Goal: Browse casually: Explore the website without a specific task or goal

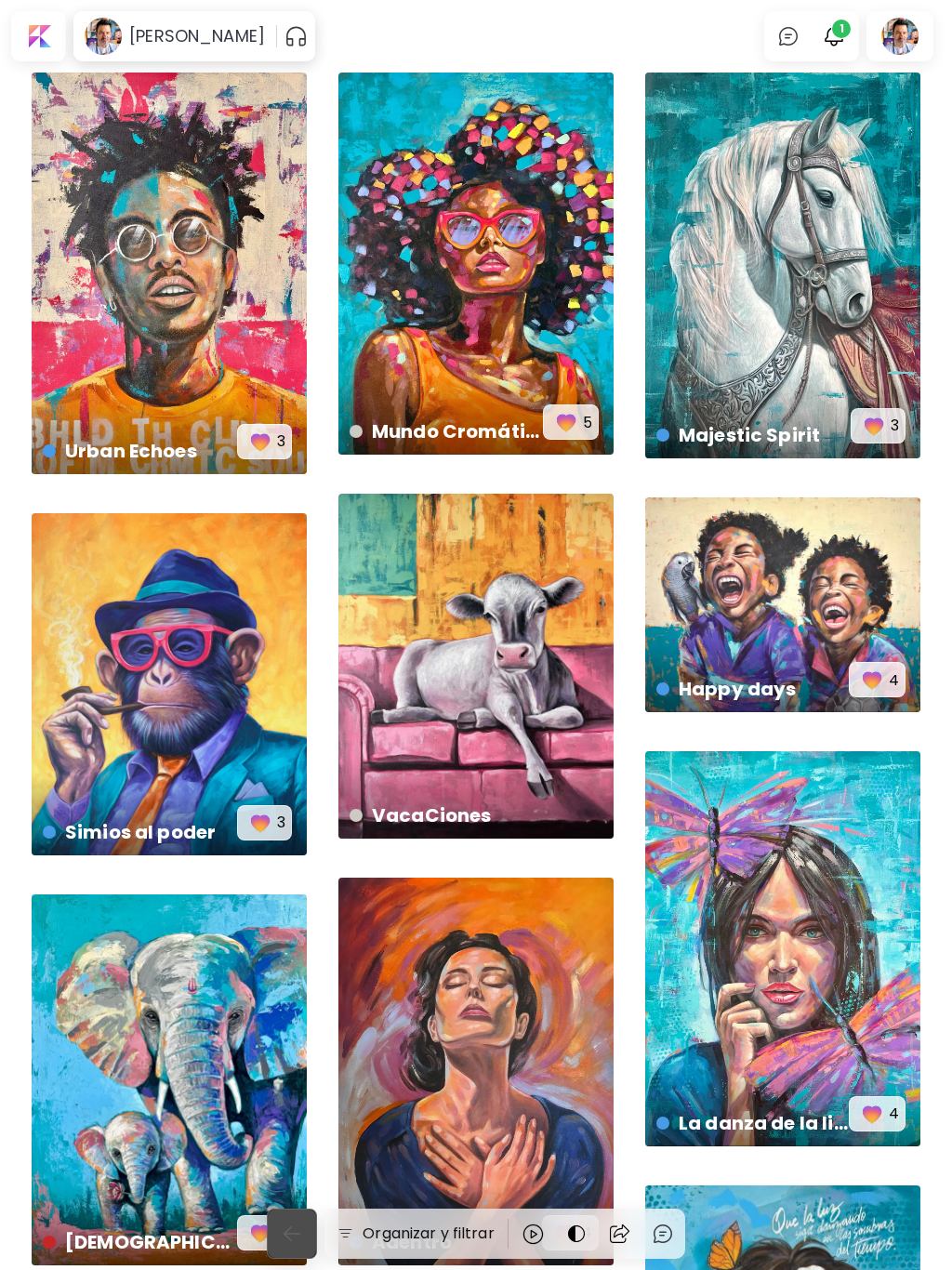
click at [289, 1235] on img "button" at bounding box center [292, 1233] width 22 height 22
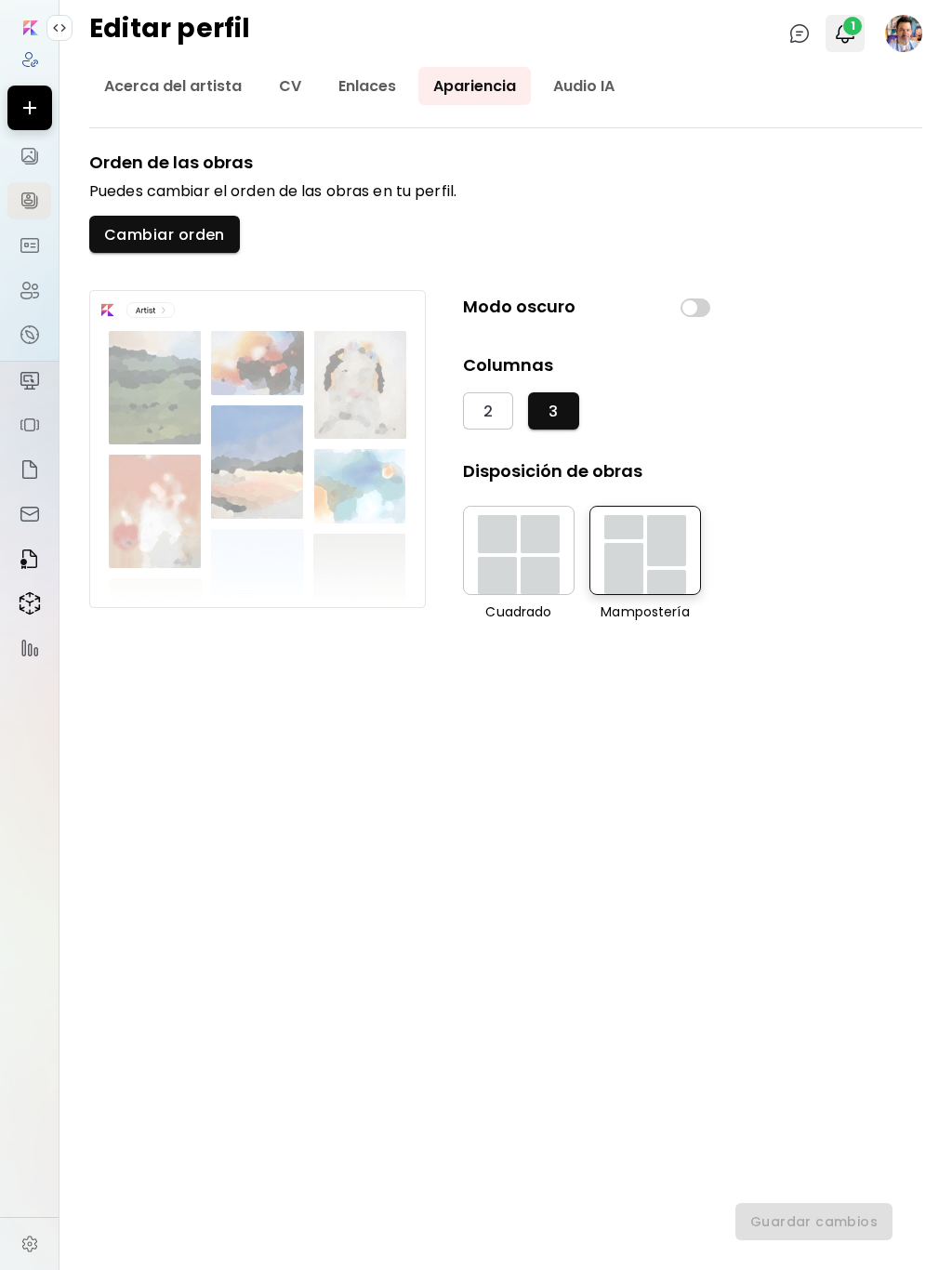
click at [853, 34] on span "1" at bounding box center [851, 26] width 19 height 19
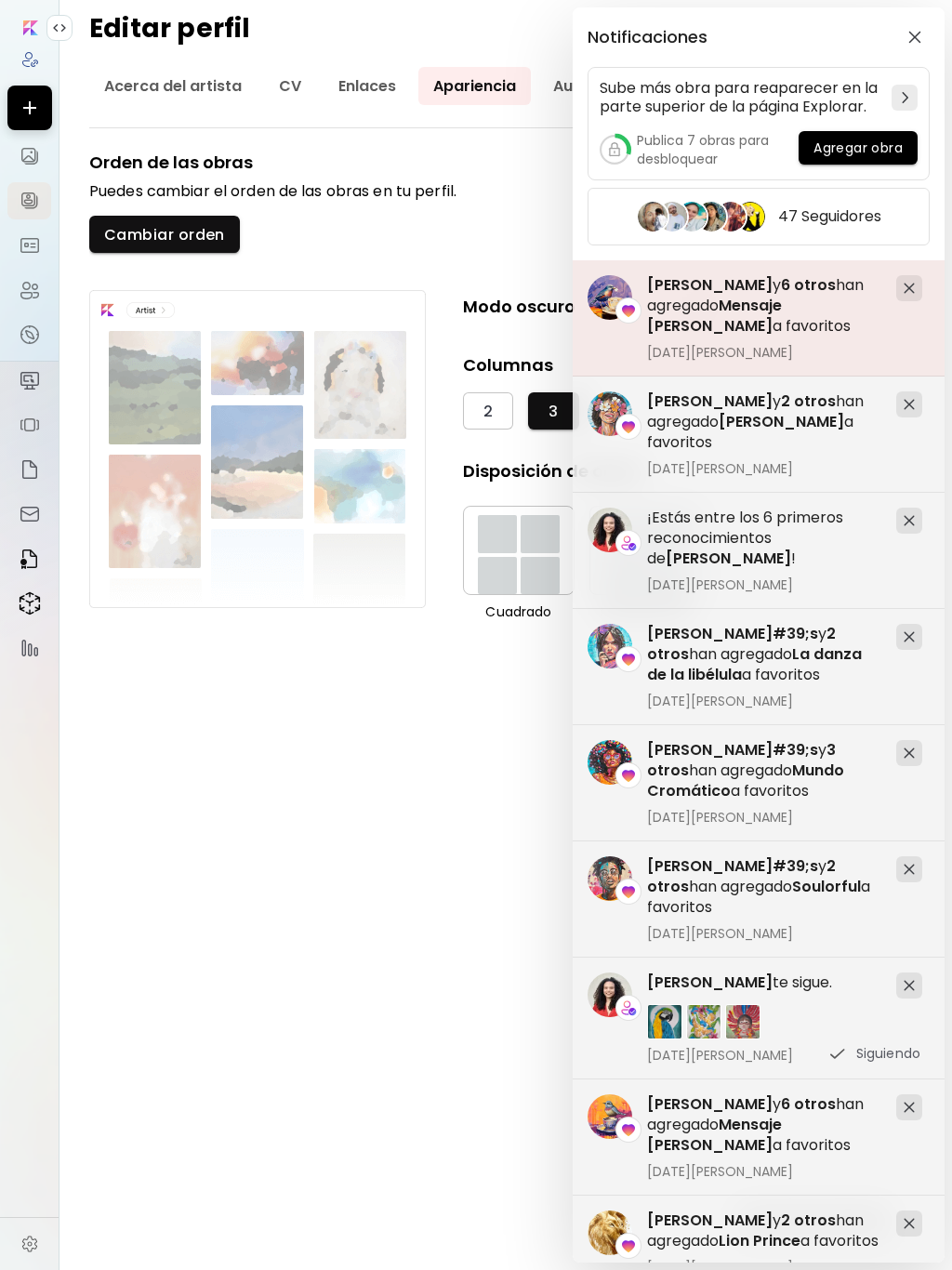
click at [909, 286] on img at bounding box center [908, 288] width 11 height 11
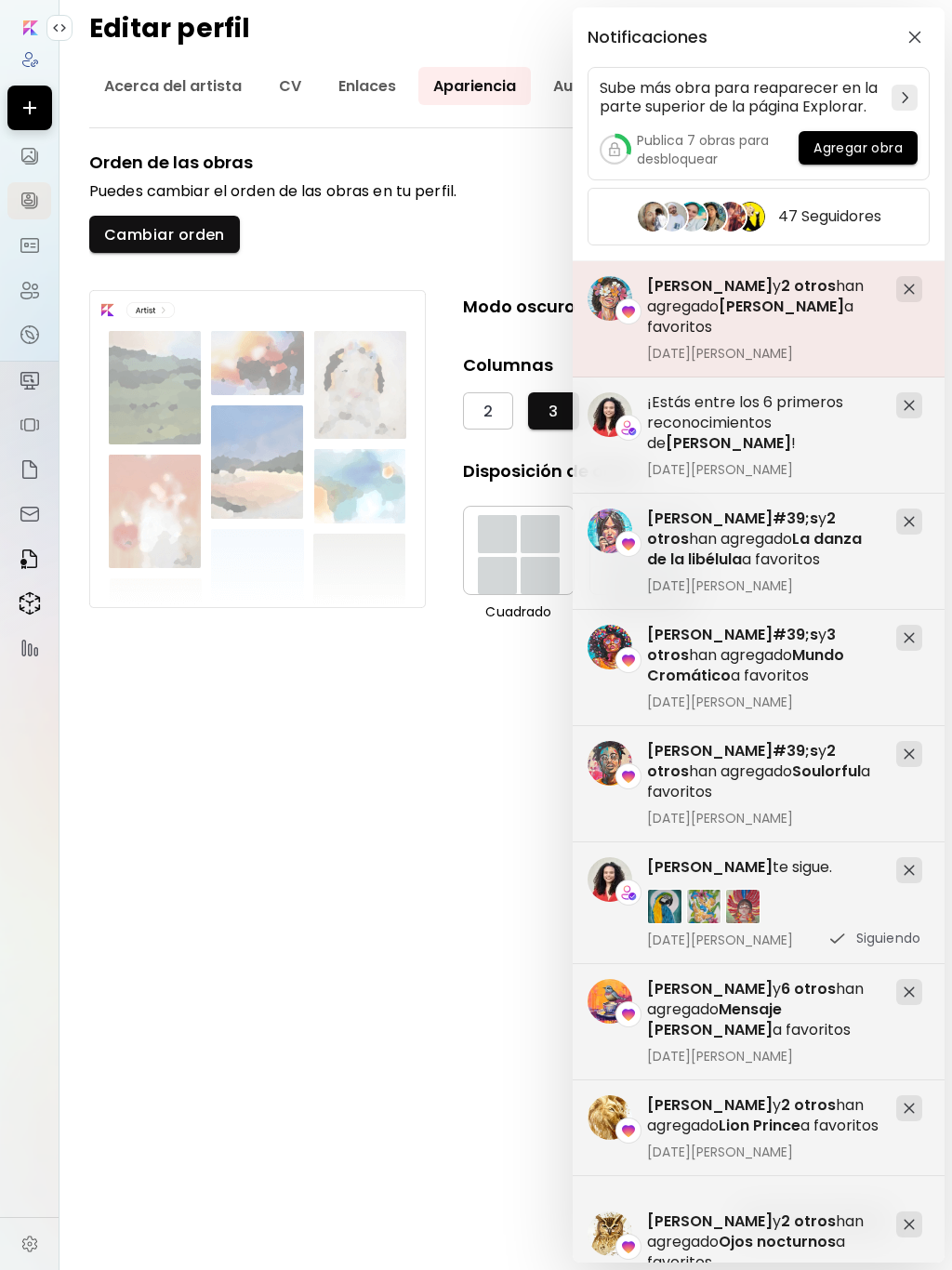
click at [909, 286] on img at bounding box center [908, 289] width 11 height 11
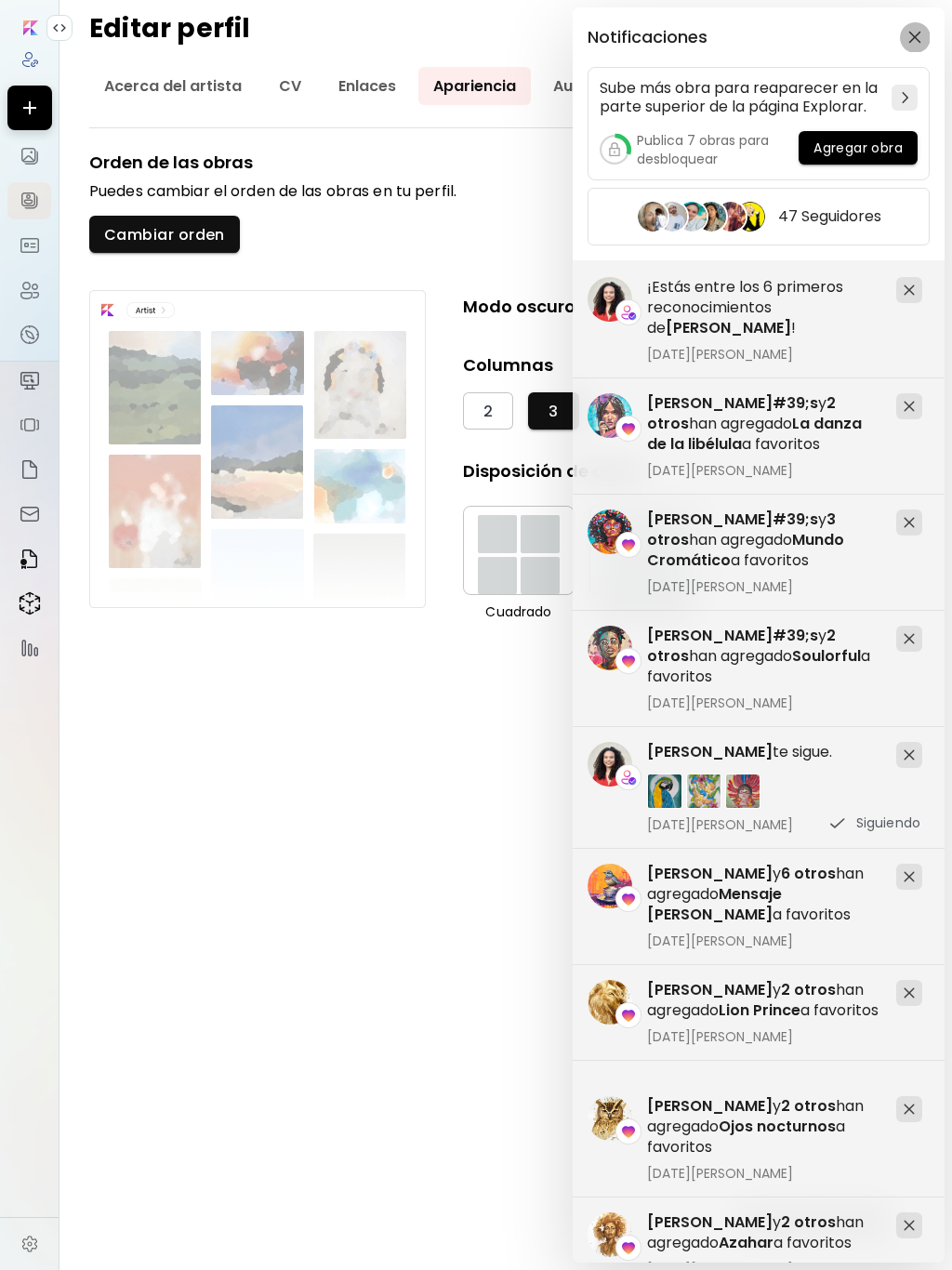
click at [915, 33] on img "button" at bounding box center [914, 37] width 13 height 13
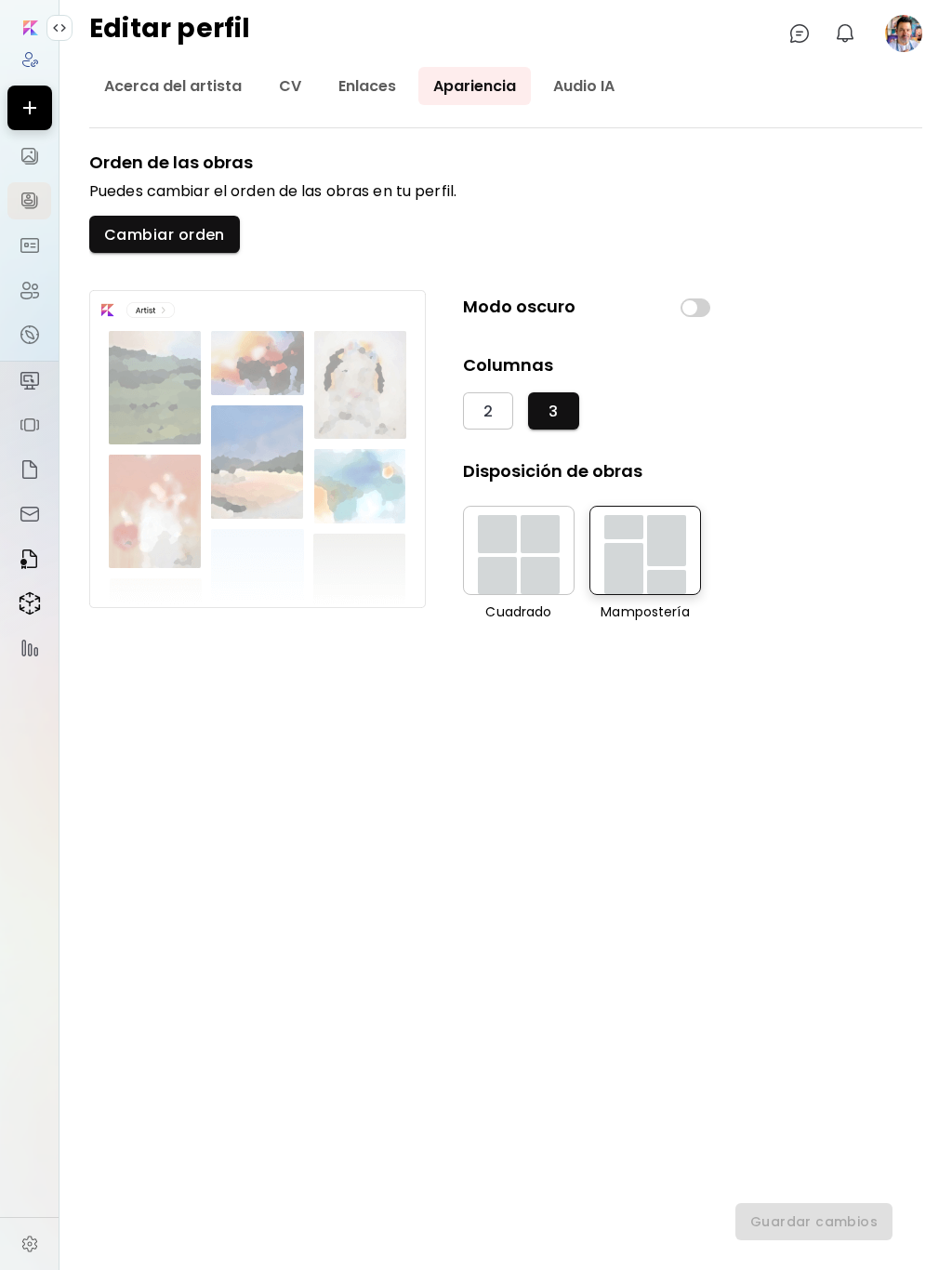
click at [28, 27] on input "image" at bounding box center [30, 28] width 15 height 15
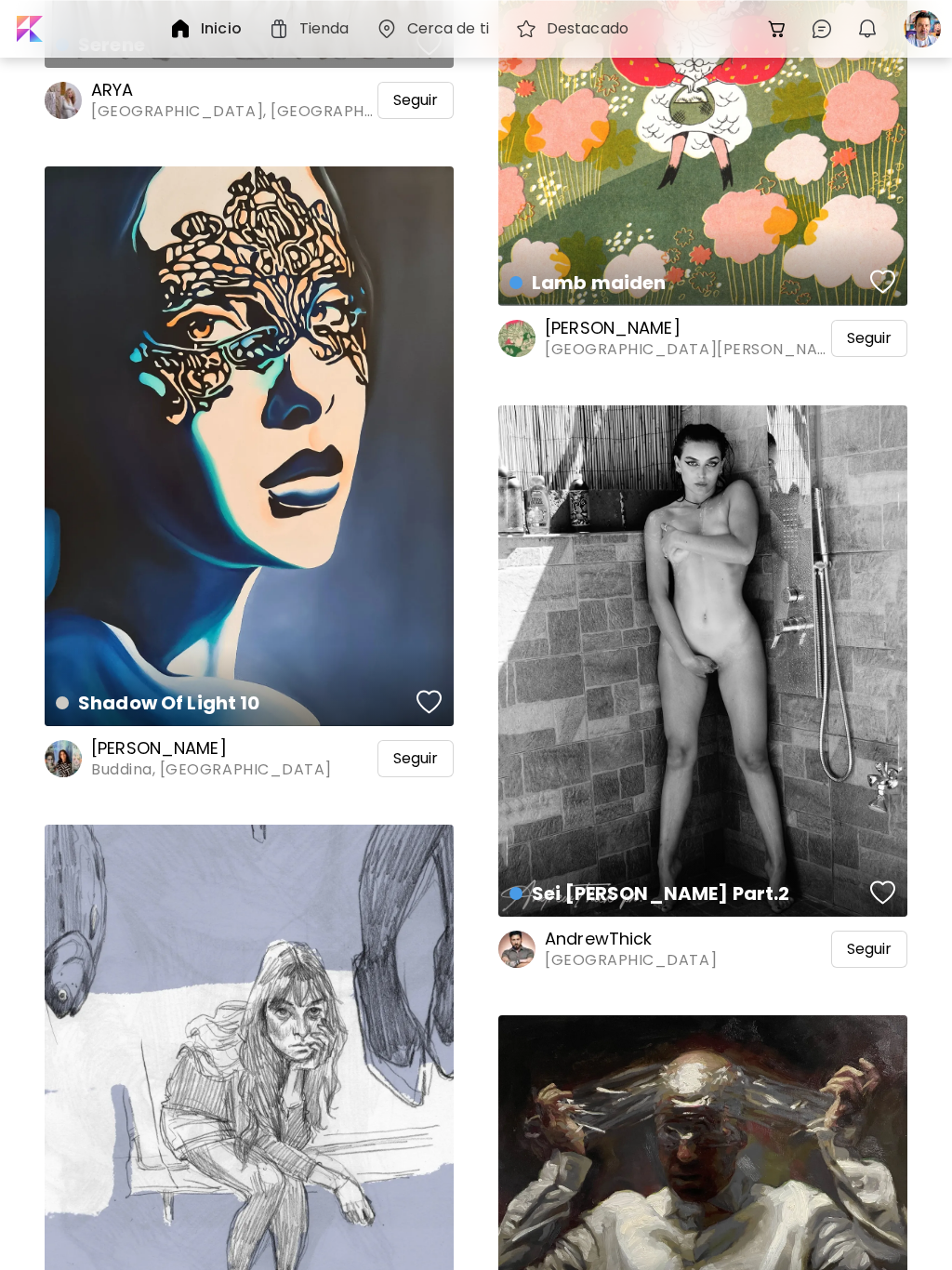
scroll to position [32295, 0]
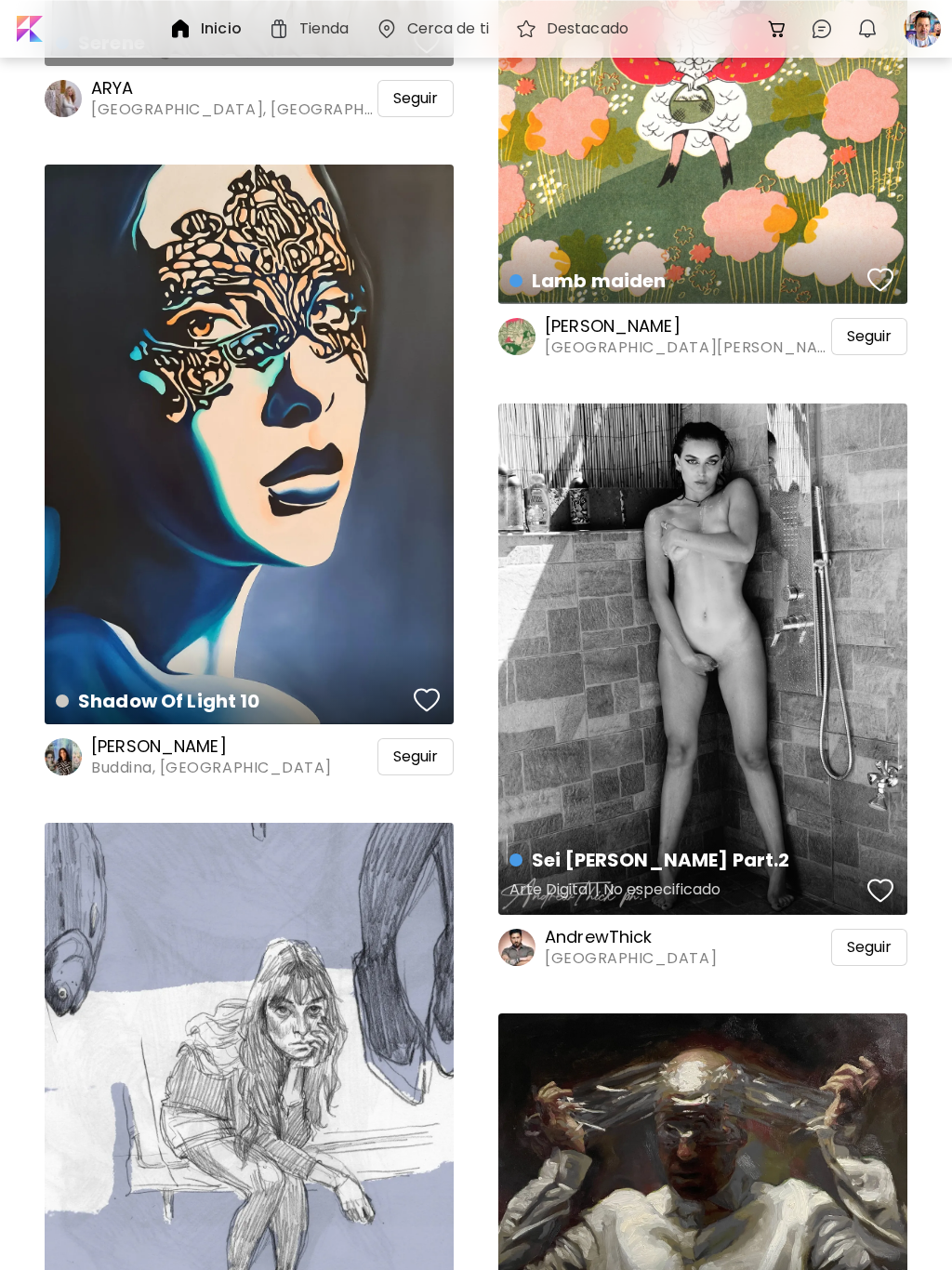
click at [745, 688] on div "Sei [PERSON_NAME] Part.2 Arte Digital | No especificado" at bounding box center [702, 658] width 409 height 511
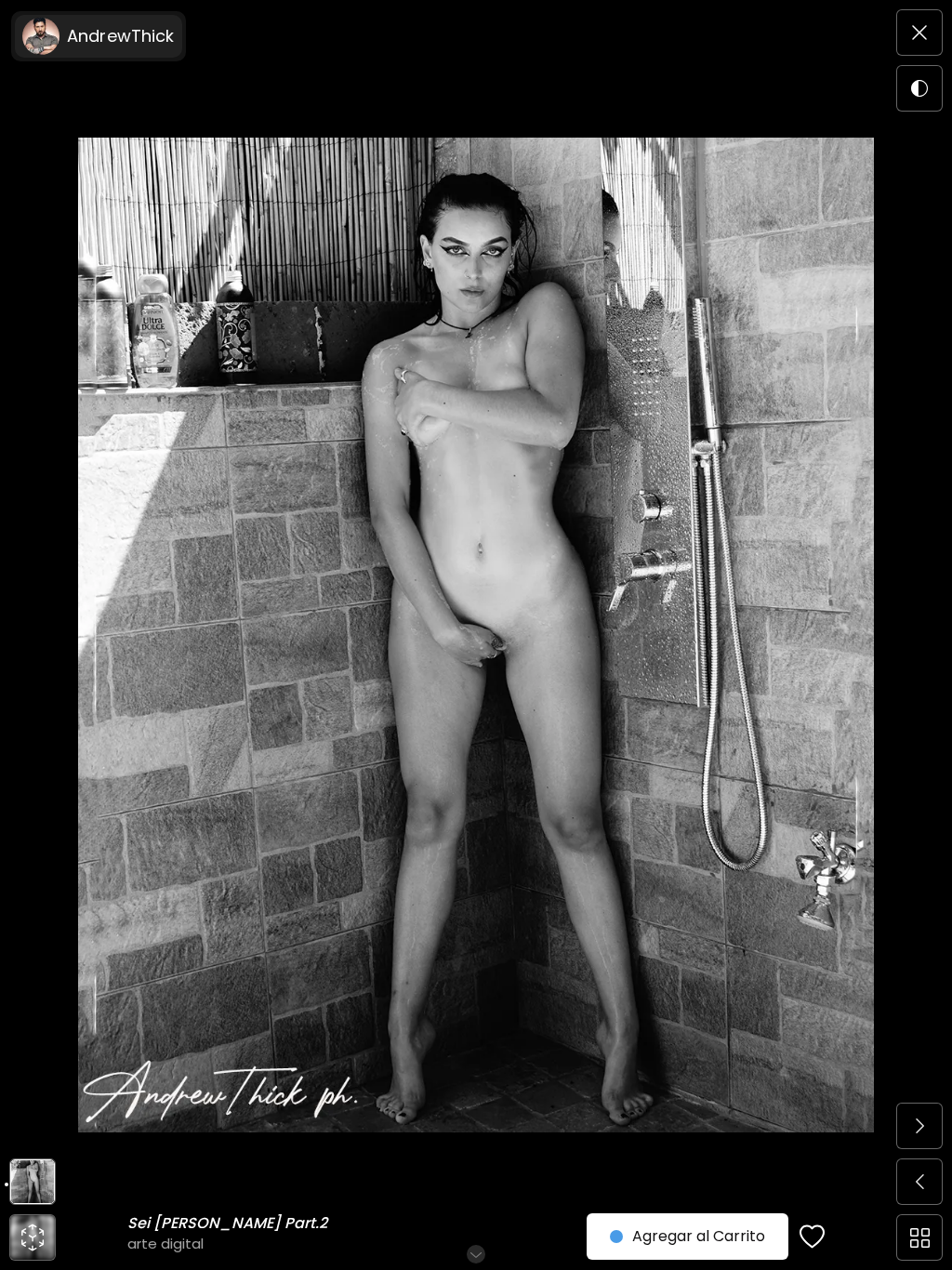
click at [109, 34] on h6 "AndrewThick" at bounding box center [120, 36] width 108 height 22
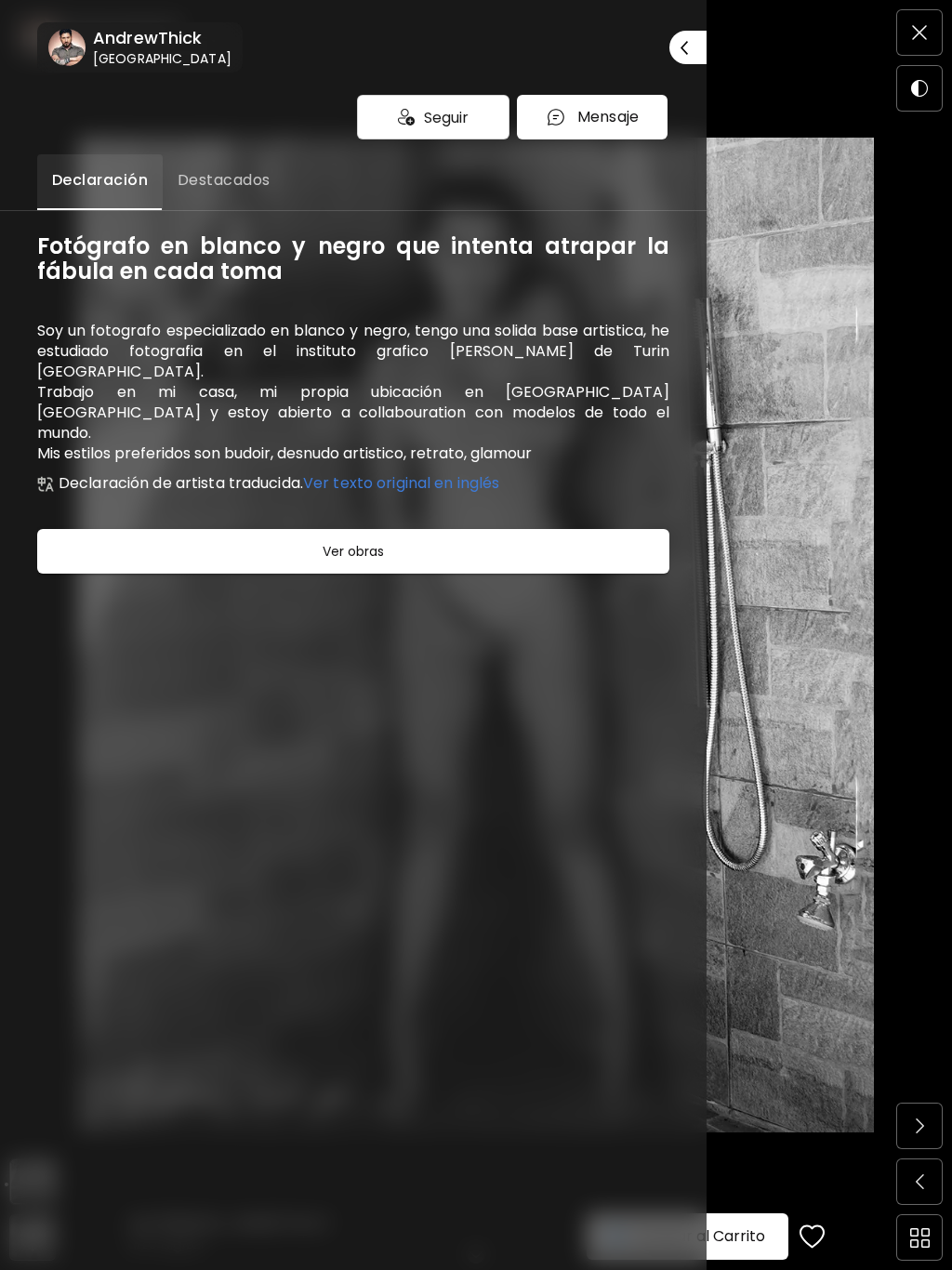
click at [680, 35] on span "Cerrar" at bounding box center [687, 47] width 15 height 39
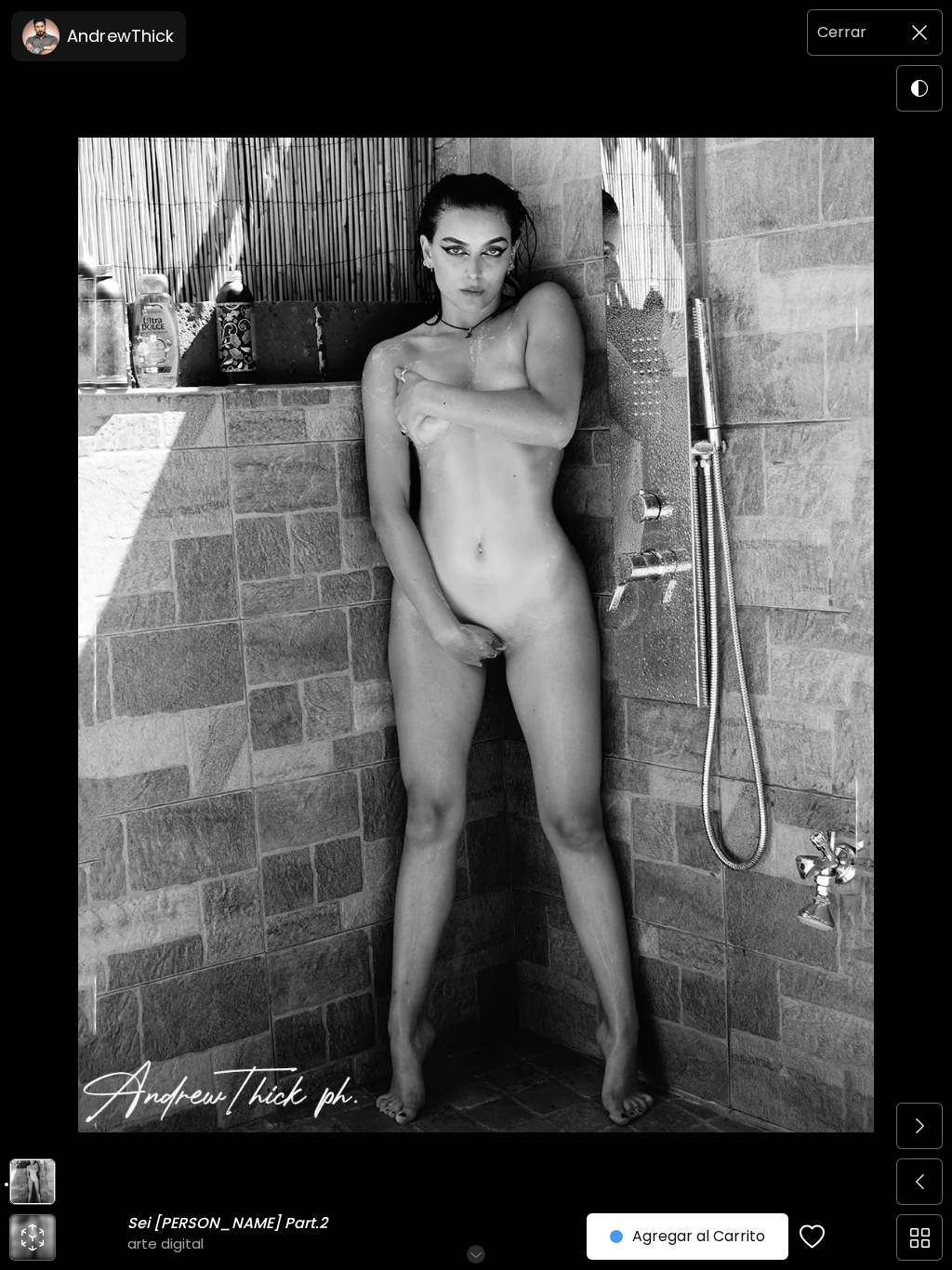
click at [930, 35] on span at bounding box center [918, 32] width 39 height 39
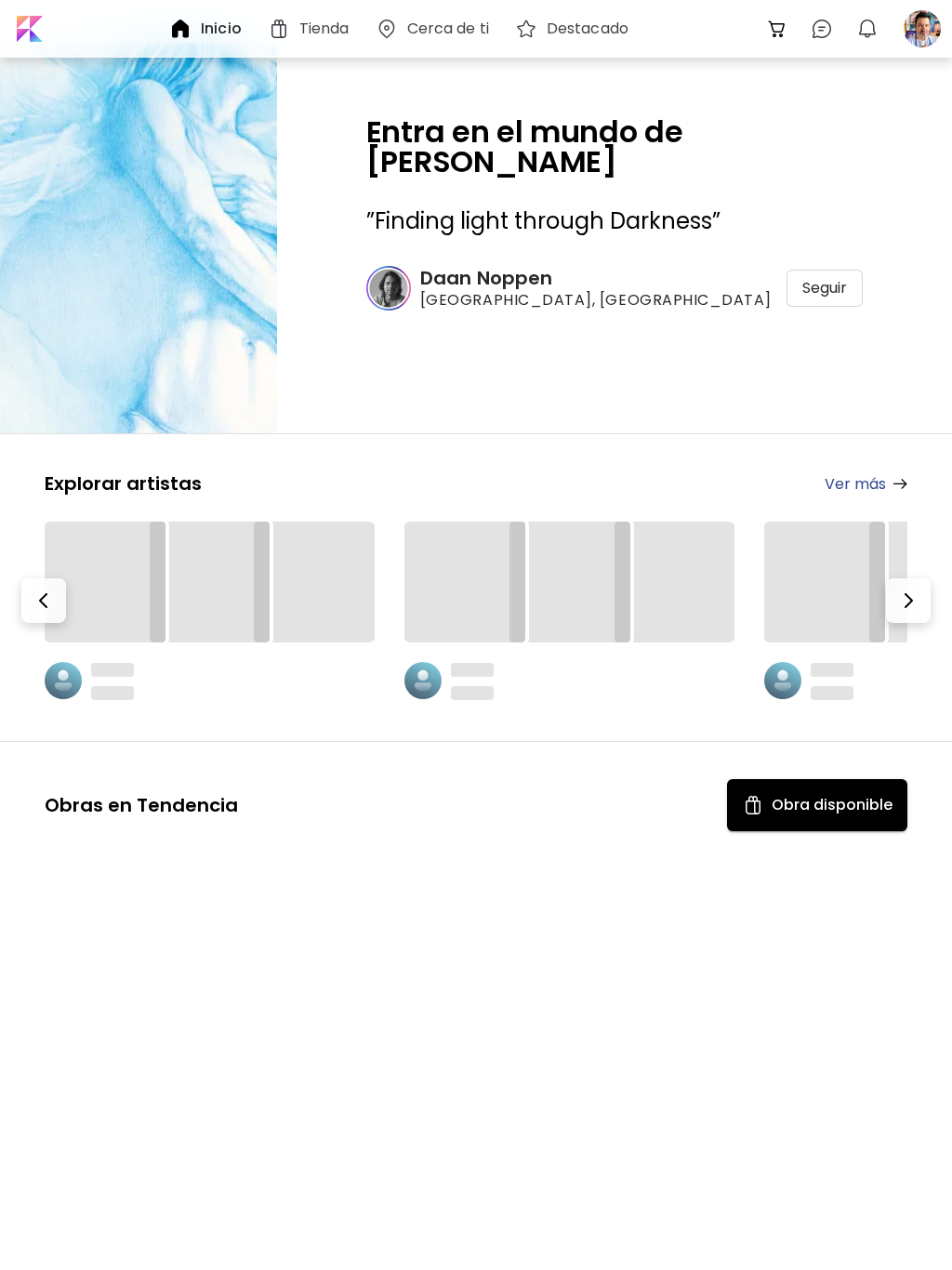
scroll to position [32295, 0]
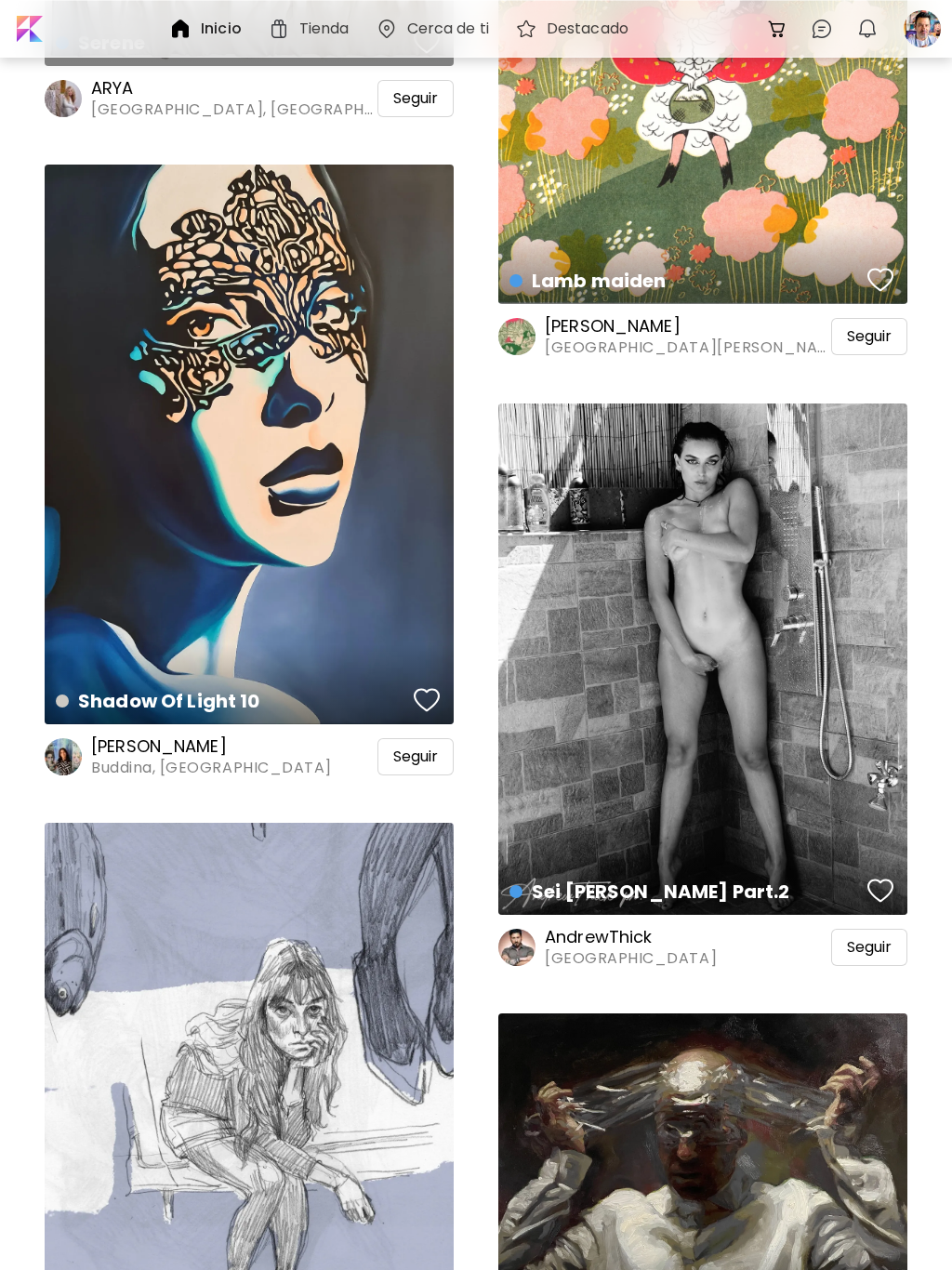
click at [581, 943] on h6 "AndrewThick" at bounding box center [630, 936] width 172 height 22
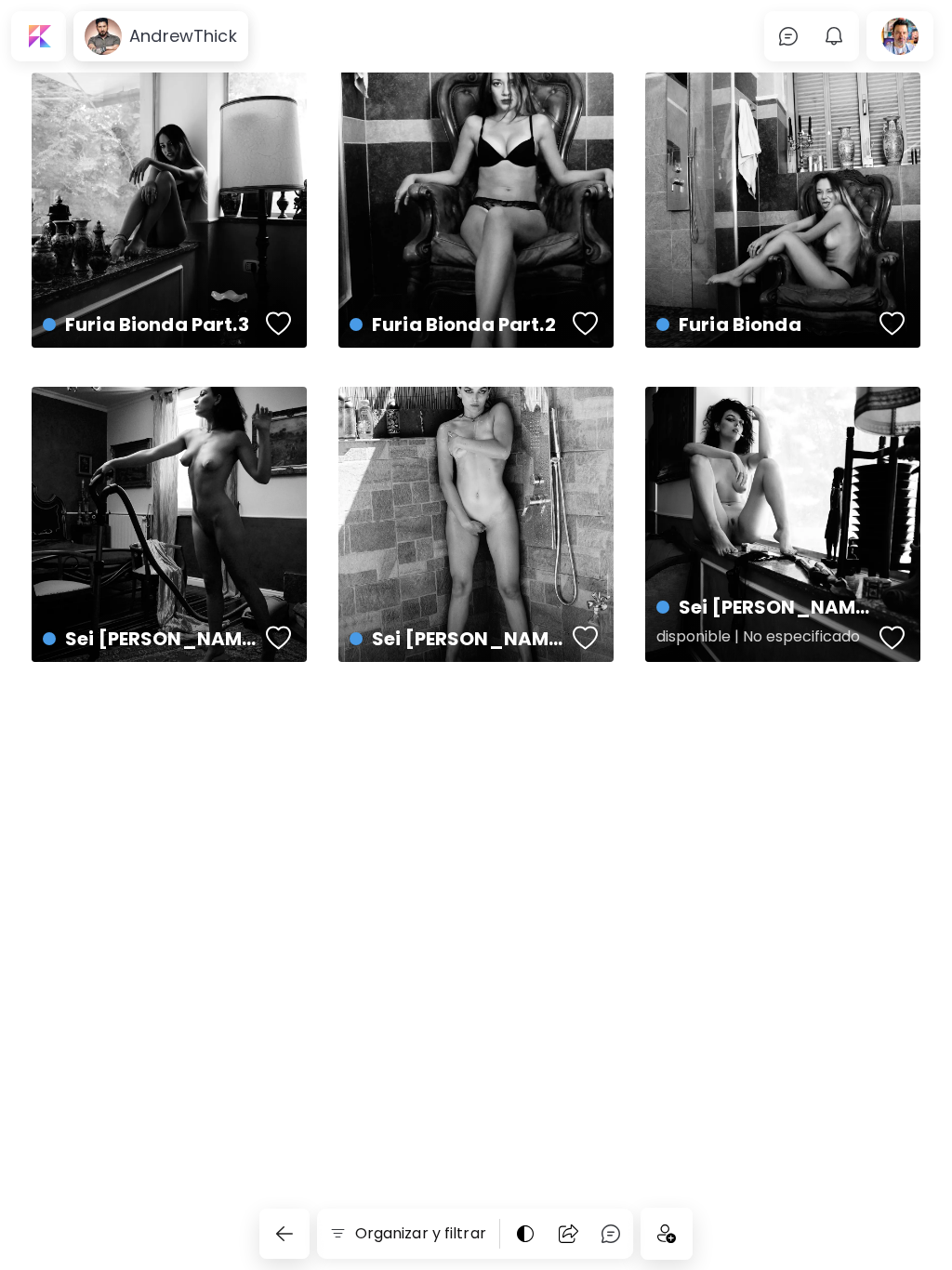
click at [737, 489] on div "Sei [PERSON_NAME] disponible | No especificado" at bounding box center [783, 524] width 275 height 275
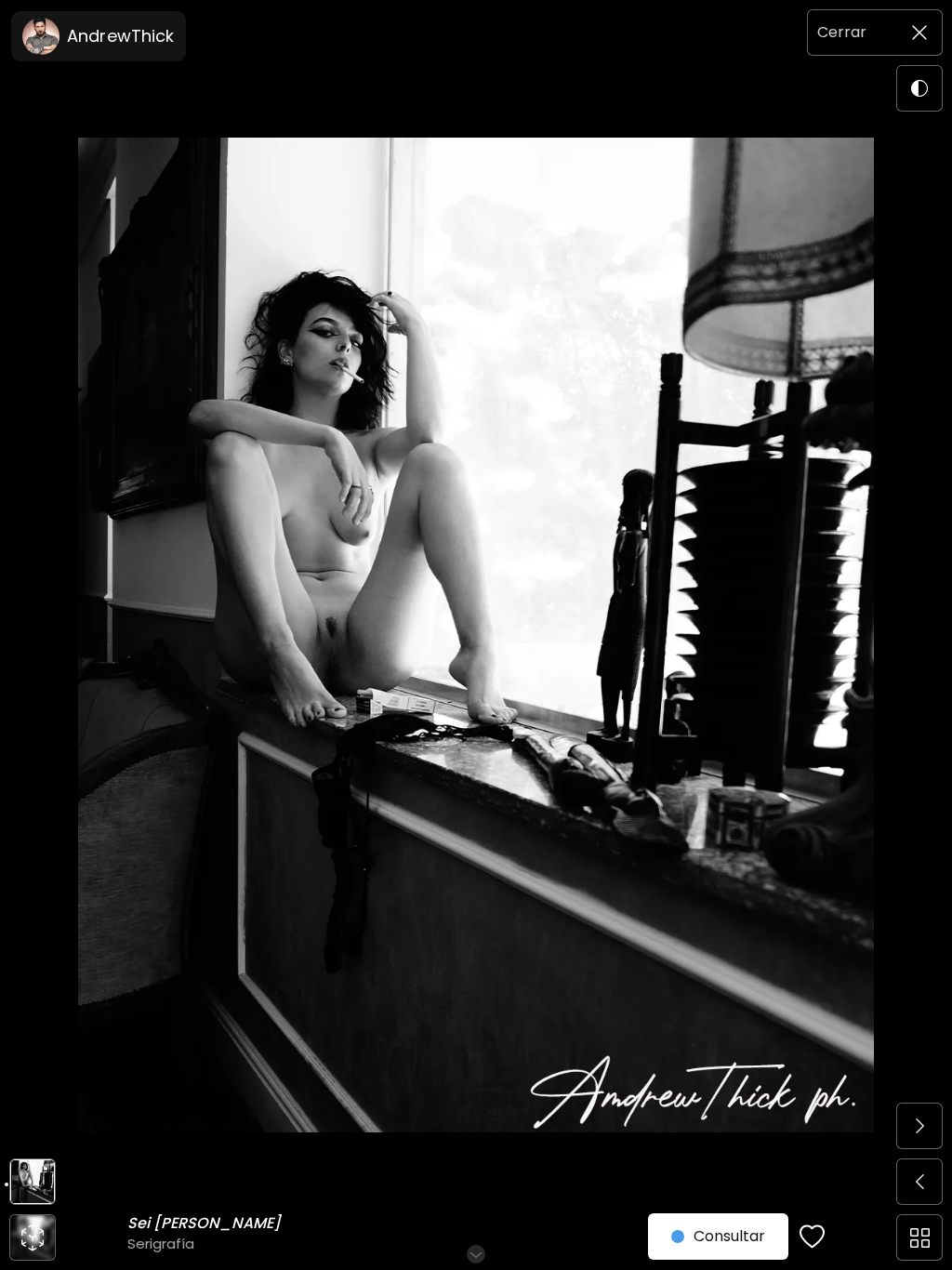
click at [919, 35] on img at bounding box center [918, 32] width 15 height 15
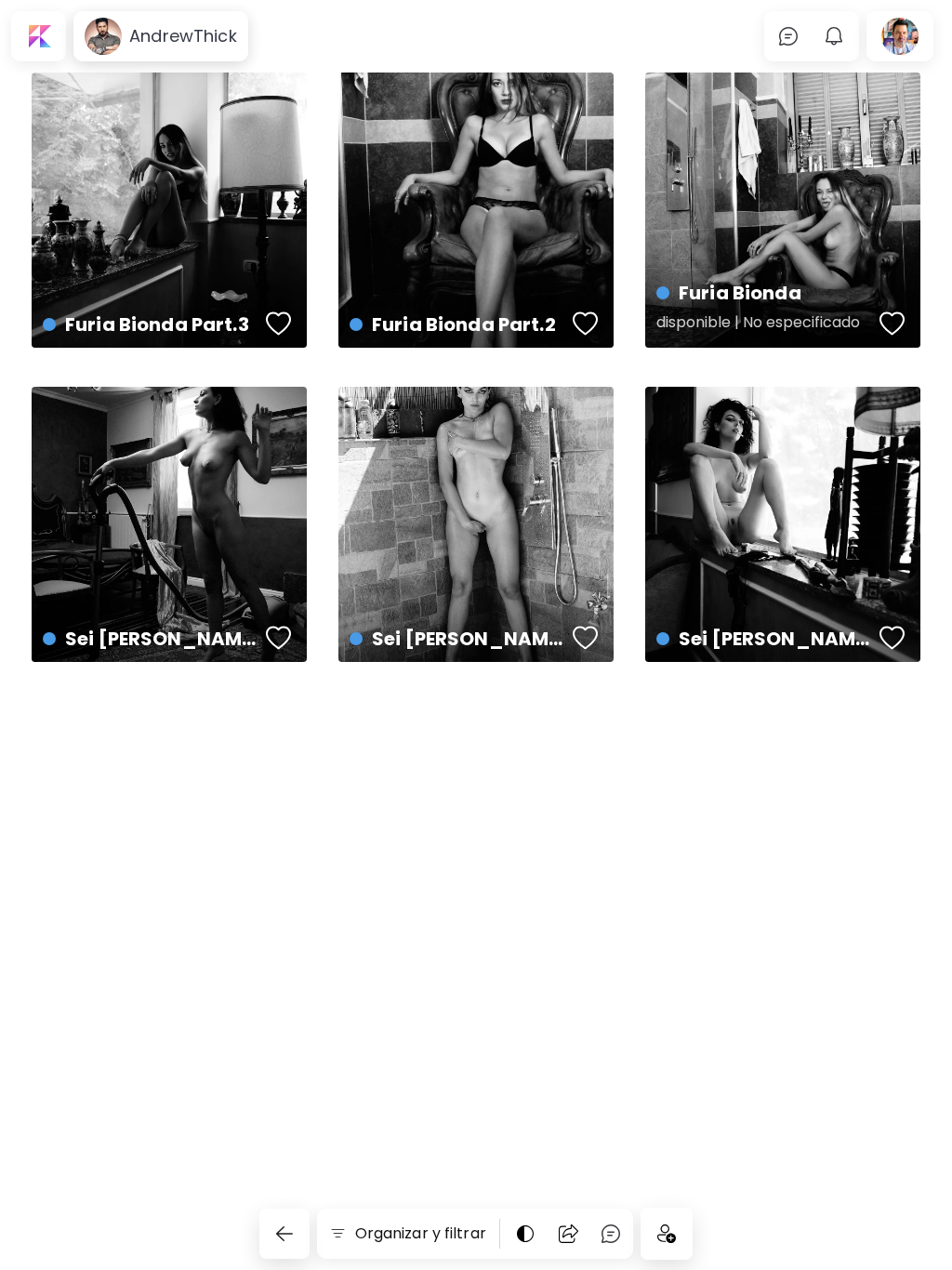
click at [812, 257] on div "Furia Bionda disponible | No especificado" at bounding box center [783, 210] width 275 height 275
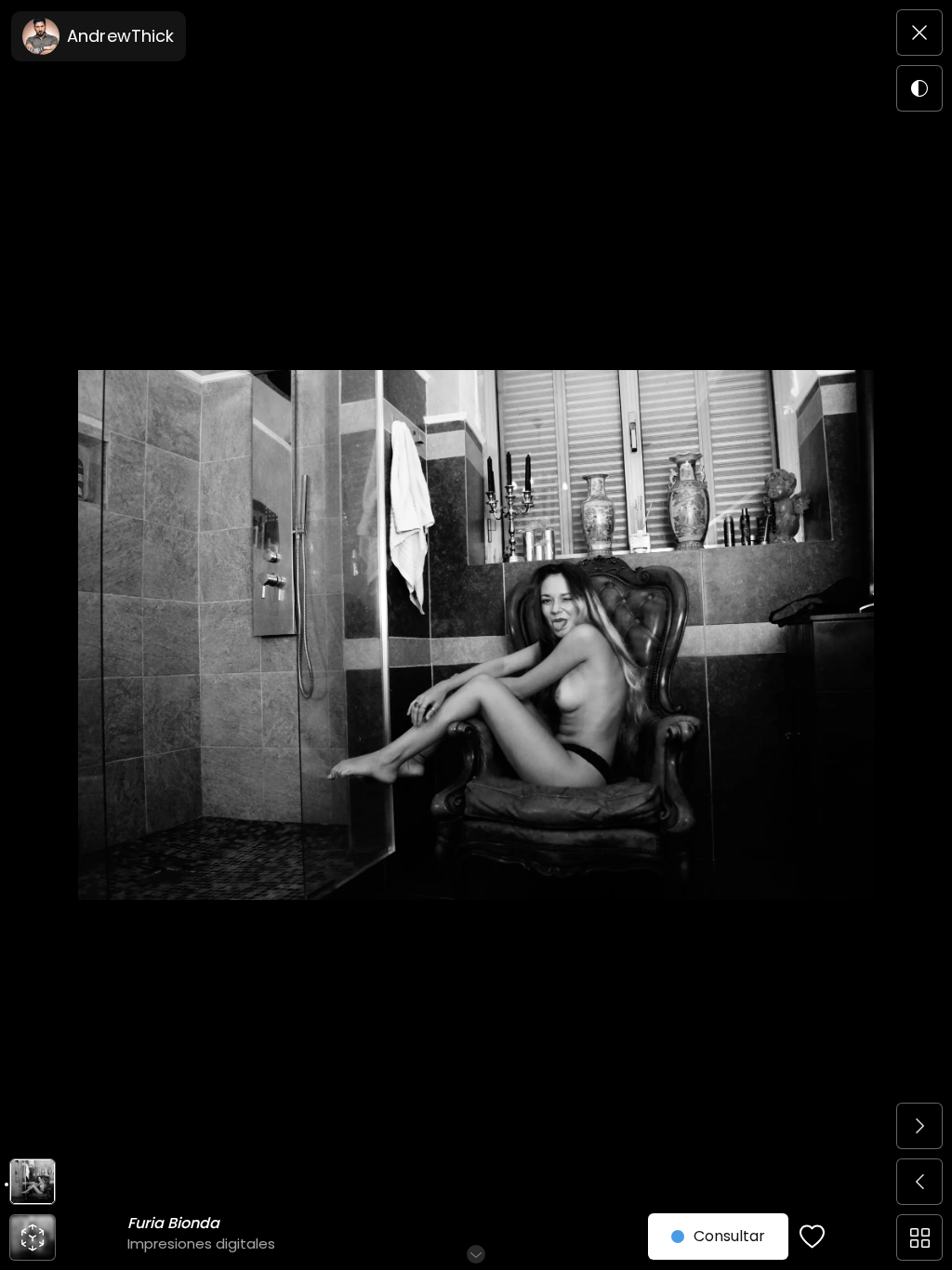
click at [925, 29] on img at bounding box center [918, 32] width 15 height 15
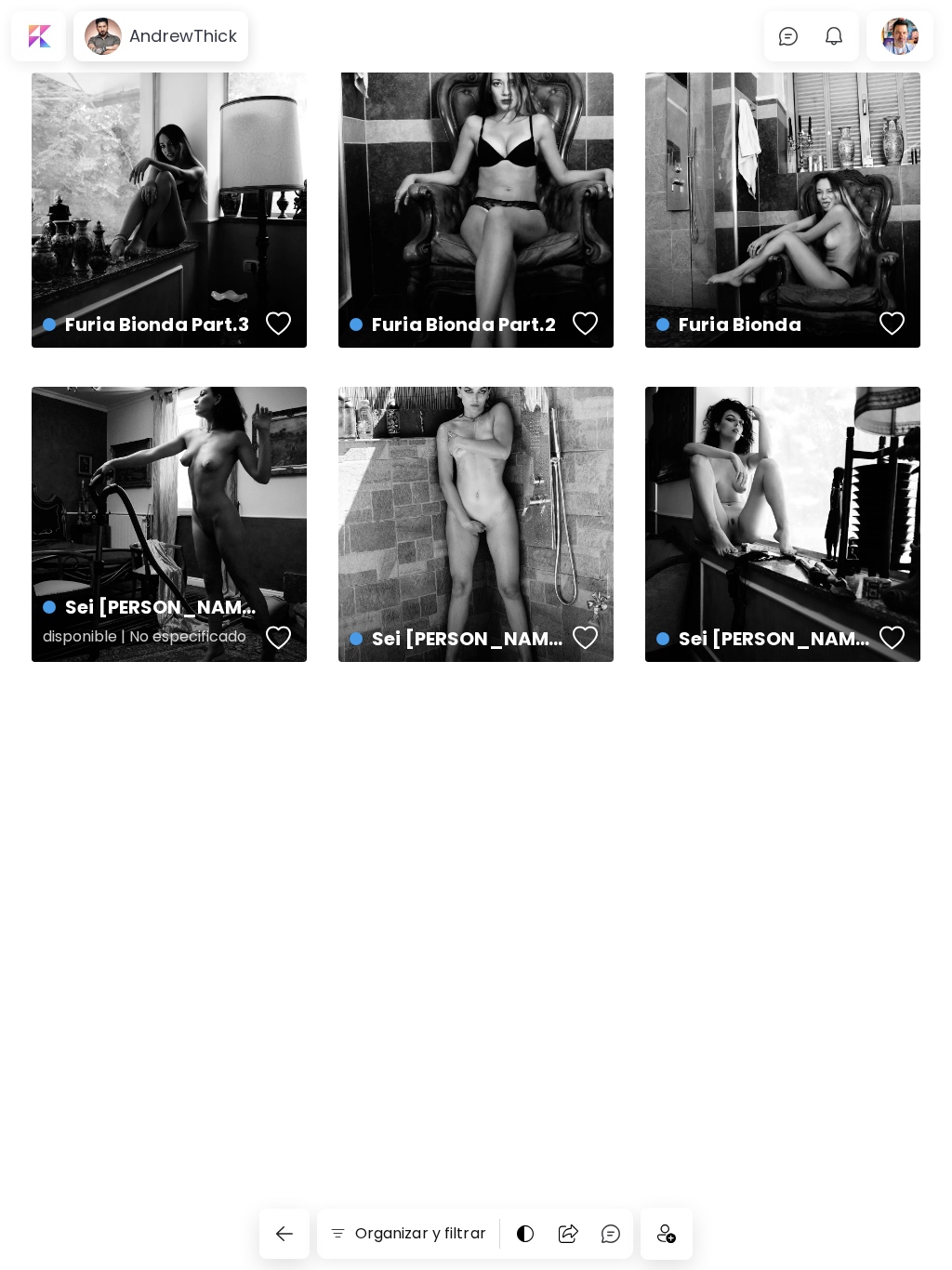
click at [220, 510] on div "Sei [PERSON_NAME] Part.3 disponible | No especificado" at bounding box center [169, 524] width 275 height 275
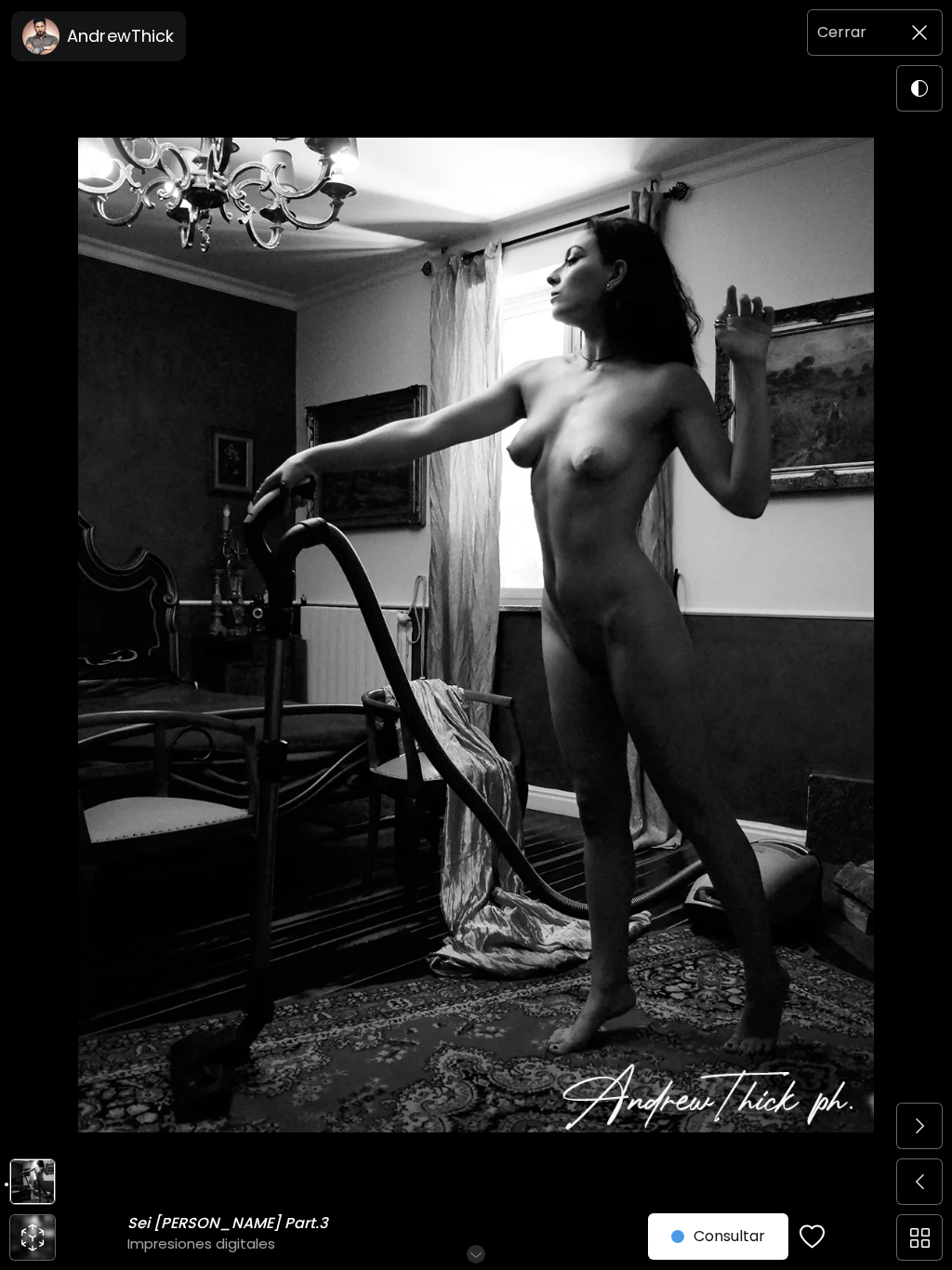
click at [911, 29] on img at bounding box center [918, 32] width 15 height 15
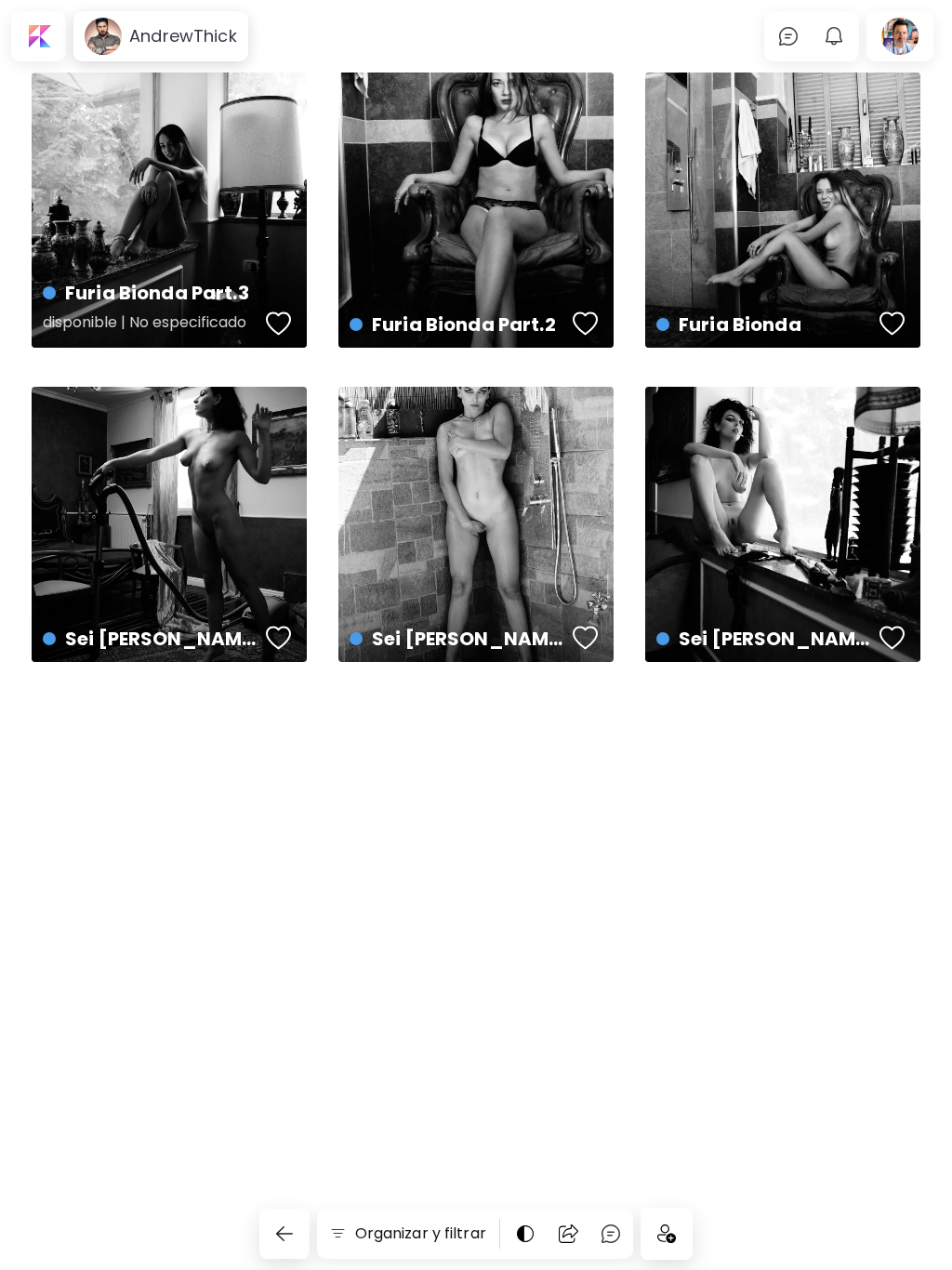
click at [205, 222] on div "Furia Bionda Part.3 disponible | No especificado" at bounding box center [169, 210] width 275 height 275
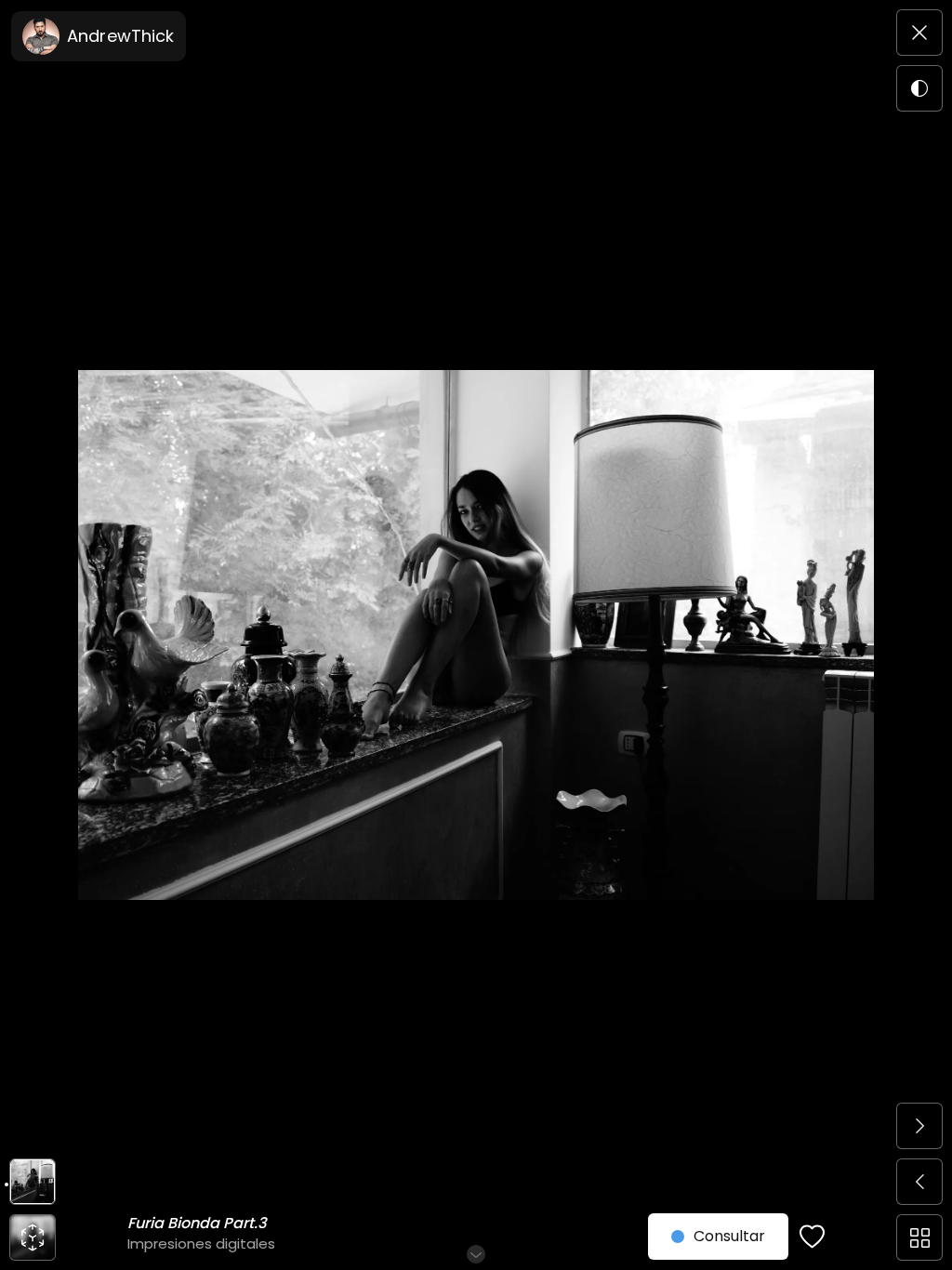
click at [923, 26] on img at bounding box center [918, 32] width 15 height 15
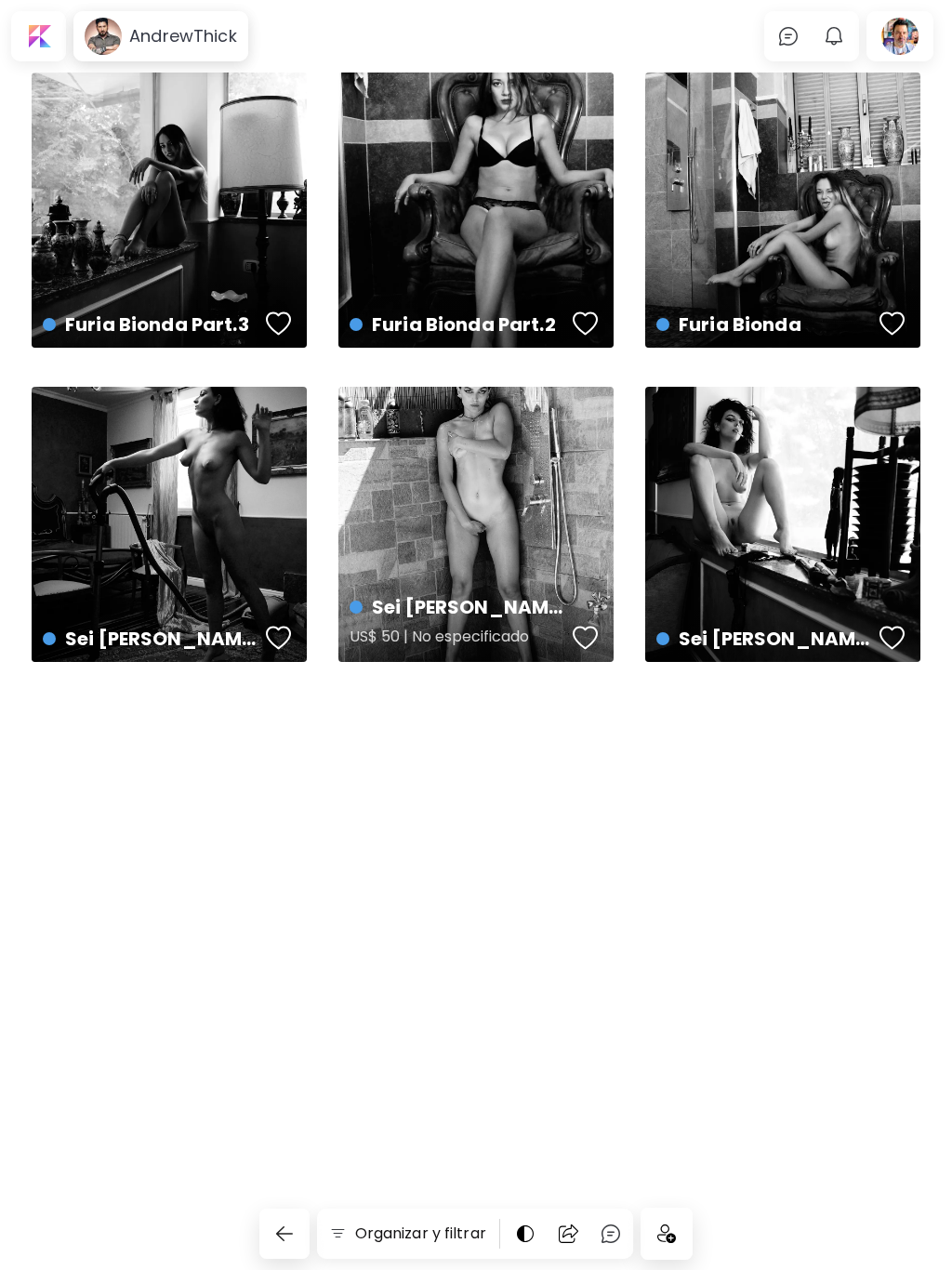
click at [473, 541] on div "Sei [PERSON_NAME] Part.2 US$ 50 | No especificado" at bounding box center [476, 524] width 275 height 275
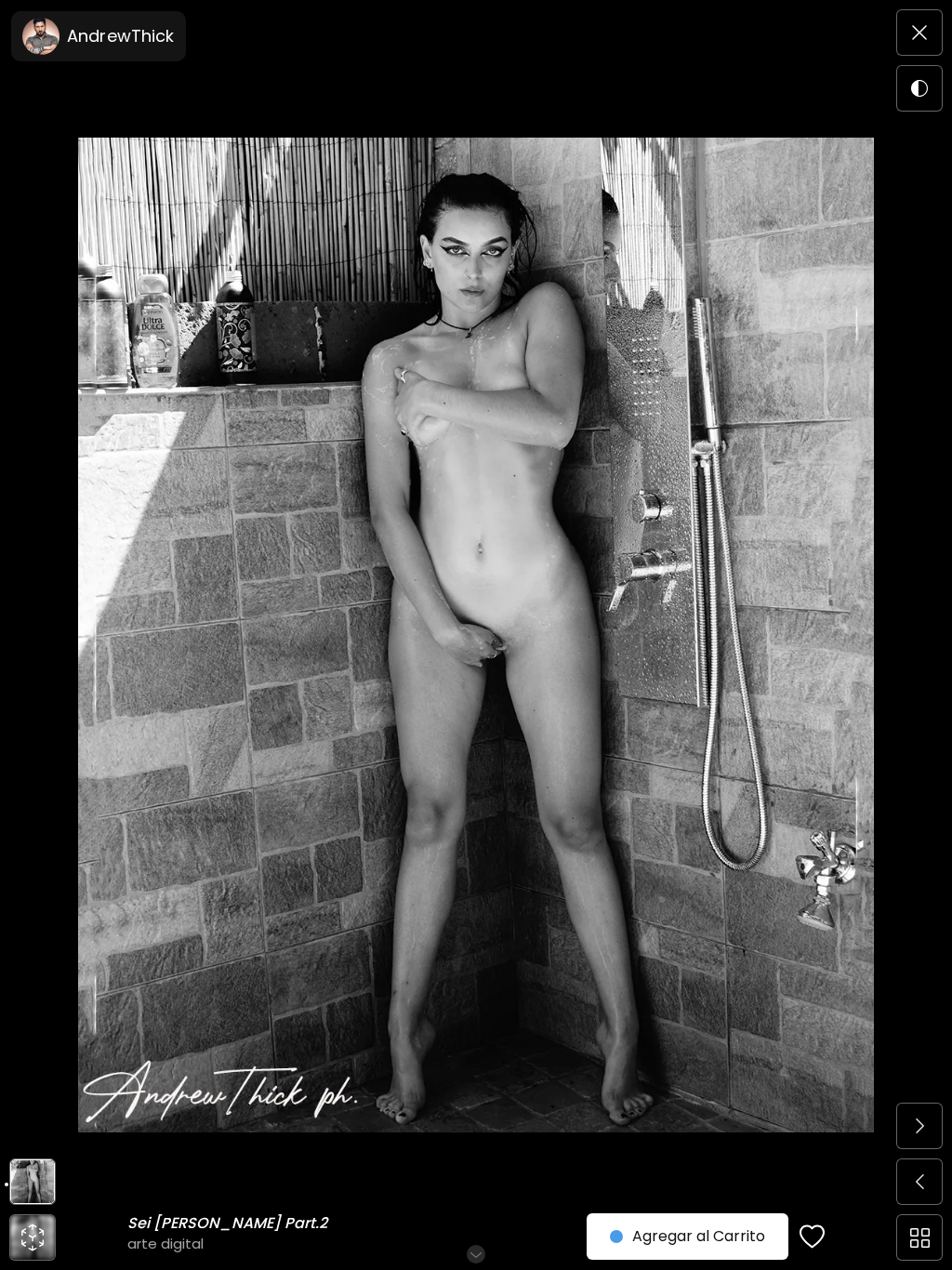
click at [916, 31] on img at bounding box center [918, 32] width 15 height 15
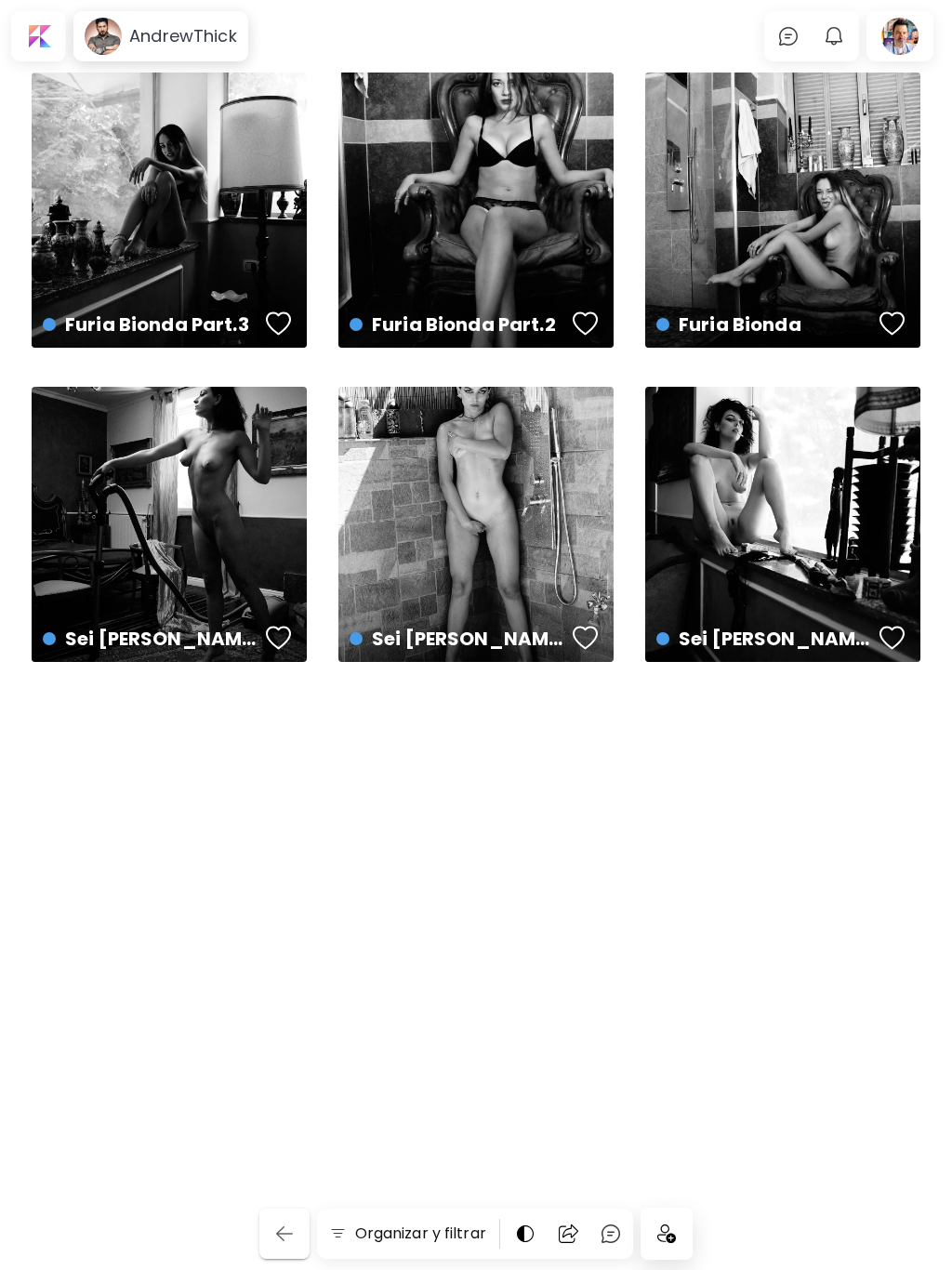
click at [274, 1235] on img "button" at bounding box center [284, 1233] width 22 height 22
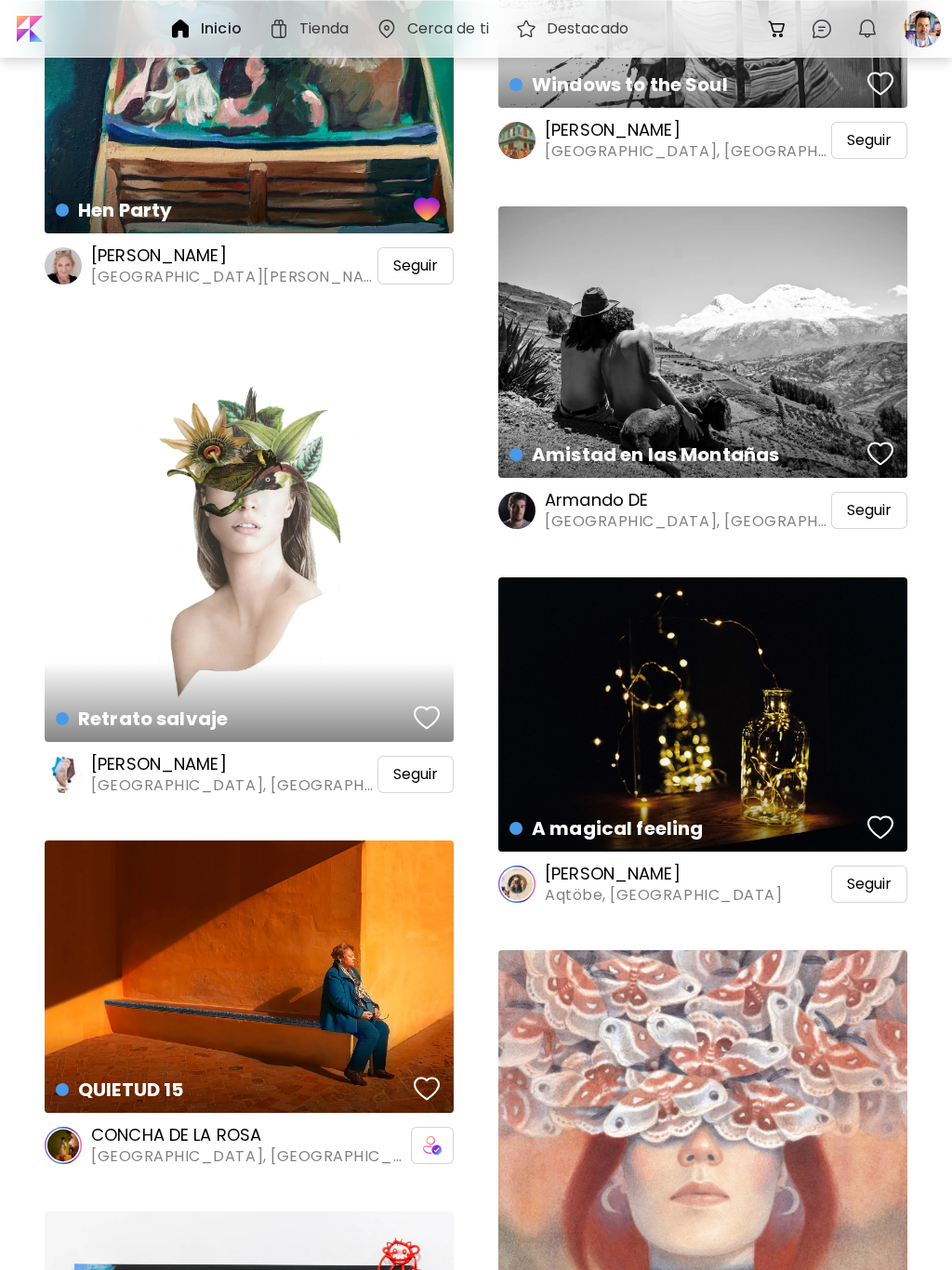
scroll to position [43095, 0]
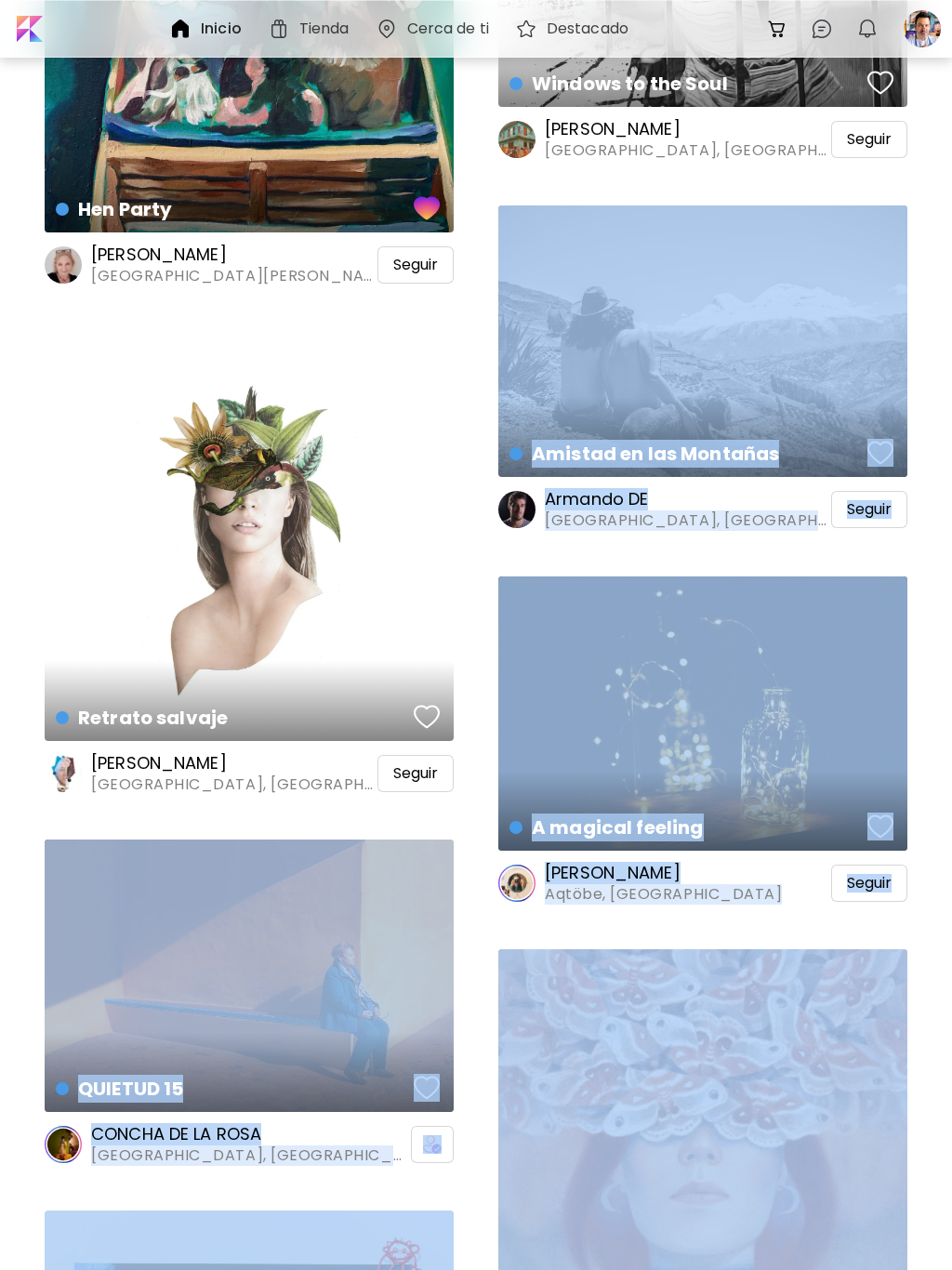
drag, startPoint x: 262, startPoint y: 528, endPoint x: 930, endPoint y: 627, distance: 675.3
click at [249, 527] on div "Retrato salvaje Collage | 21 x 29.7 cm" at bounding box center [249, 536] width 409 height 409
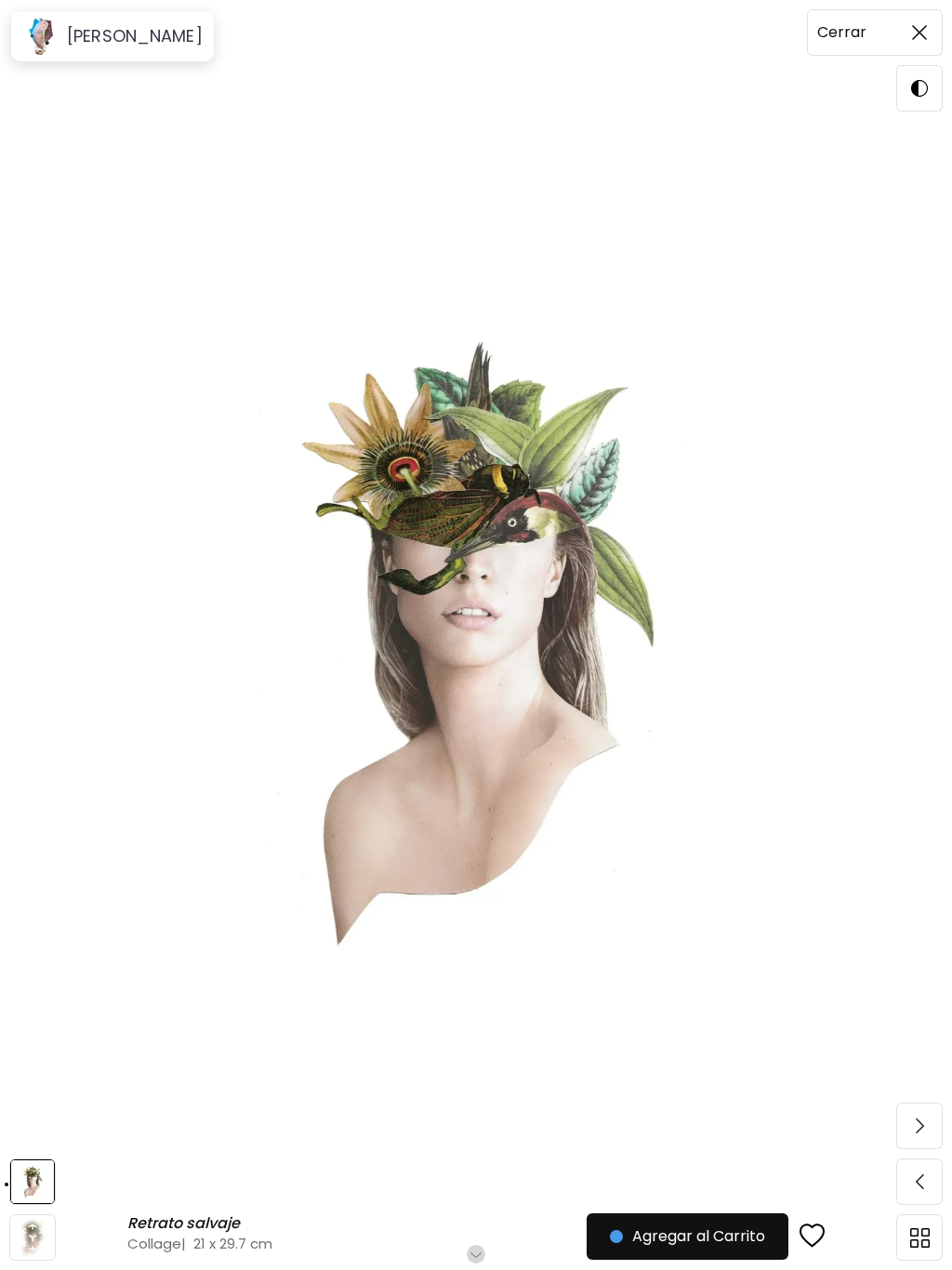
click at [919, 33] on img at bounding box center [918, 32] width 15 height 15
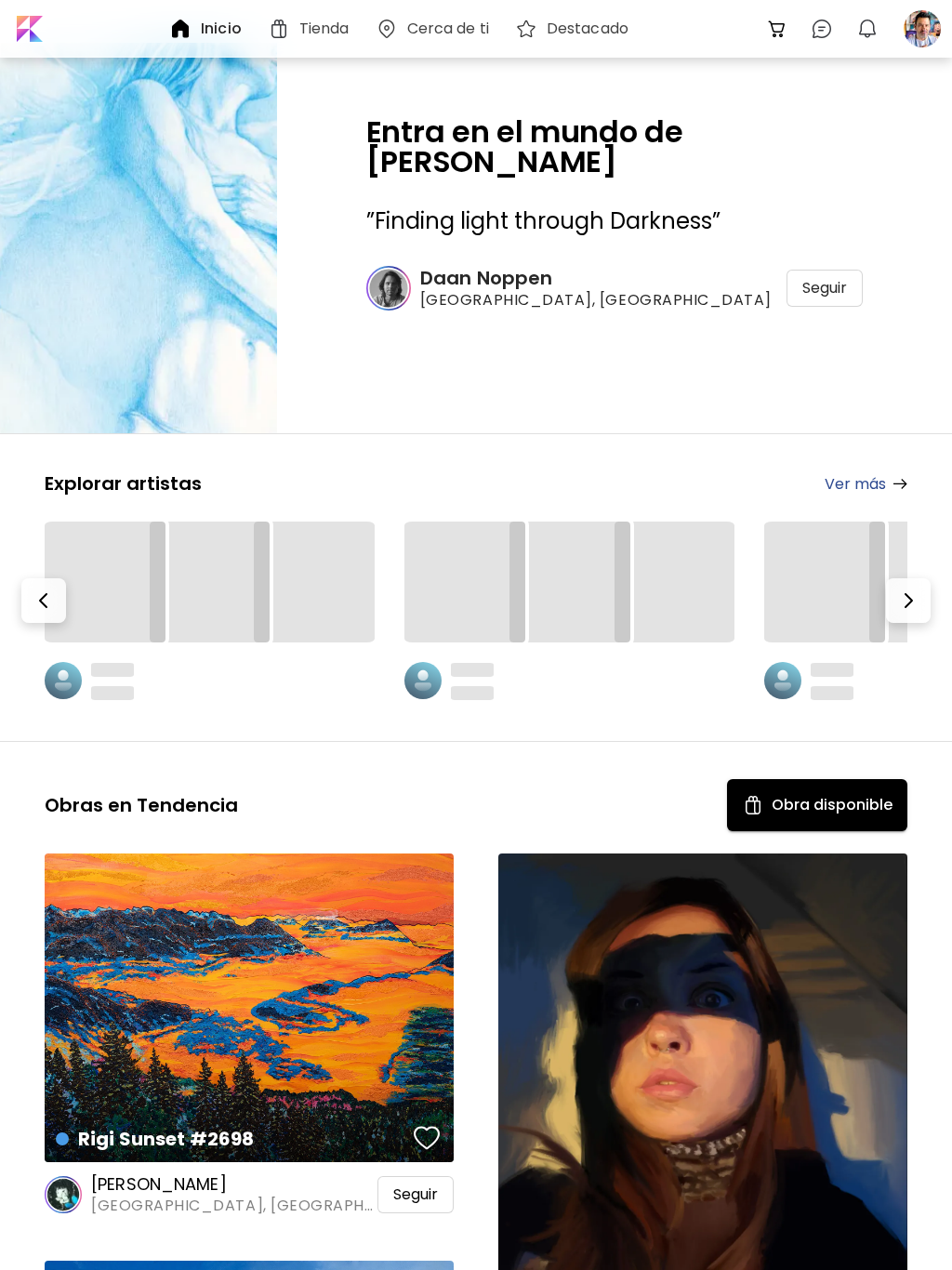
scroll to position [43095, 0]
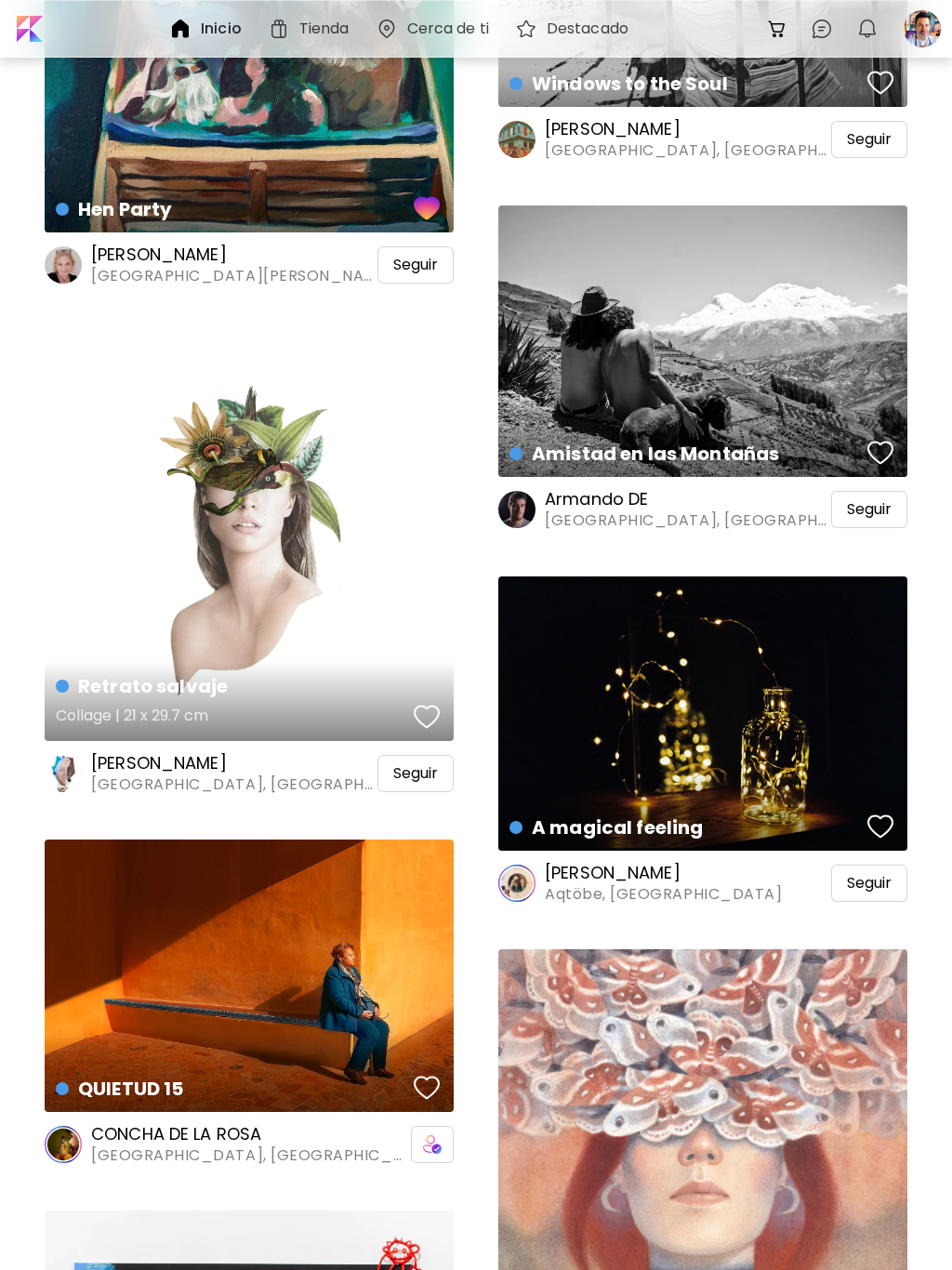
click at [303, 539] on div "Retrato salvaje Collage | 21 x 29.7 cm" at bounding box center [249, 536] width 409 height 409
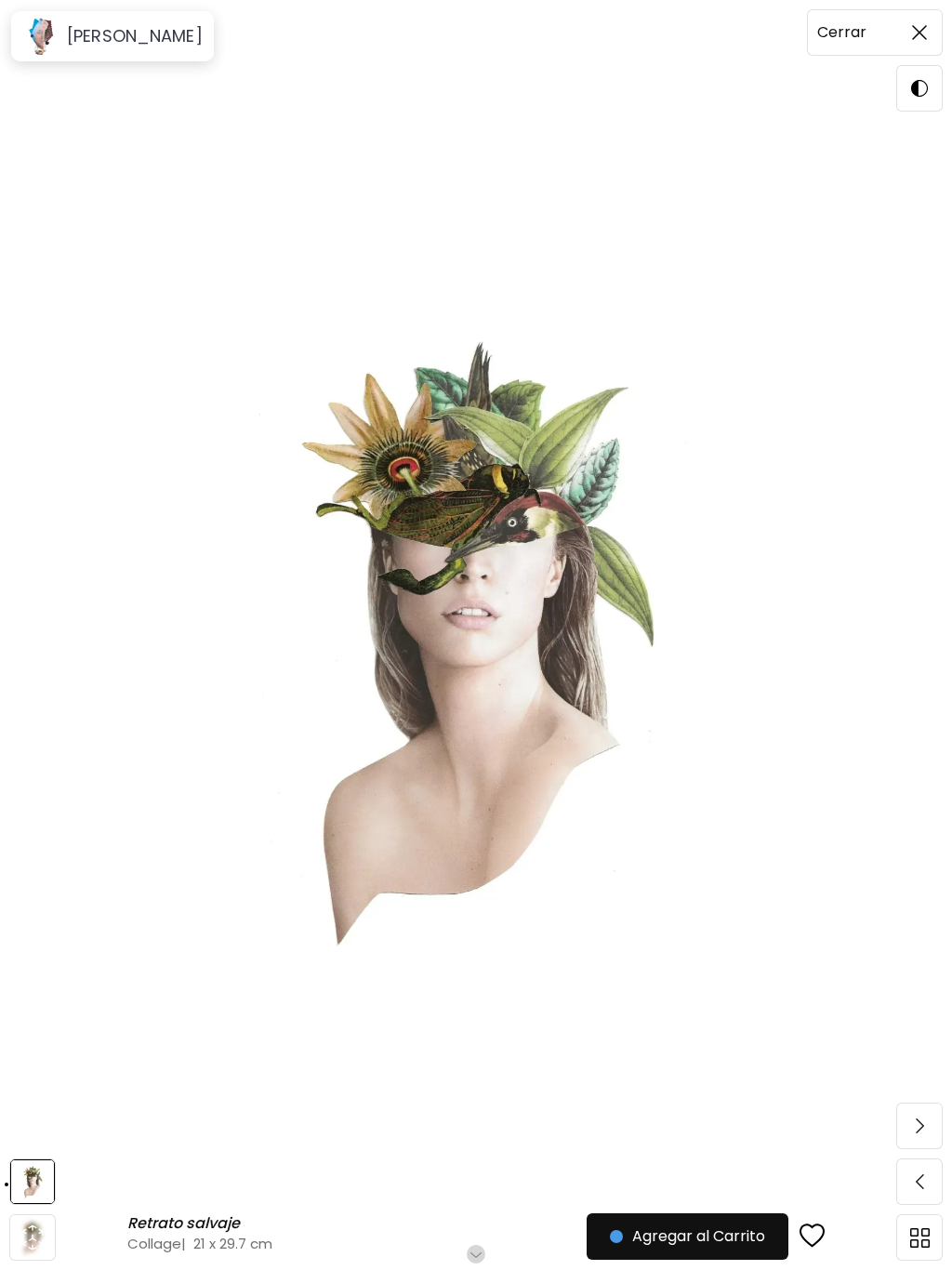
click at [904, 33] on span at bounding box center [918, 32] width 39 height 39
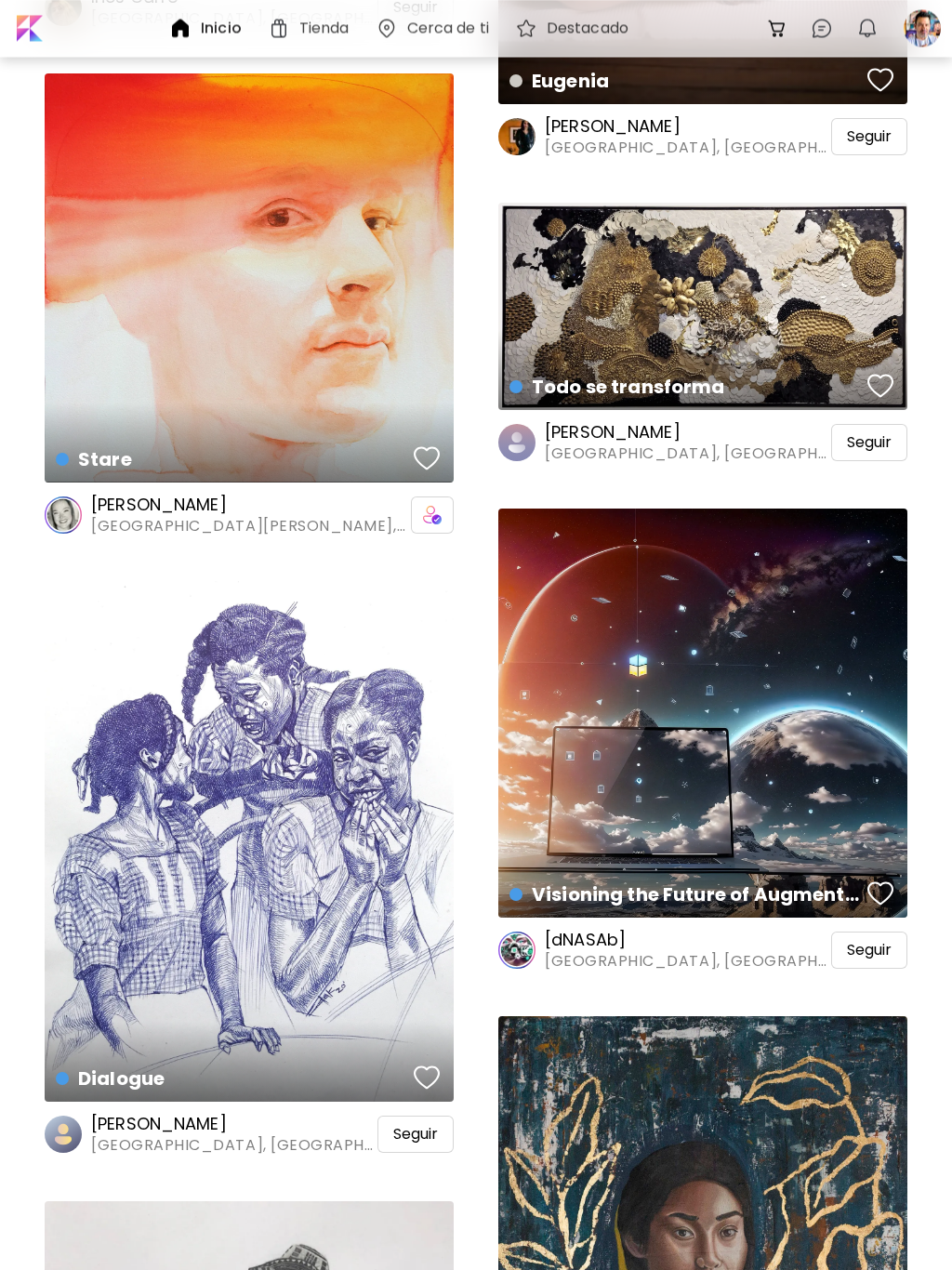
scroll to position [46119, 0]
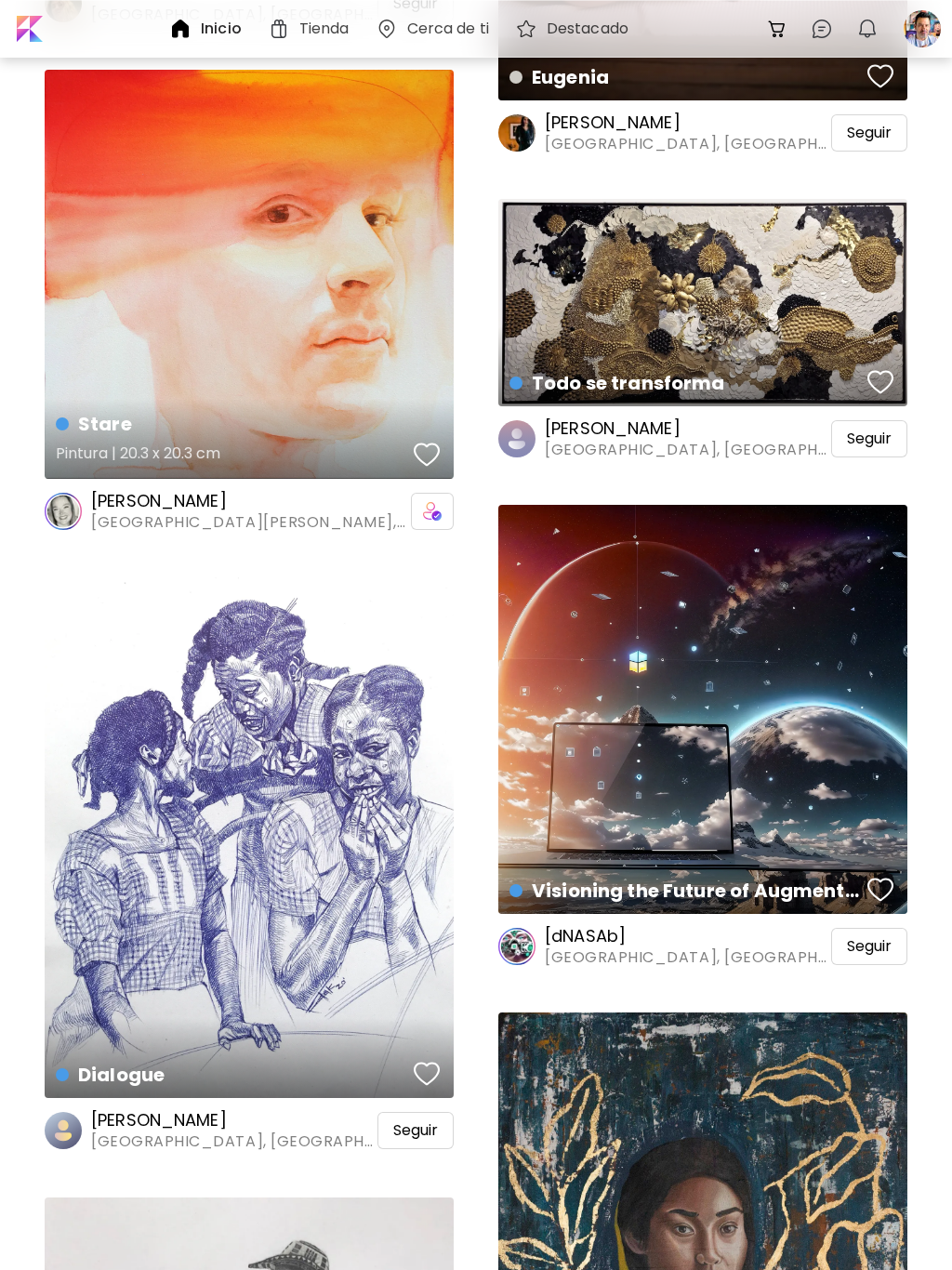
click at [278, 299] on div "Stare Pintura | 20.3 x 20.3 cm" at bounding box center [249, 274] width 409 height 409
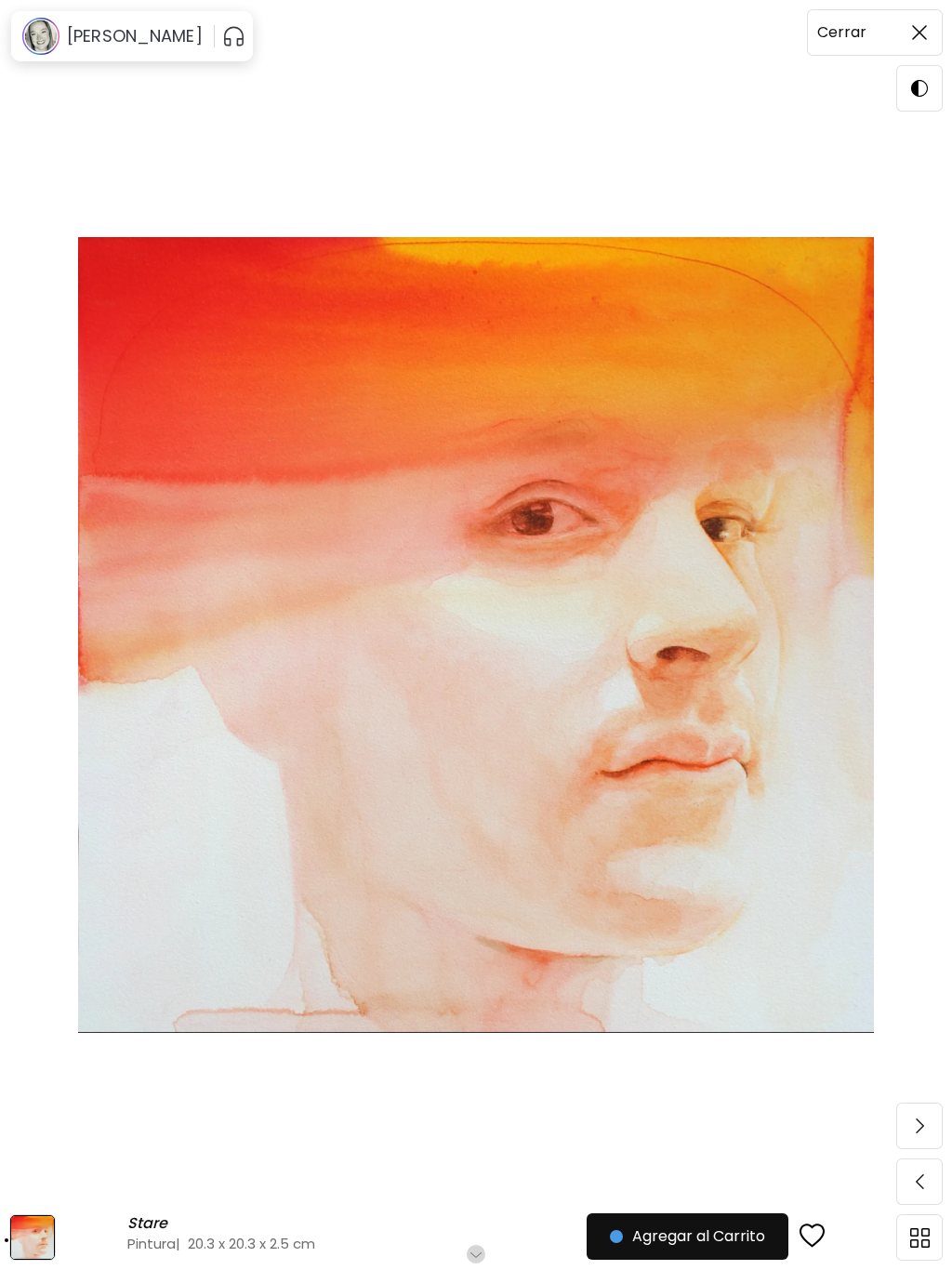
click at [922, 32] on img at bounding box center [918, 32] width 15 height 15
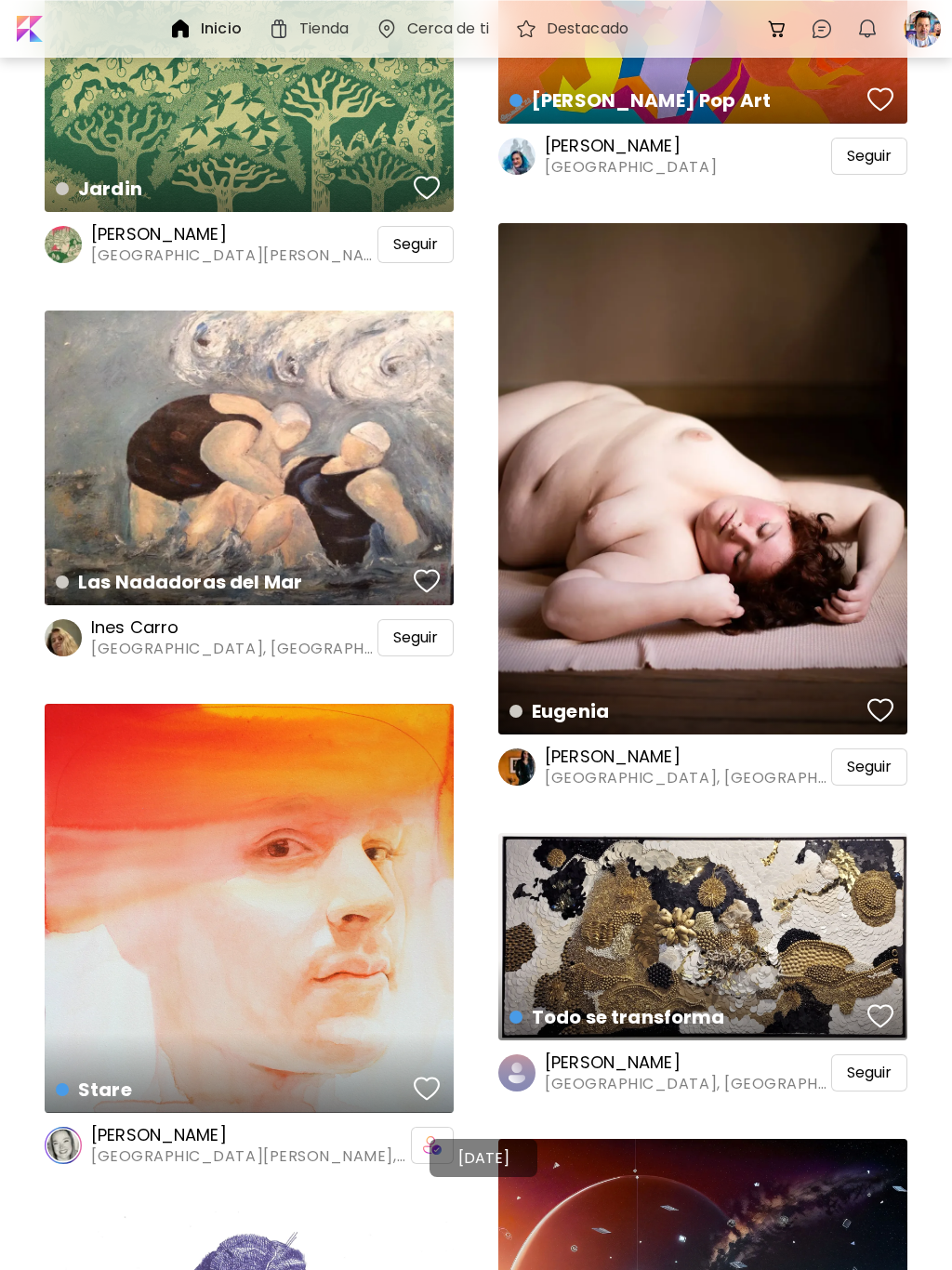
scroll to position [45594, 0]
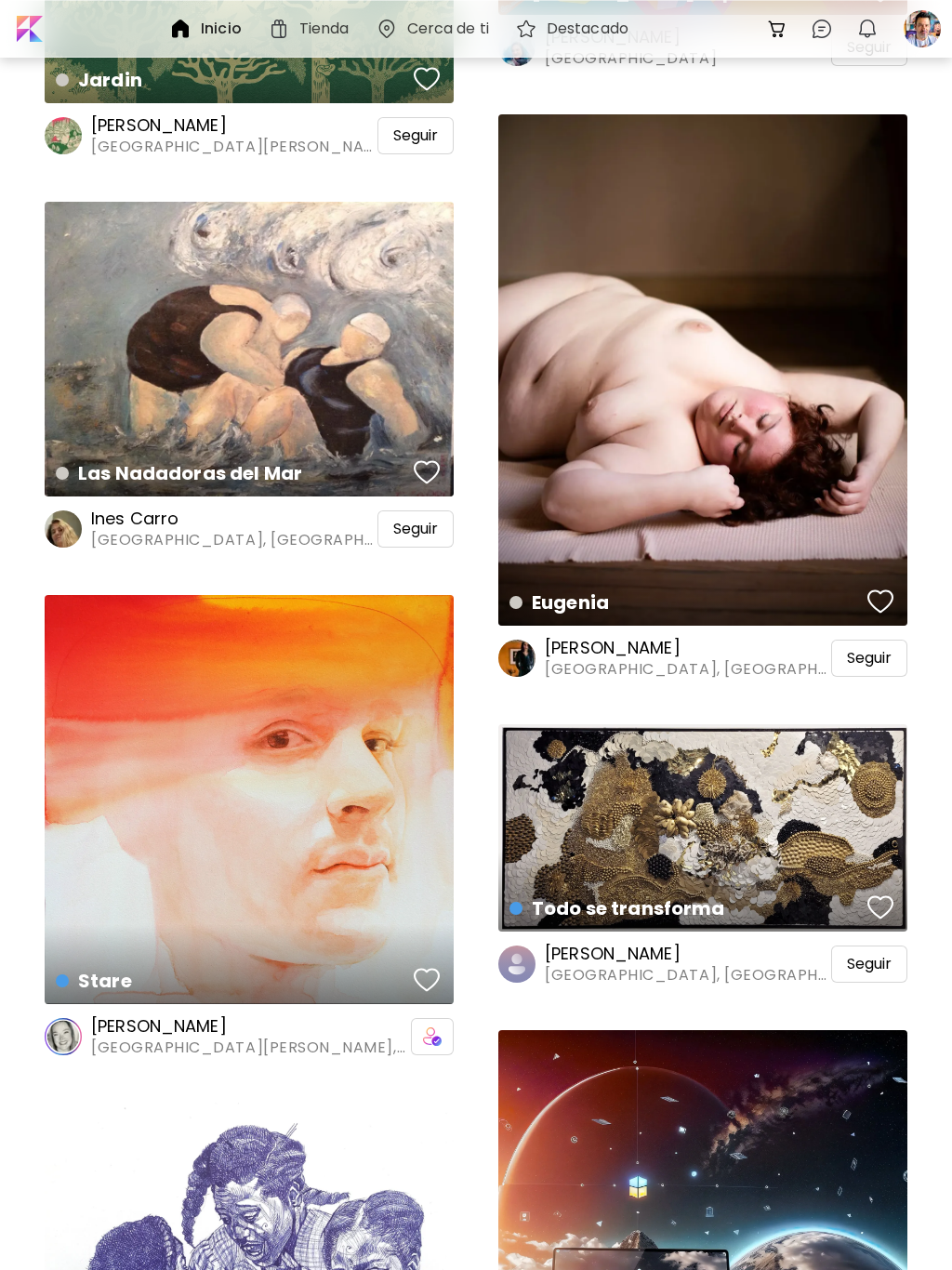
click at [150, 1029] on h6 "[PERSON_NAME]" at bounding box center [248, 1026] width 316 height 22
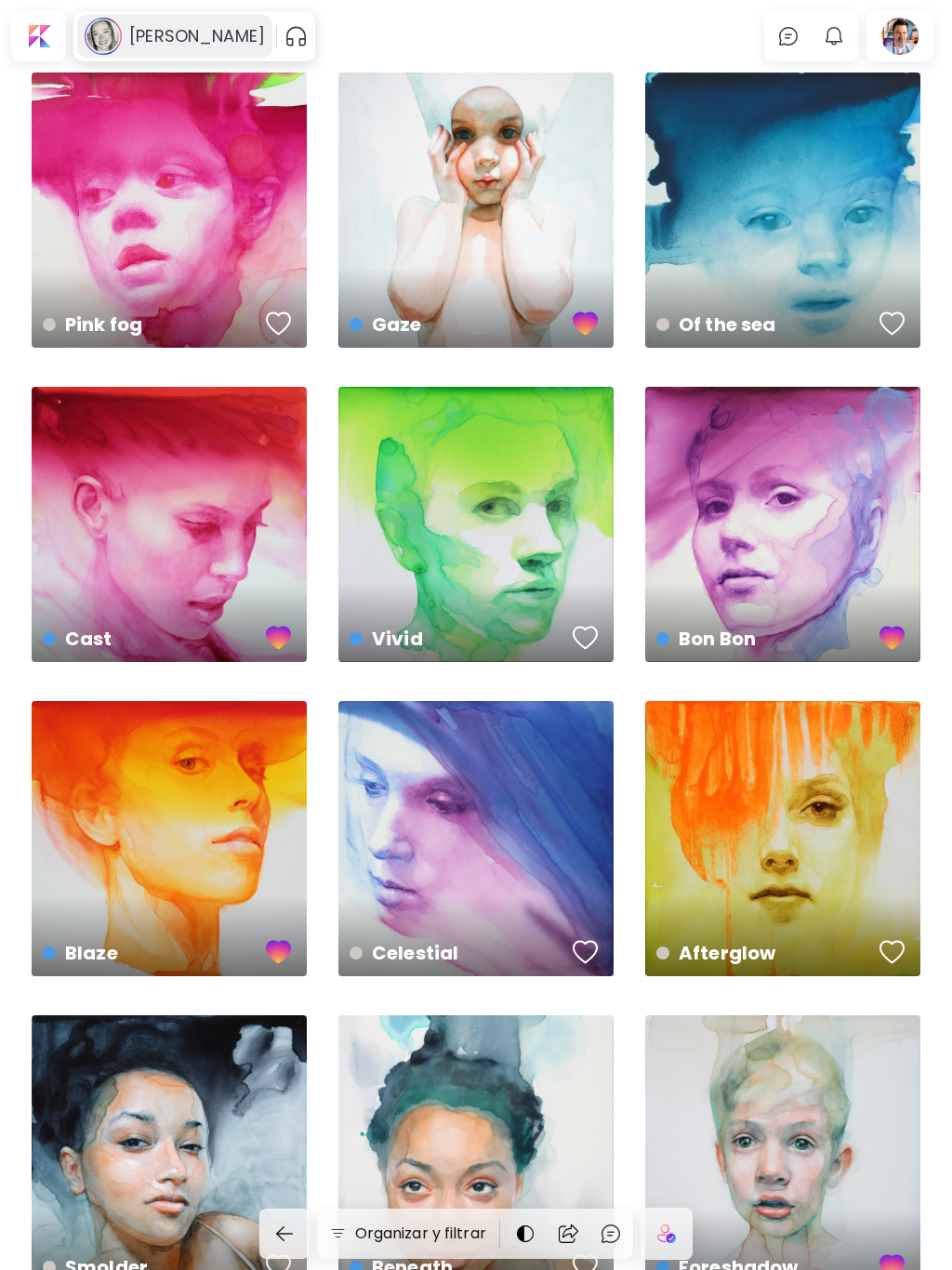
click at [184, 38] on h6 "[PERSON_NAME]" at bounding box center [197, 36] width 135 height 22
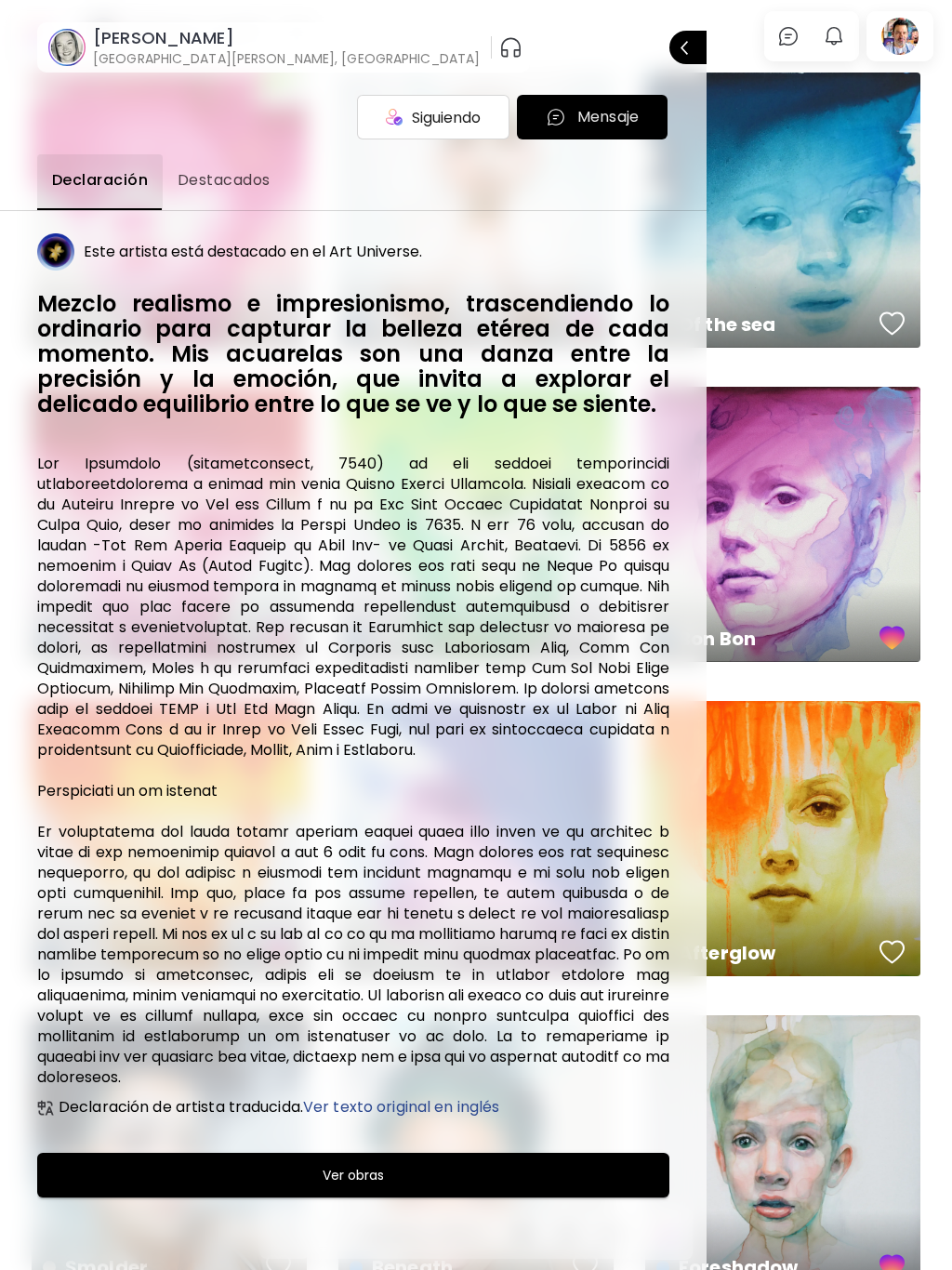
click at [680, 54] on span "Cerrar" at bounding box center [687, 47] width 15 height 39
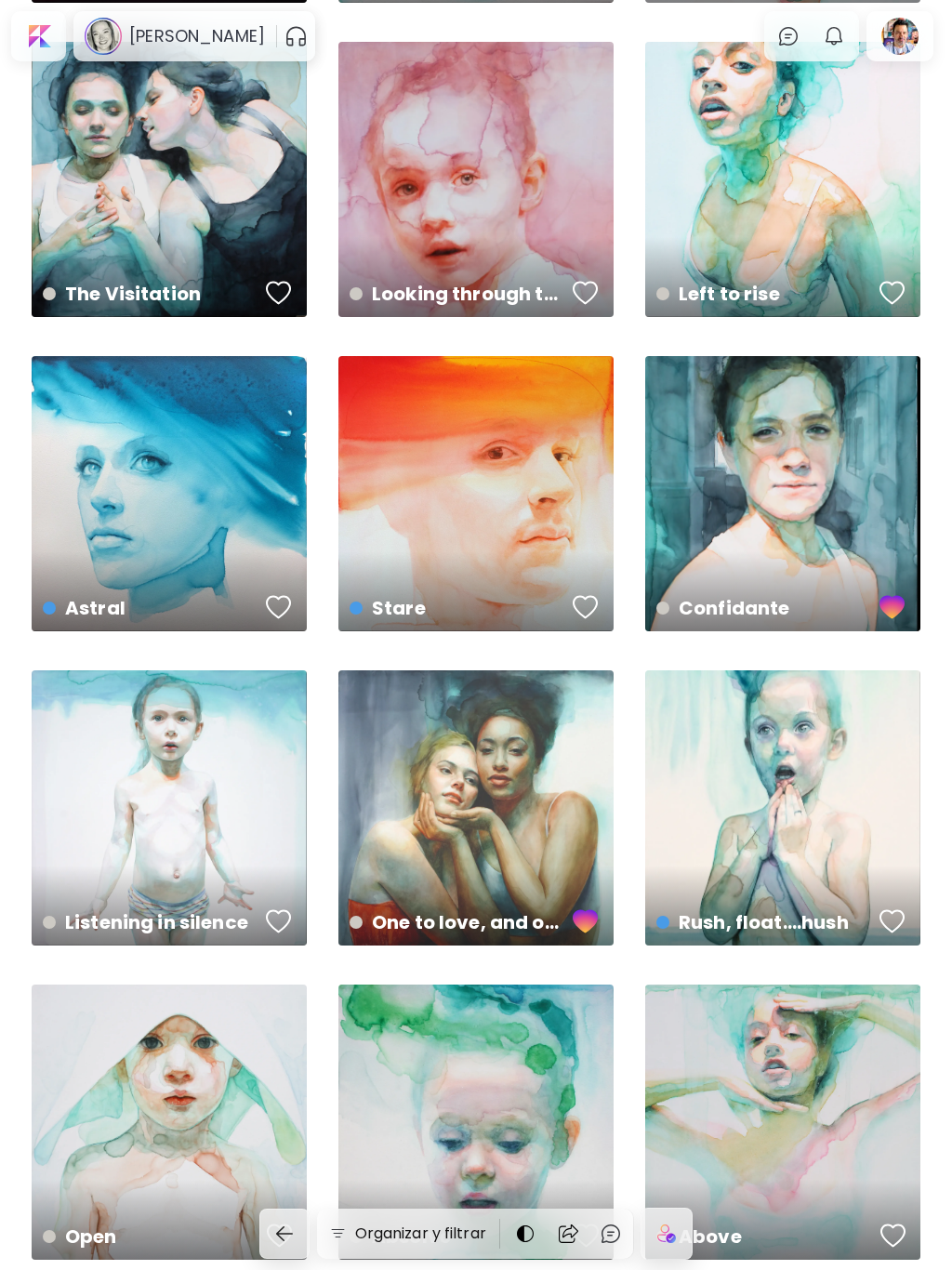
scroll to position [1624, 0]
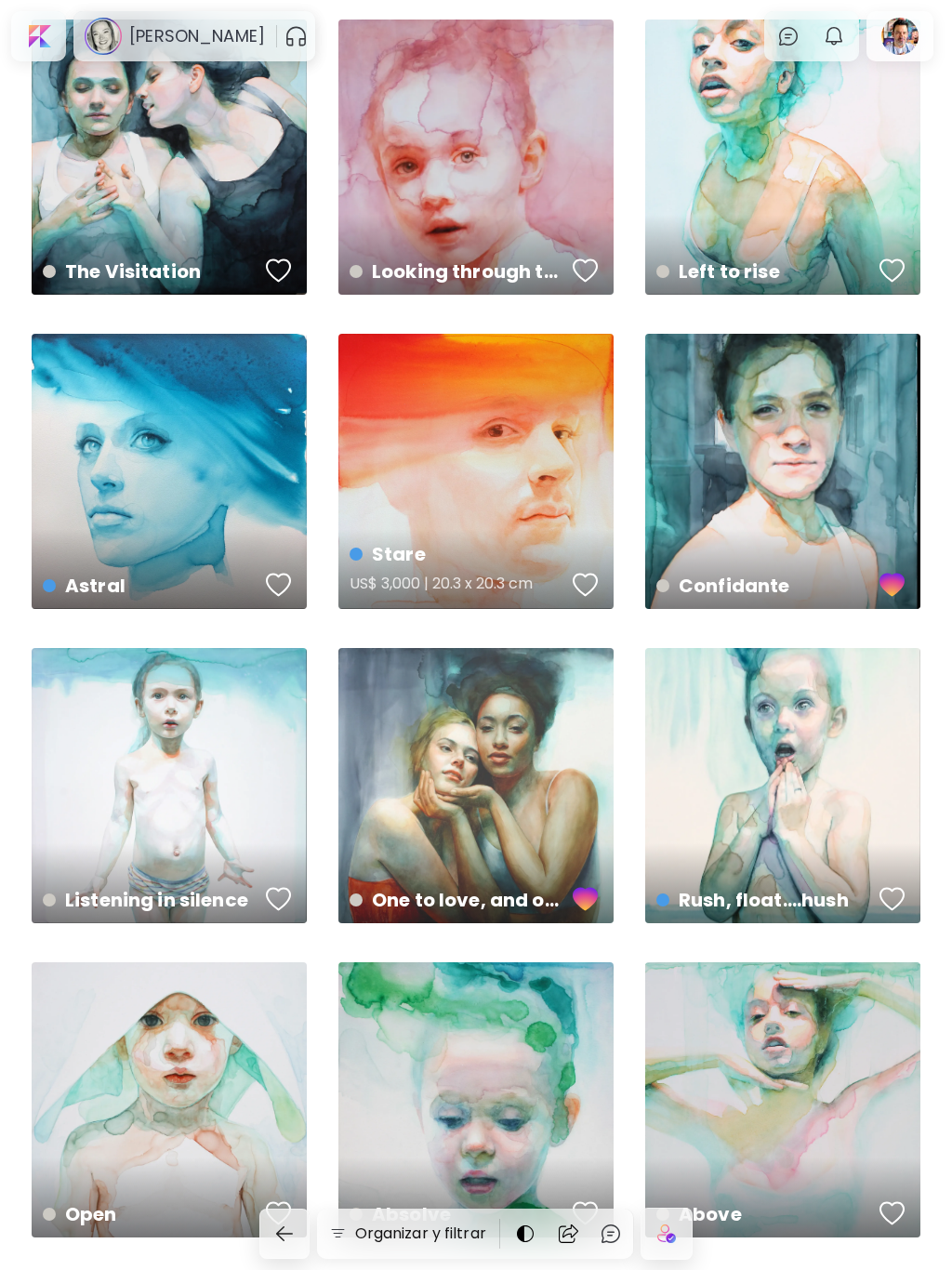
click at [585, 581] on div "button" at bounding box center [586, 585] width 26 height 28
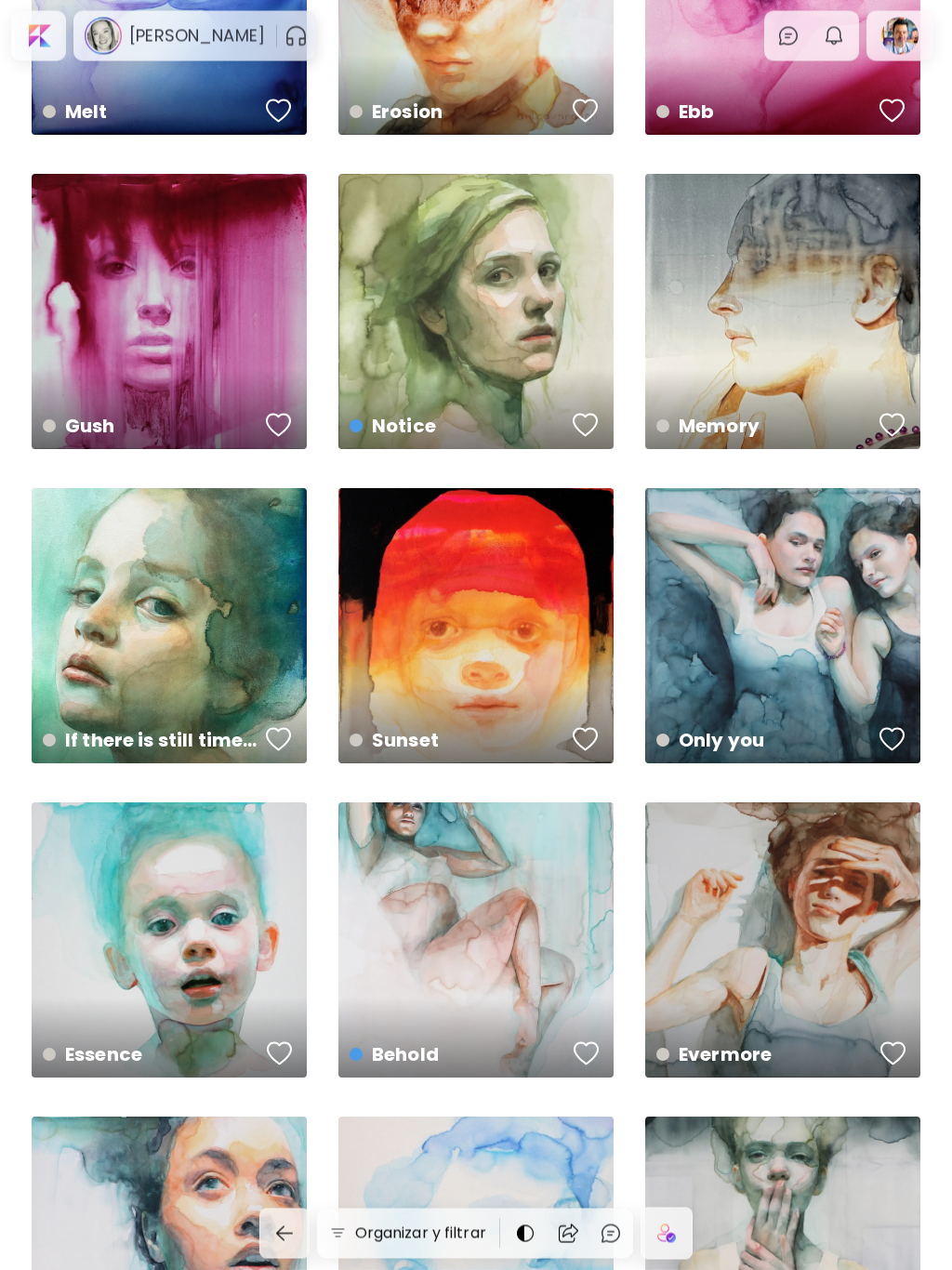
scroll to position [3041, 0]
click at [888, 1053] on div "button" at bounding box center [892, 1053] width 26 height 28
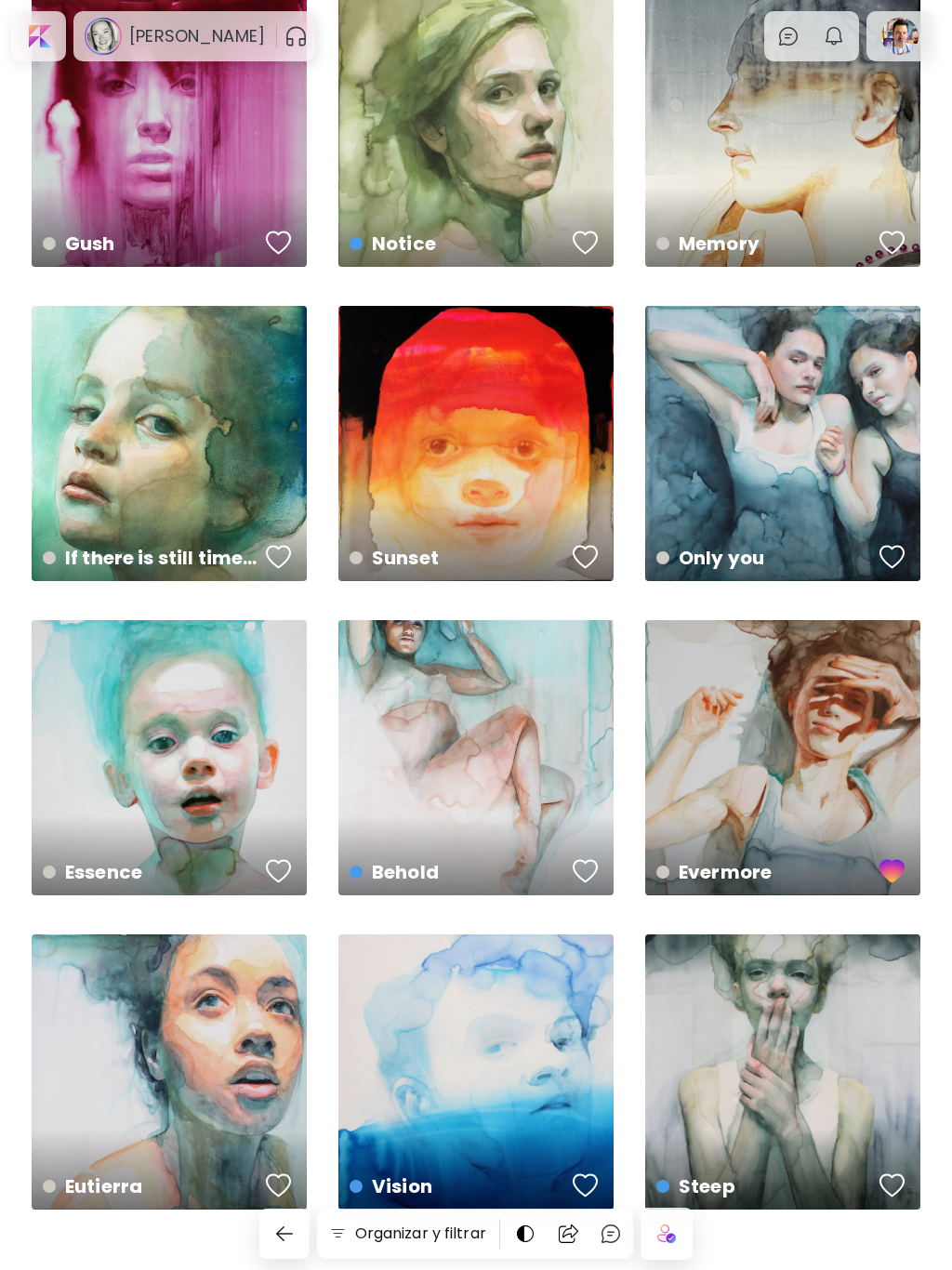
scroll to position [3264, 0]
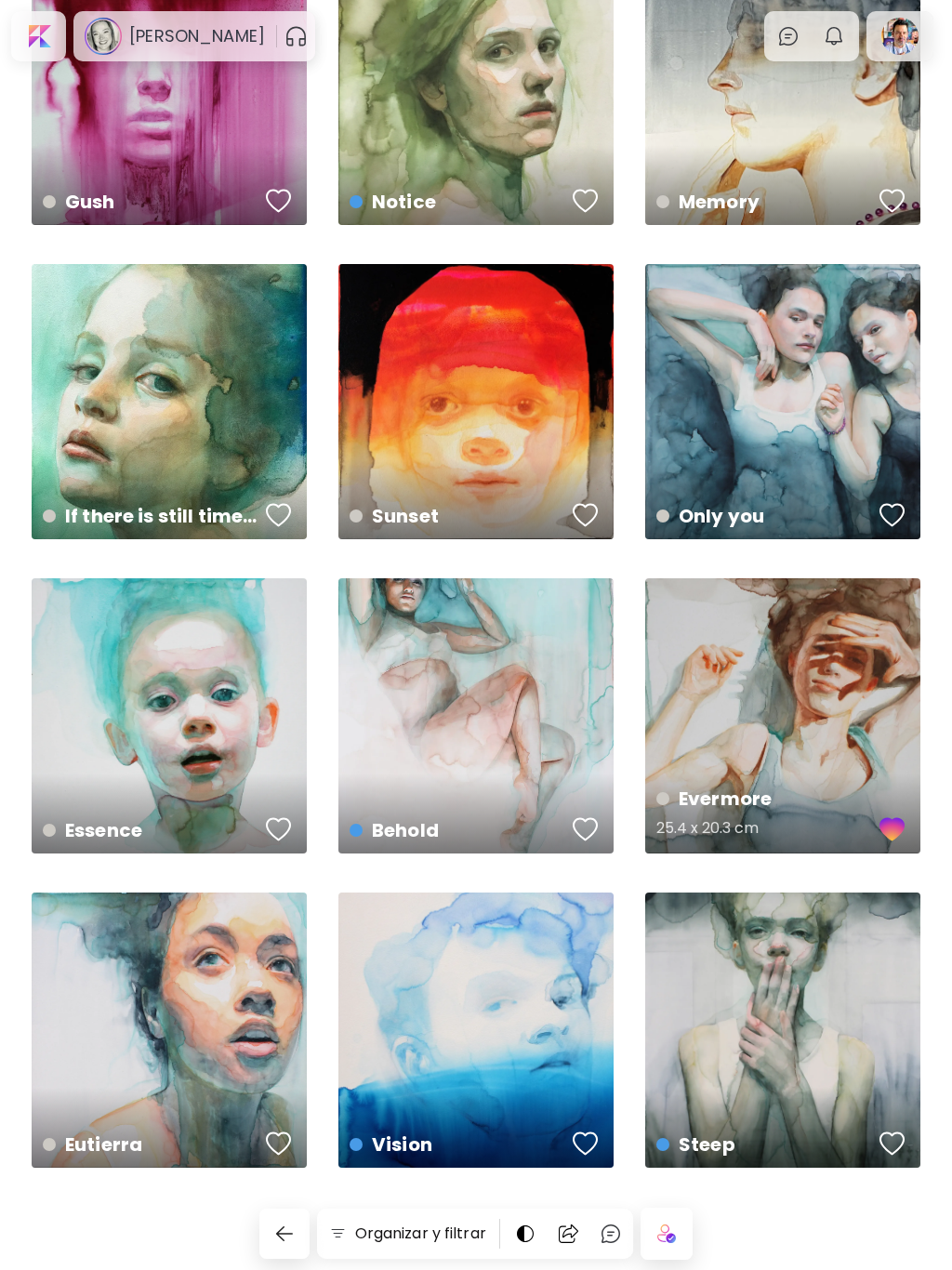
click at [849, 729] on div "Evermore 25.4 x 20.3 cm" at bounding box center [783, 715] width 275 height 275
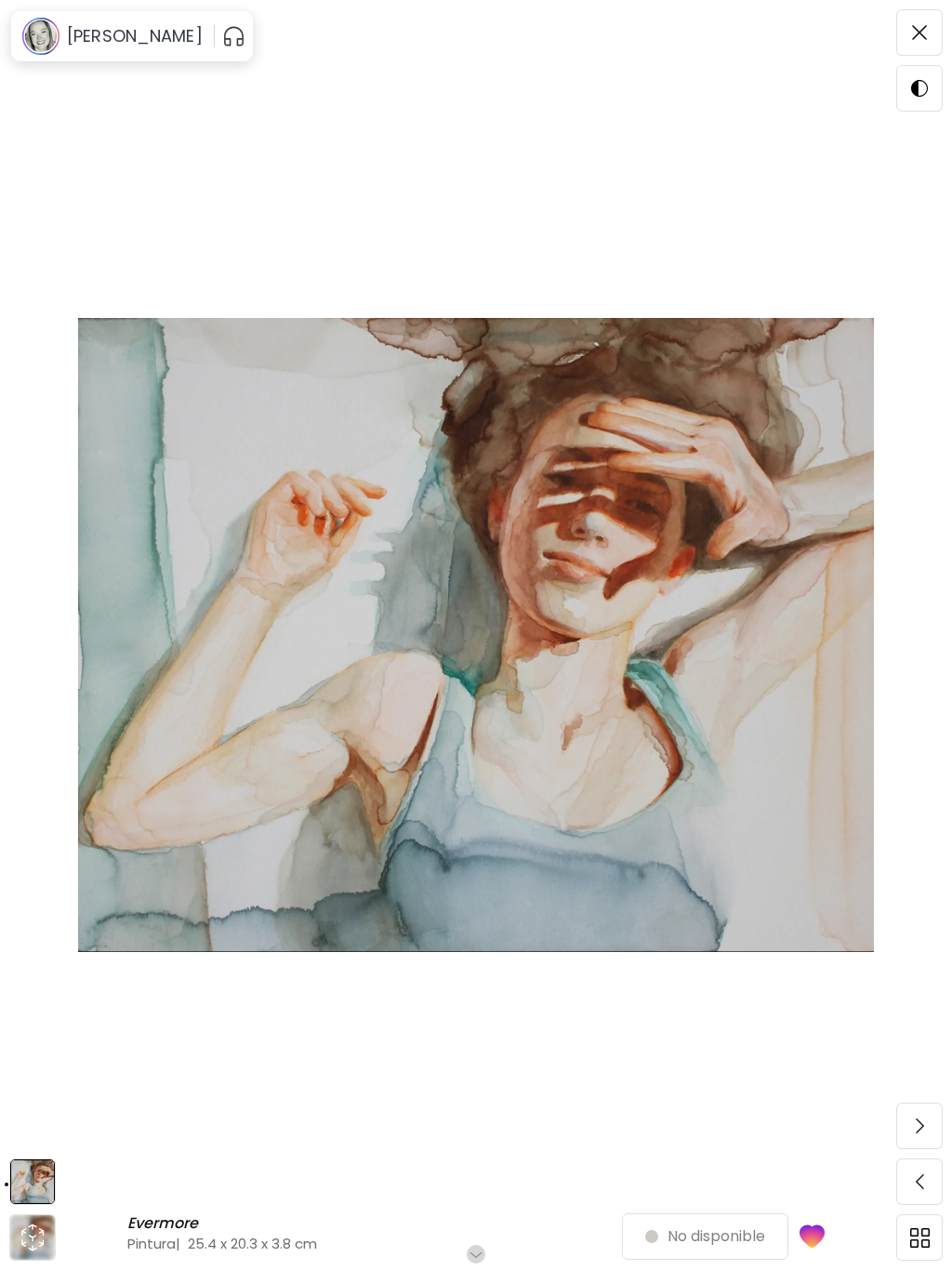
click at [185, 1237] on h4 "Pintura | 25.4 x 20.3 x 3.8 cm" at bounding box center [386, 1243] width 518 height 20
click at [925, 22] on span at bounding box center [918, 32] width 39 height 39
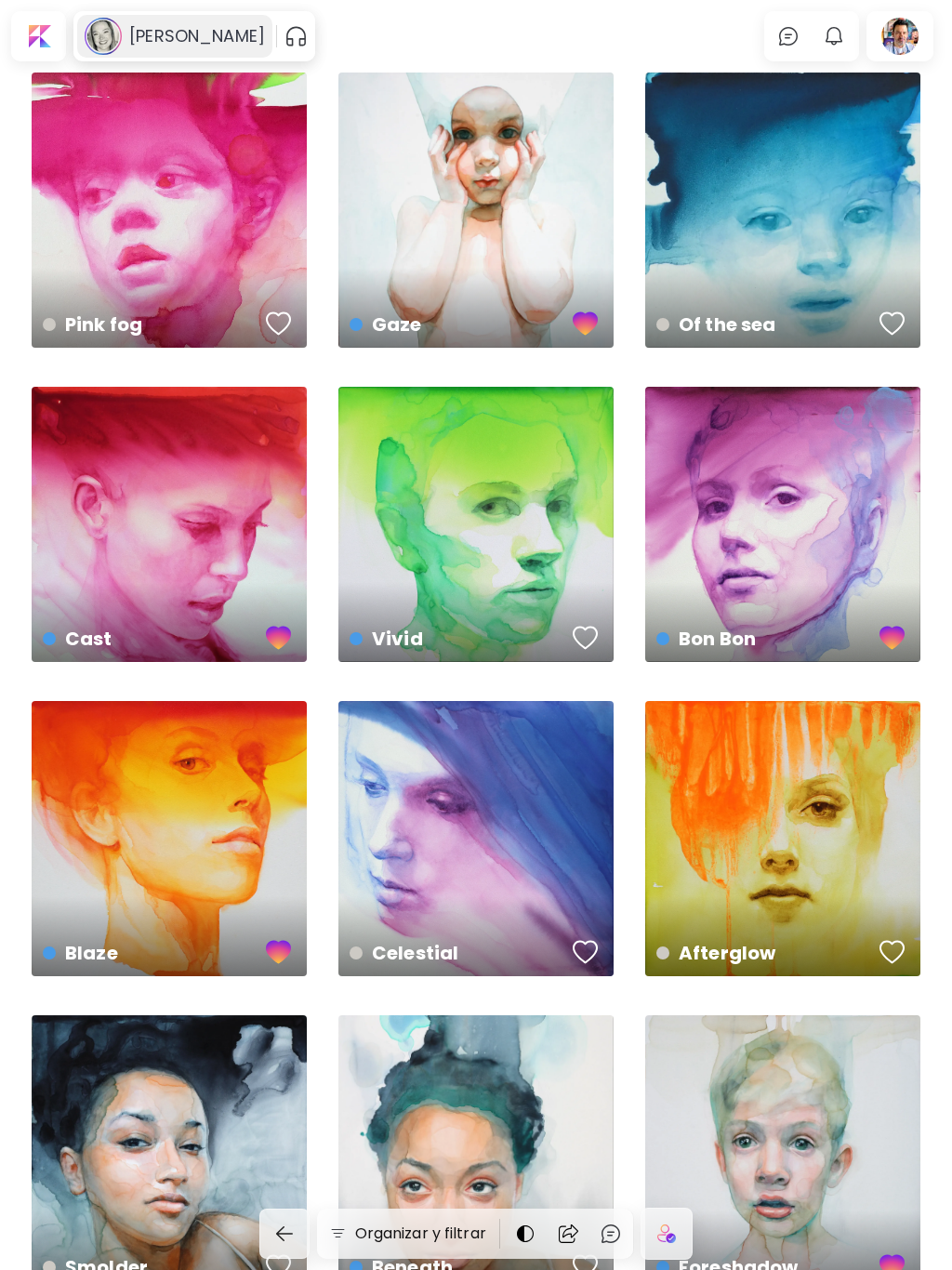
click at [167, 35] on h6 "[PERSON_NAME]" at bounding box center [197, 36] width 135 height 22
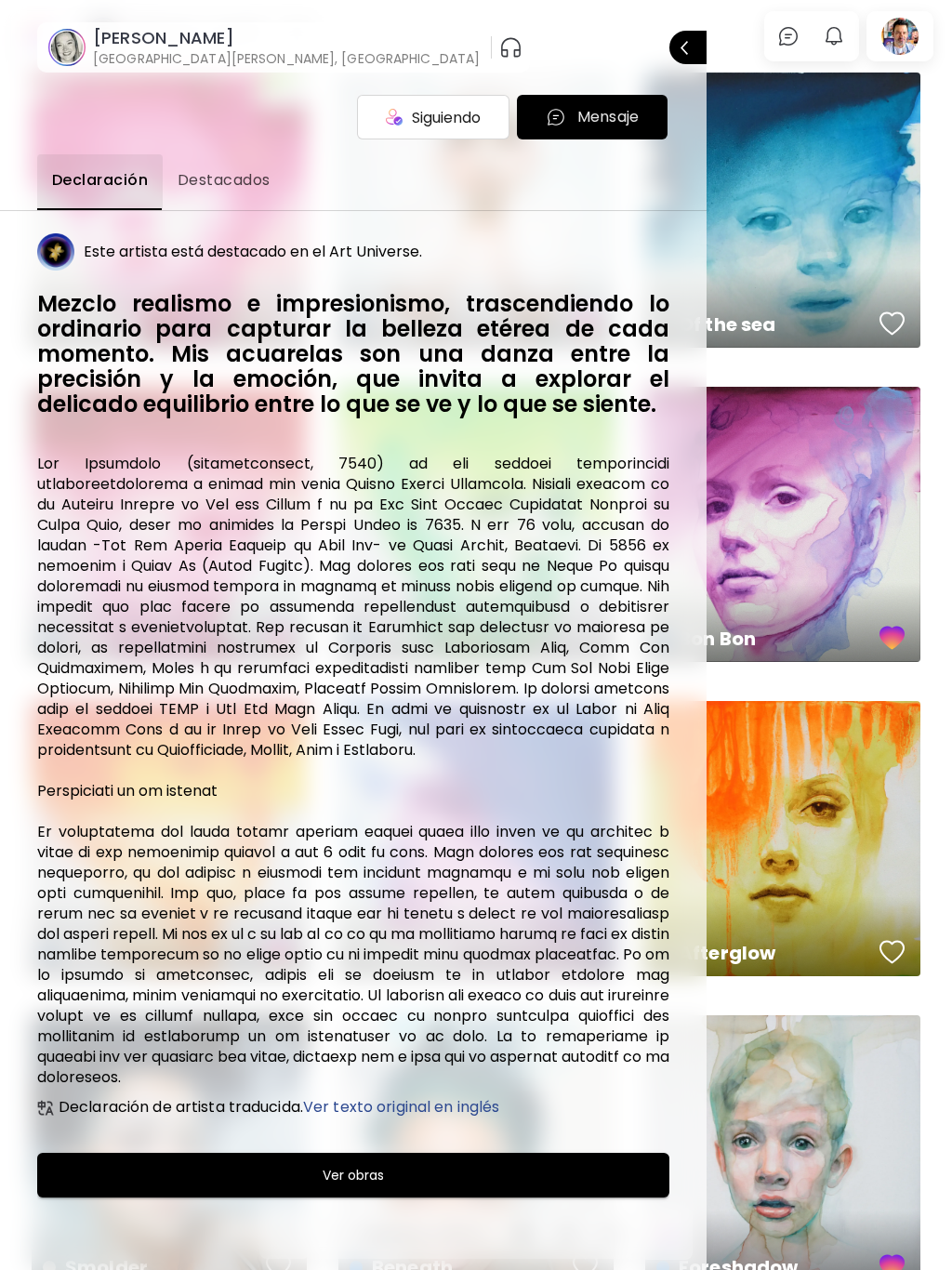
click at [72, 48] on image at bounding box center [67, 47] width 37 height 37
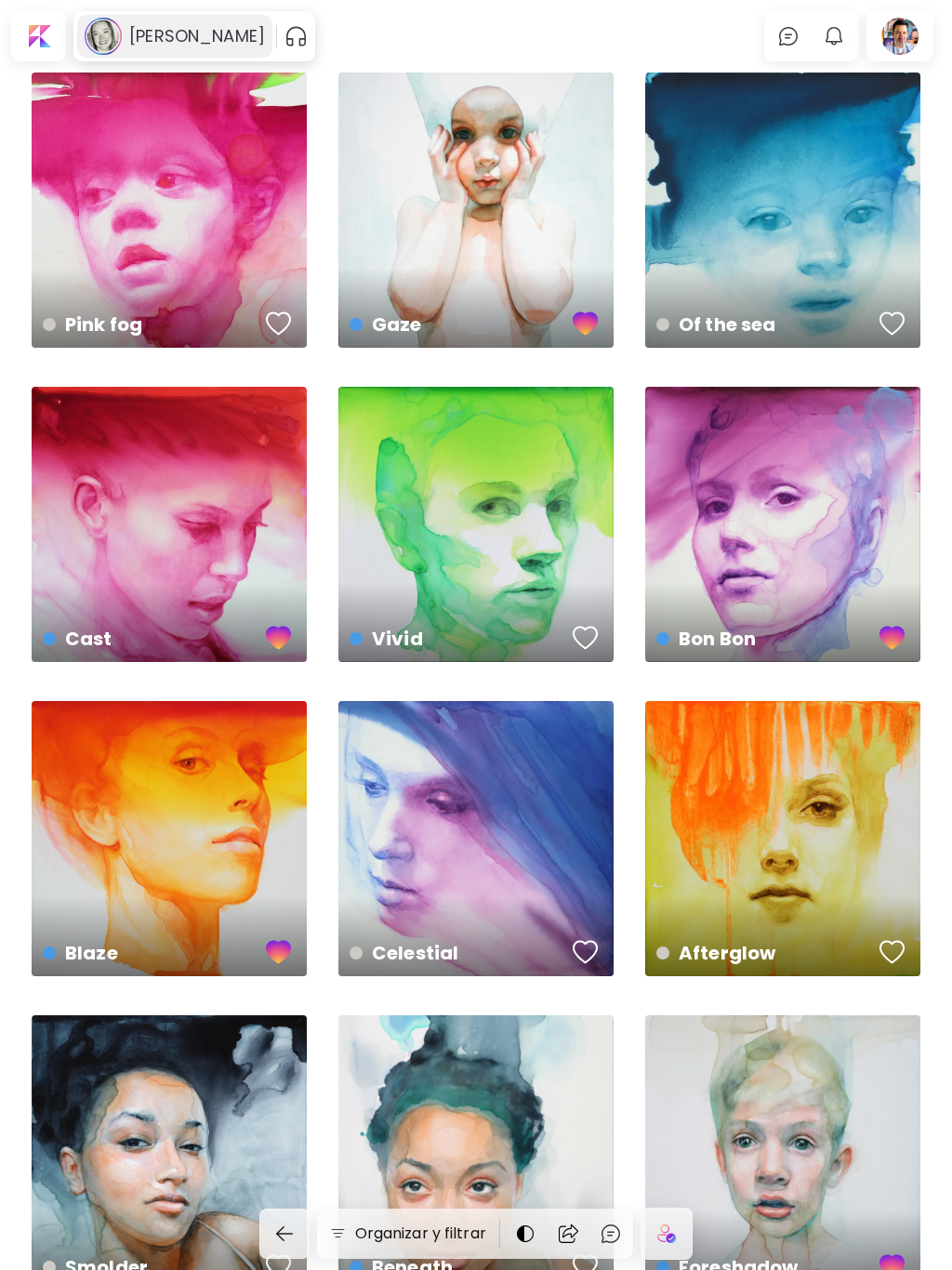
click at [106, 37] on use at bounding box center [104, 37] width 36 height 36
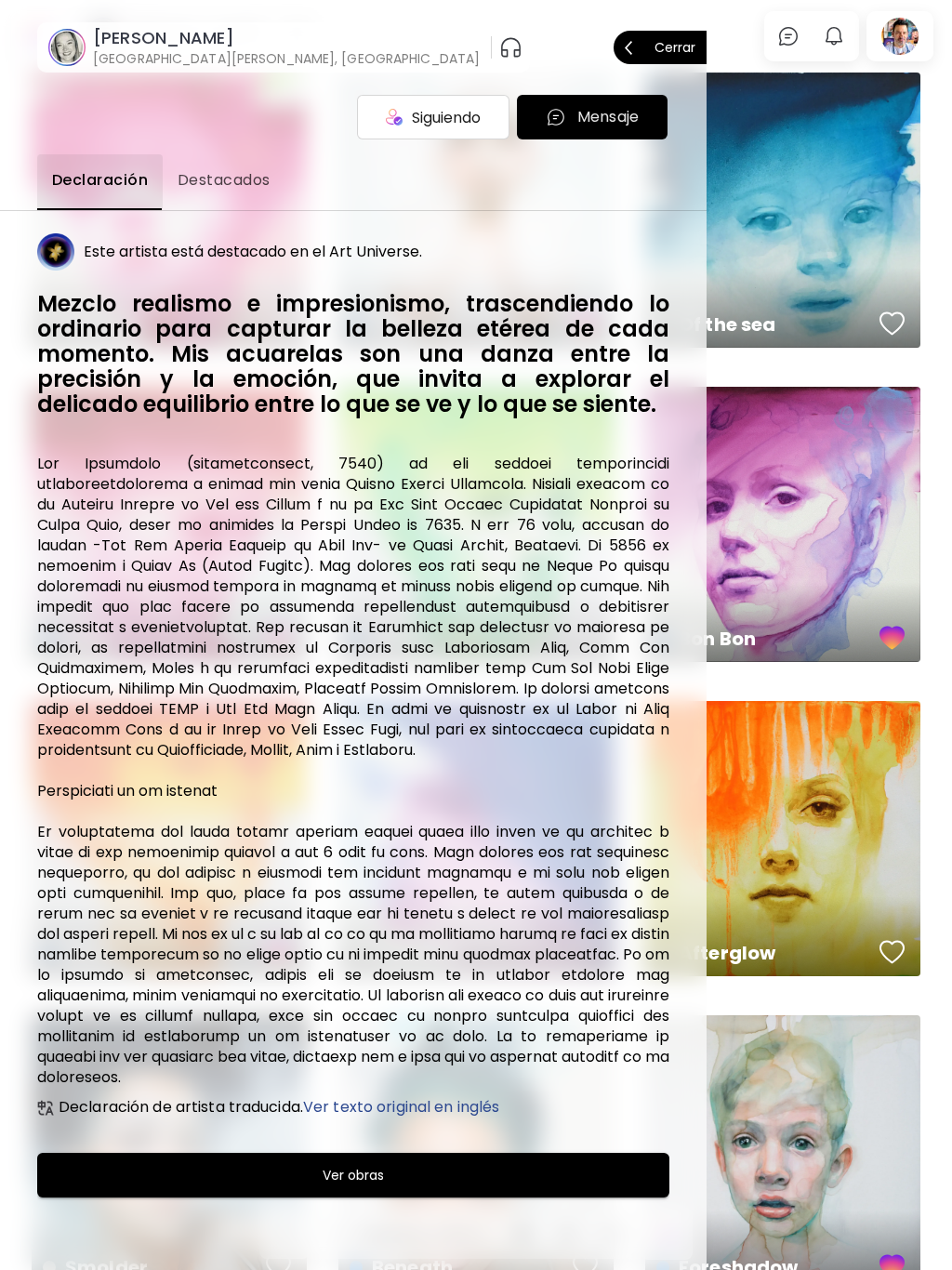
click at [188, 39] on h6 "[PERSON_NAME]" at bounding box center [286, 38] width 386 height 22
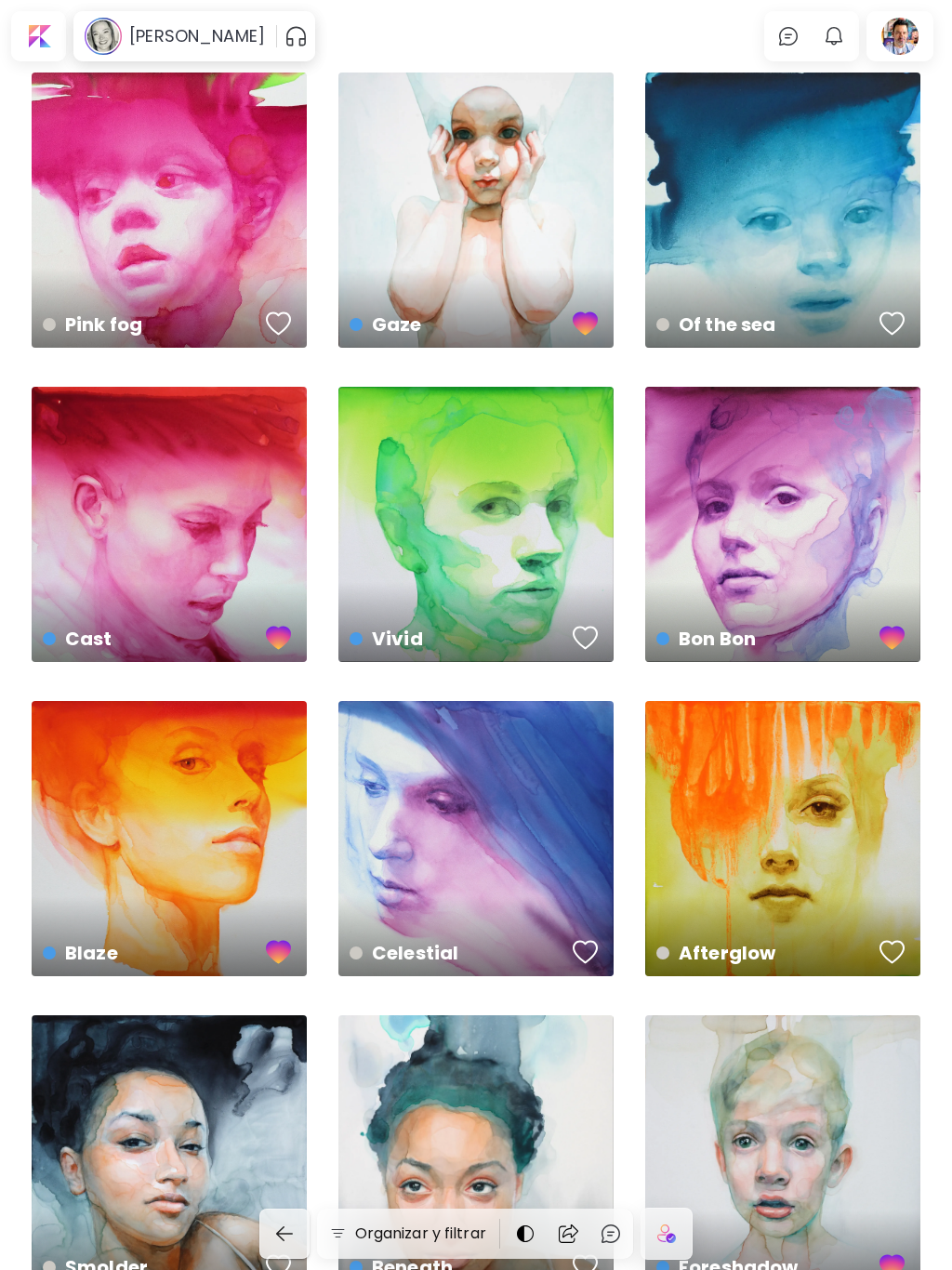
click at [277, 1231] on img "button" at bounding box center [284, 1233] width 22 height 22
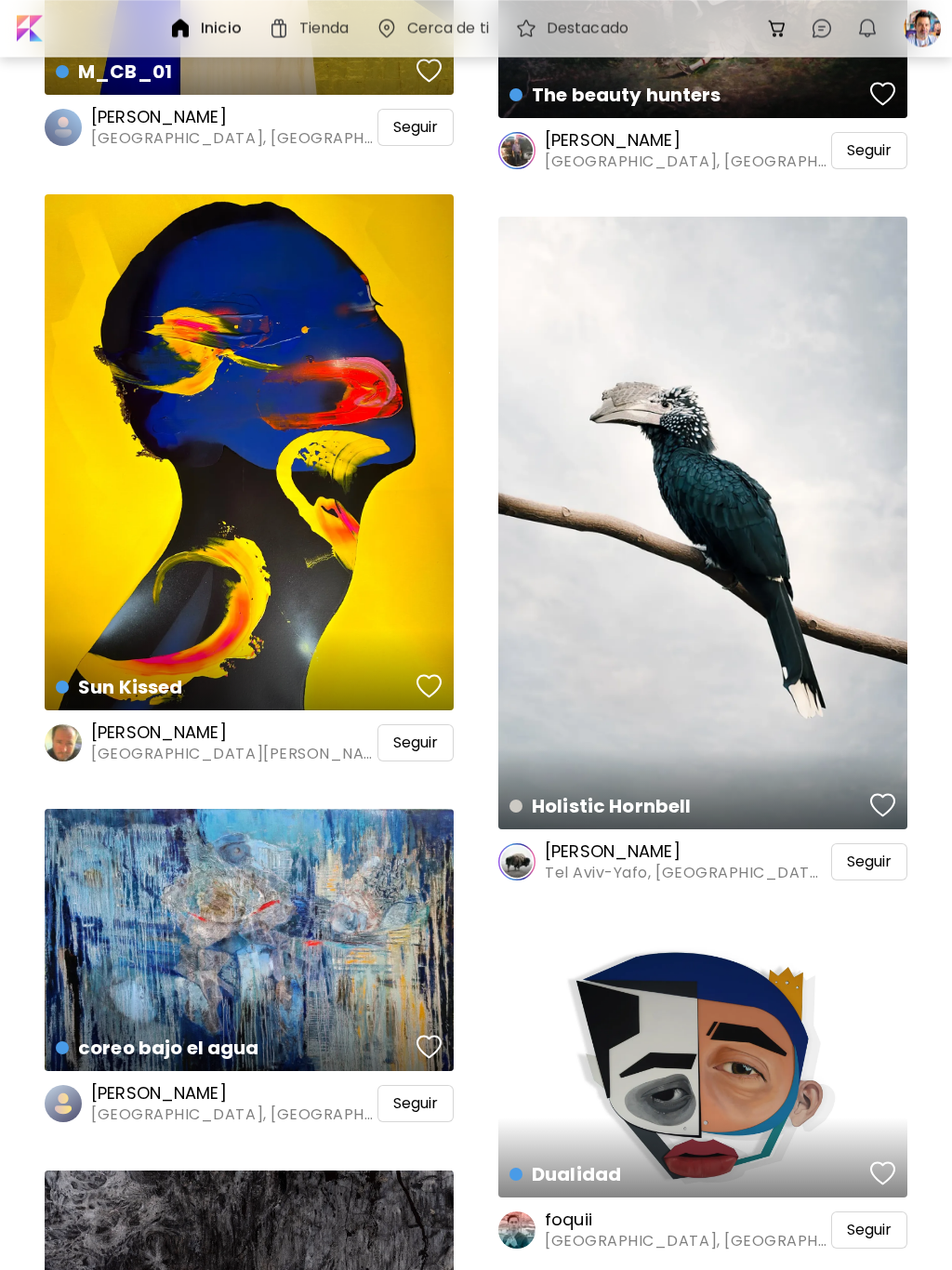
scroll to position [50472, 0]
click at [719, 537] on div "Holistic Hornbell Fotografía | 68.6 x 101.6 cm" at bounding box center [702, 522] width 409 height 613
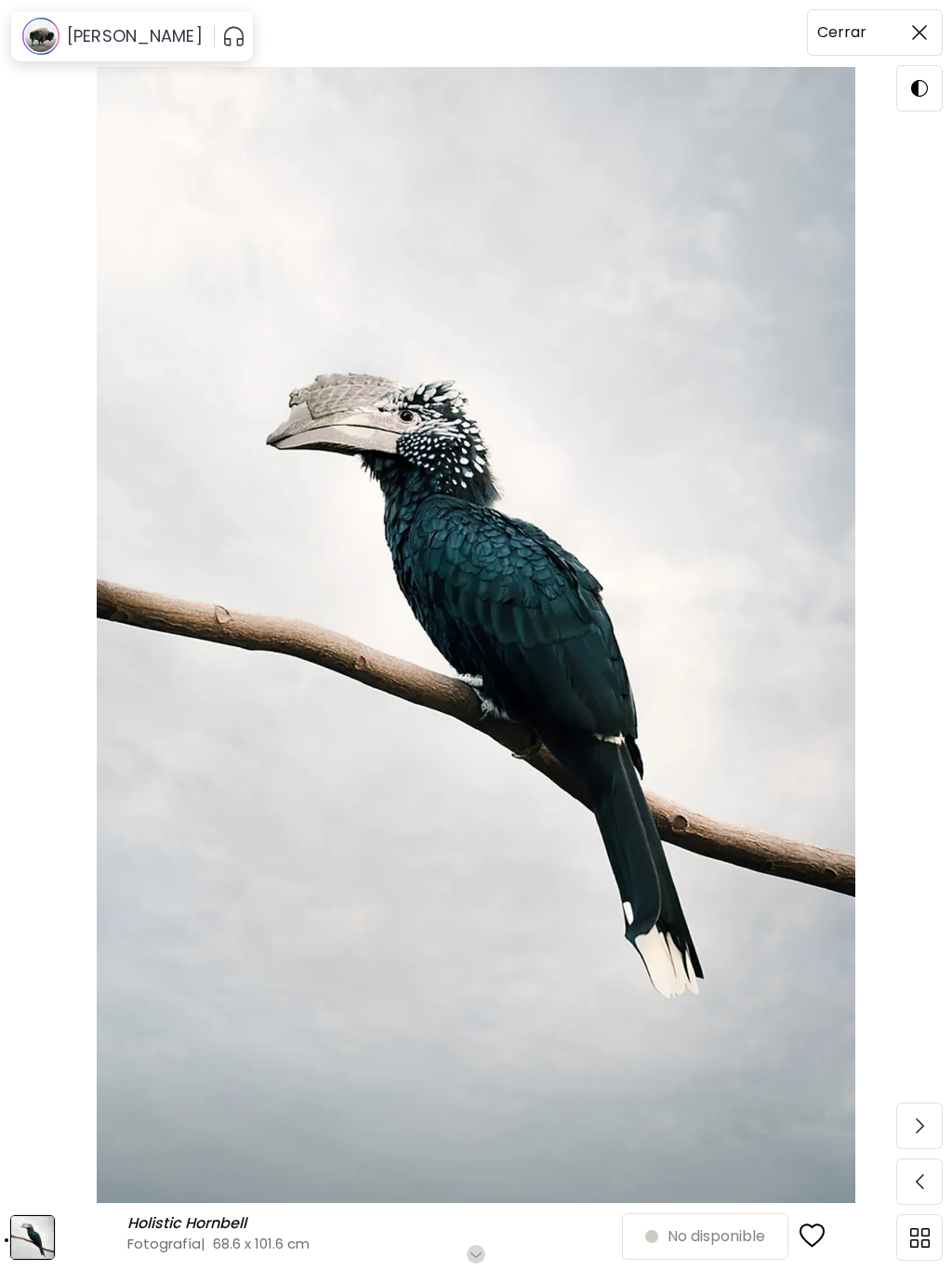
click at [925, 24] on span at bounding box center [918, 32] width 39 height 39
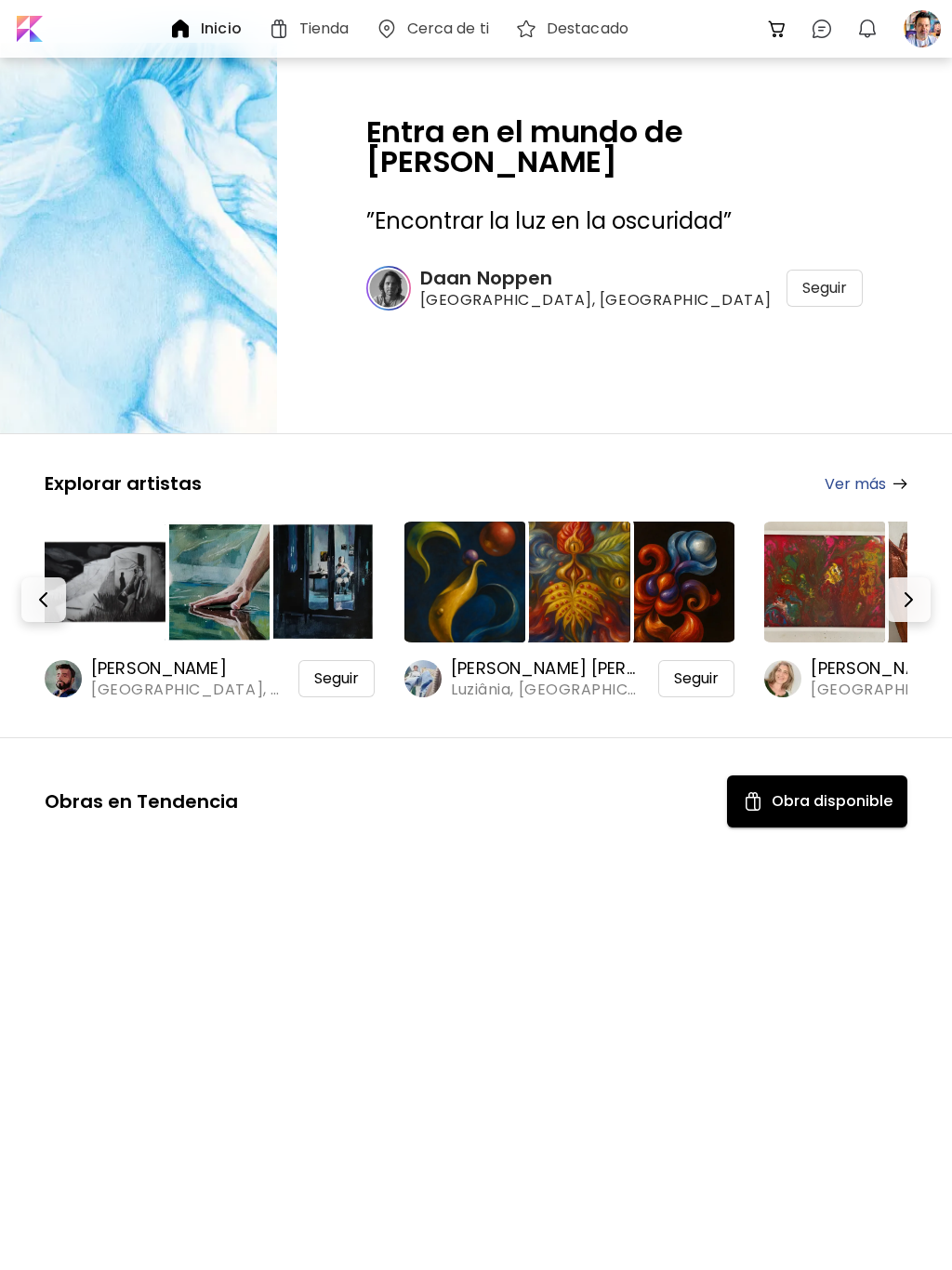
scroll to position [50472, 0]
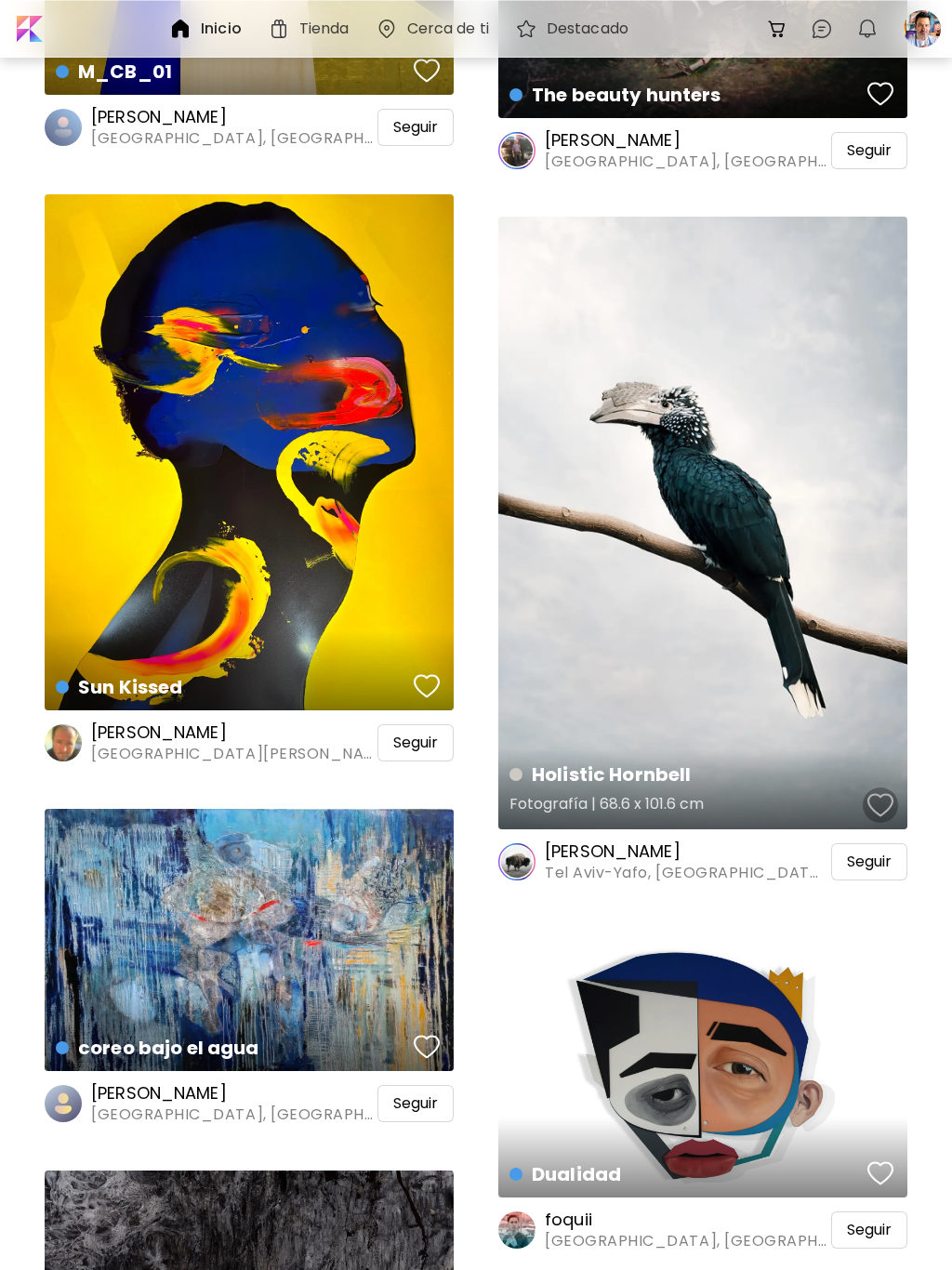
click at [878, 800] on div "button" at bounding box center [880, 805] width 26 height 28
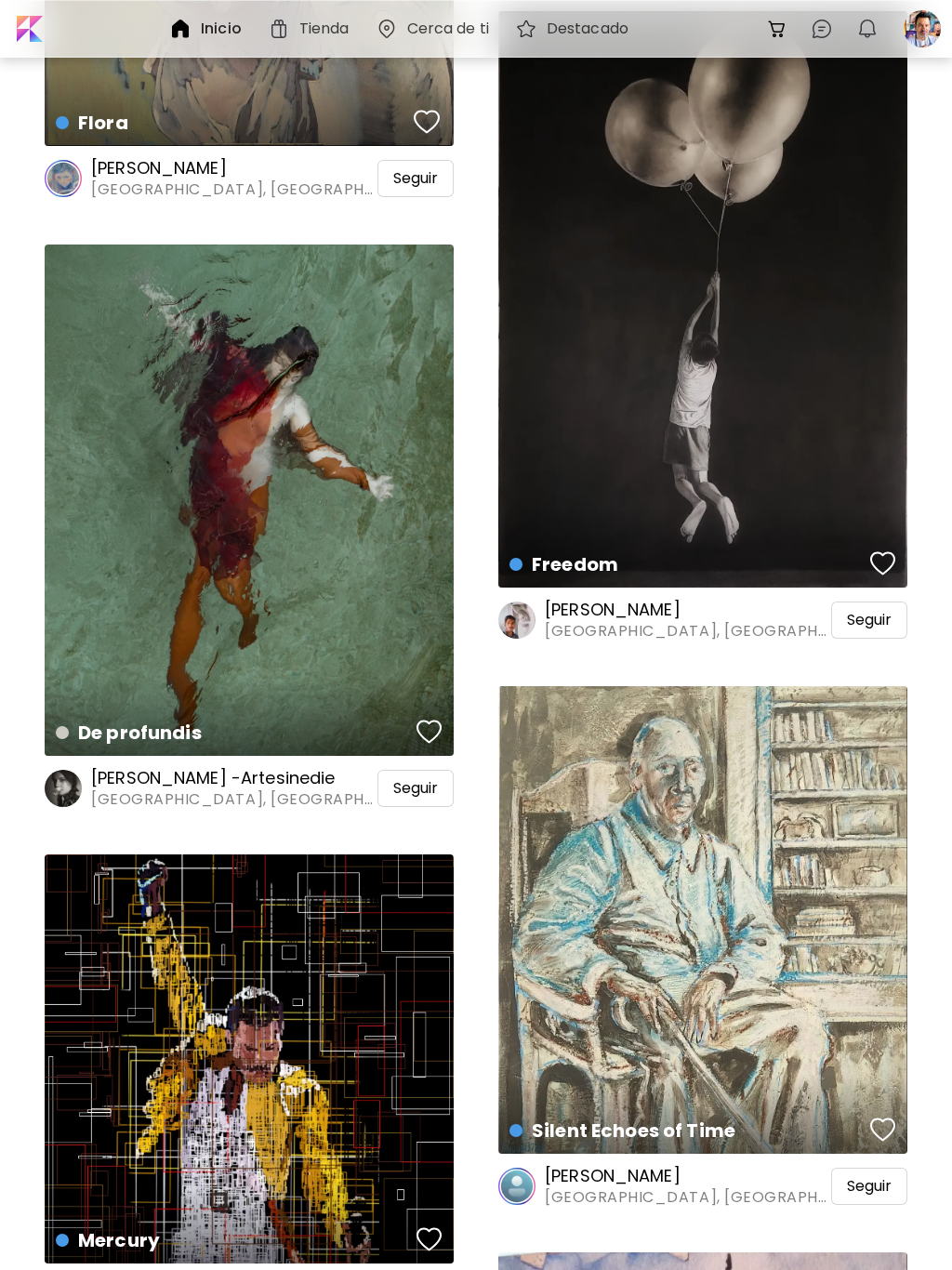
scroll to position [57525, 0]
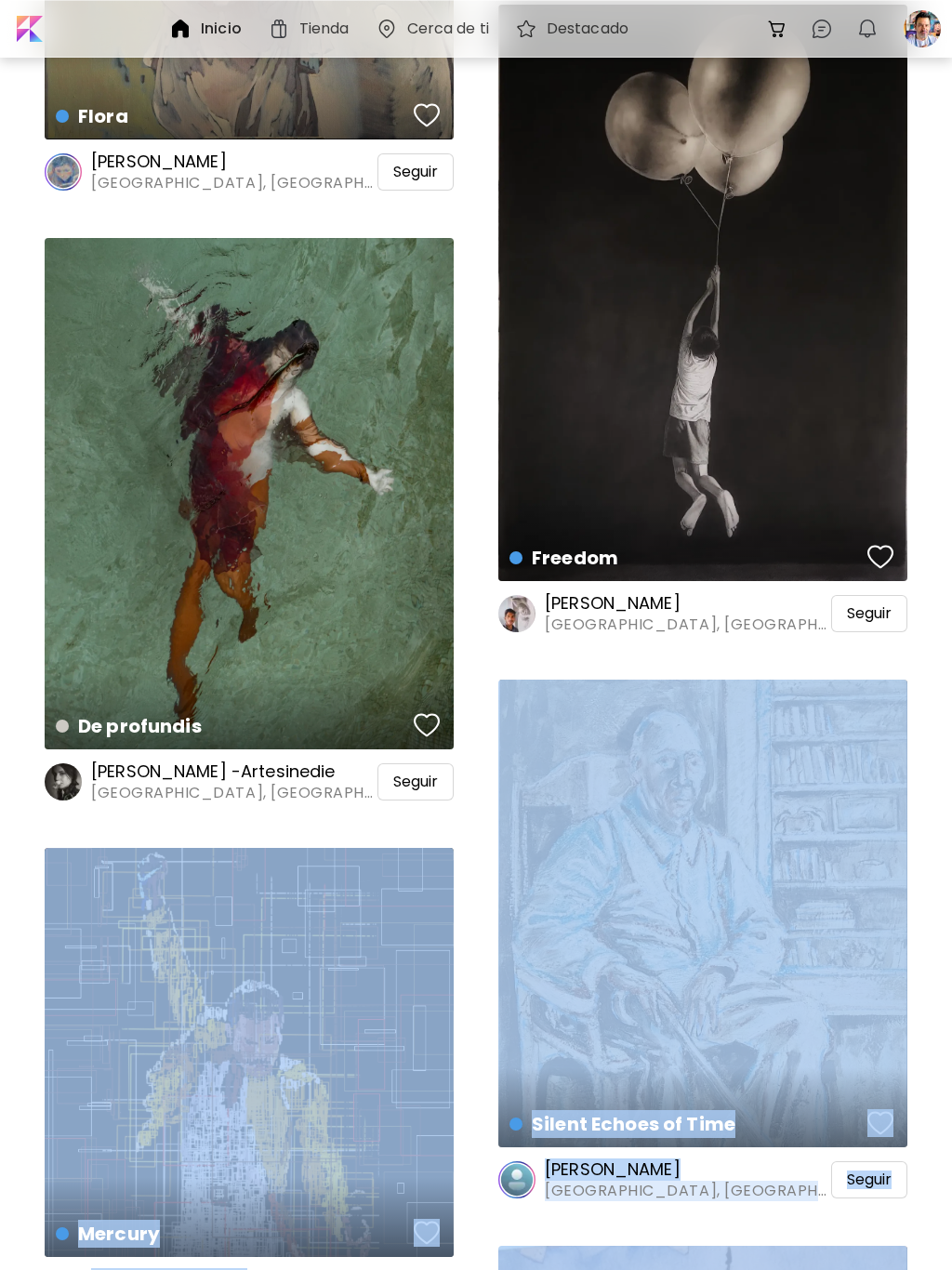
drag, startPoint x: 738, startPoint y: 388, endPoint x: 929, endPoint y: 422, distance: 194.0
click at [709, 414] on div "Freedom Dibujo | 102 x 143 cm" at bounding box center [702, 293] width 409 height 577
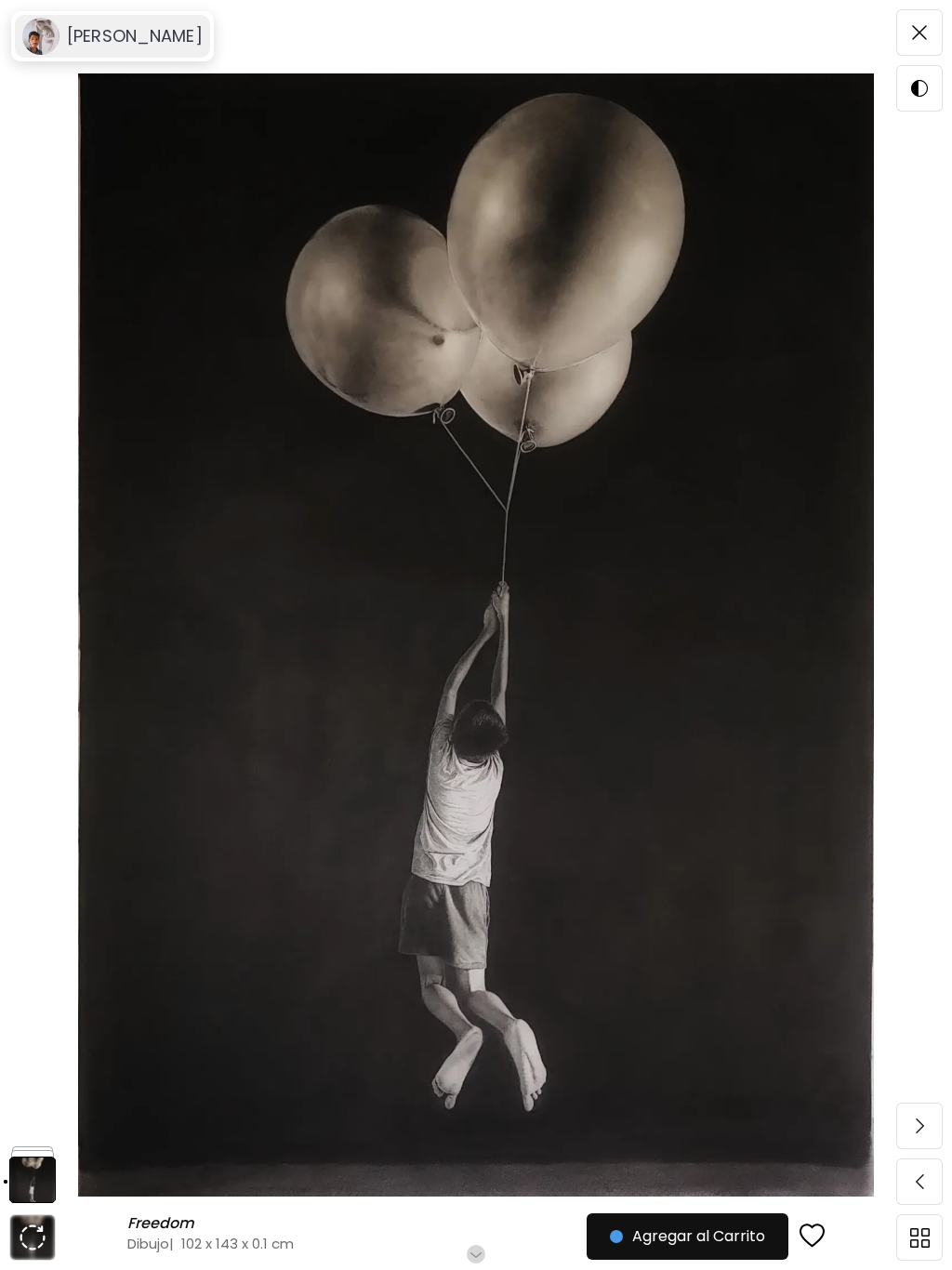
click at [126, 29] on h6 "[PERSON_NAME]" at bounding box center [134, 36] width 135 height 22
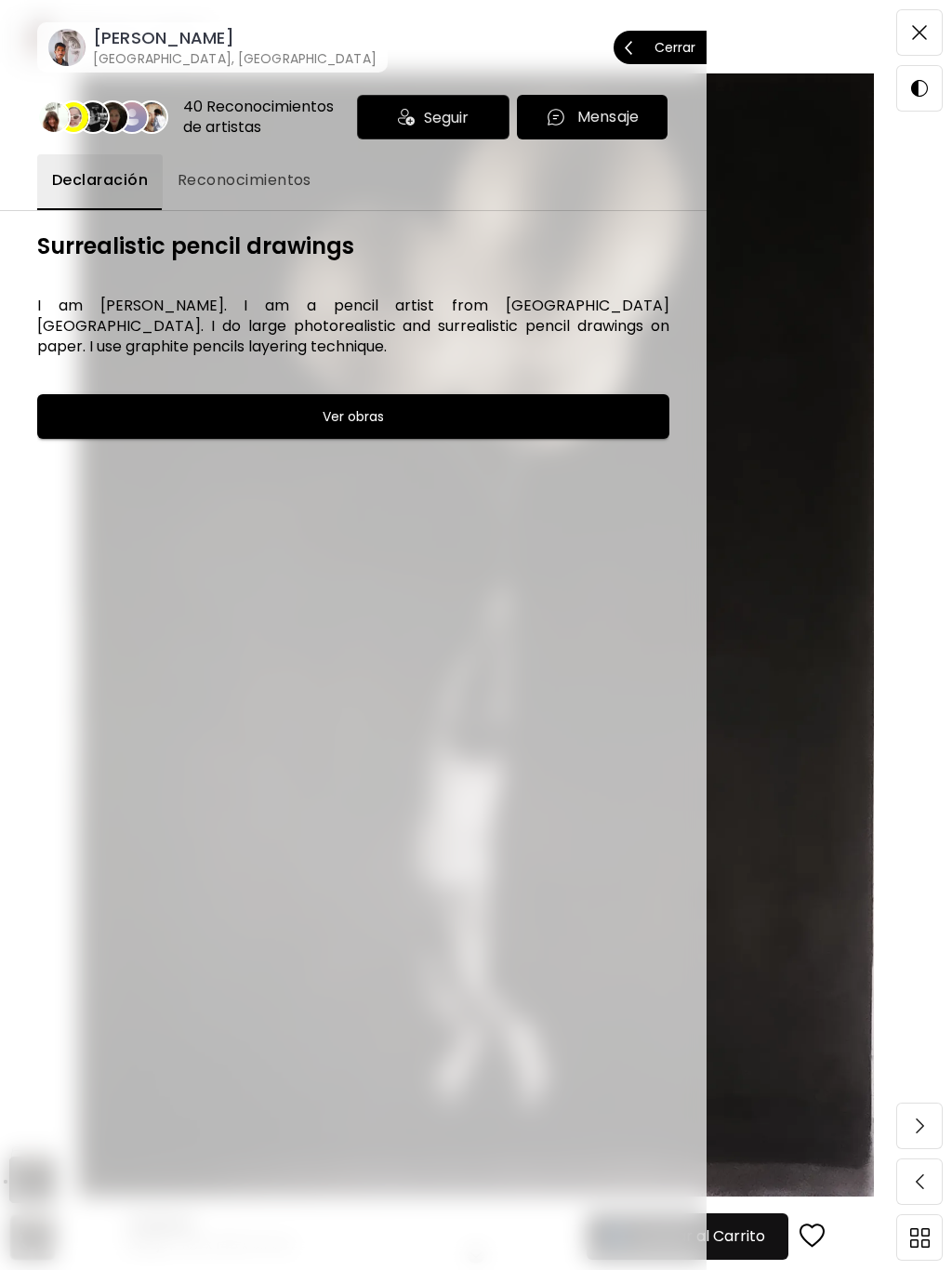
click at [928, 24] on div at bounding box center [476, 635] width 952 height 1270
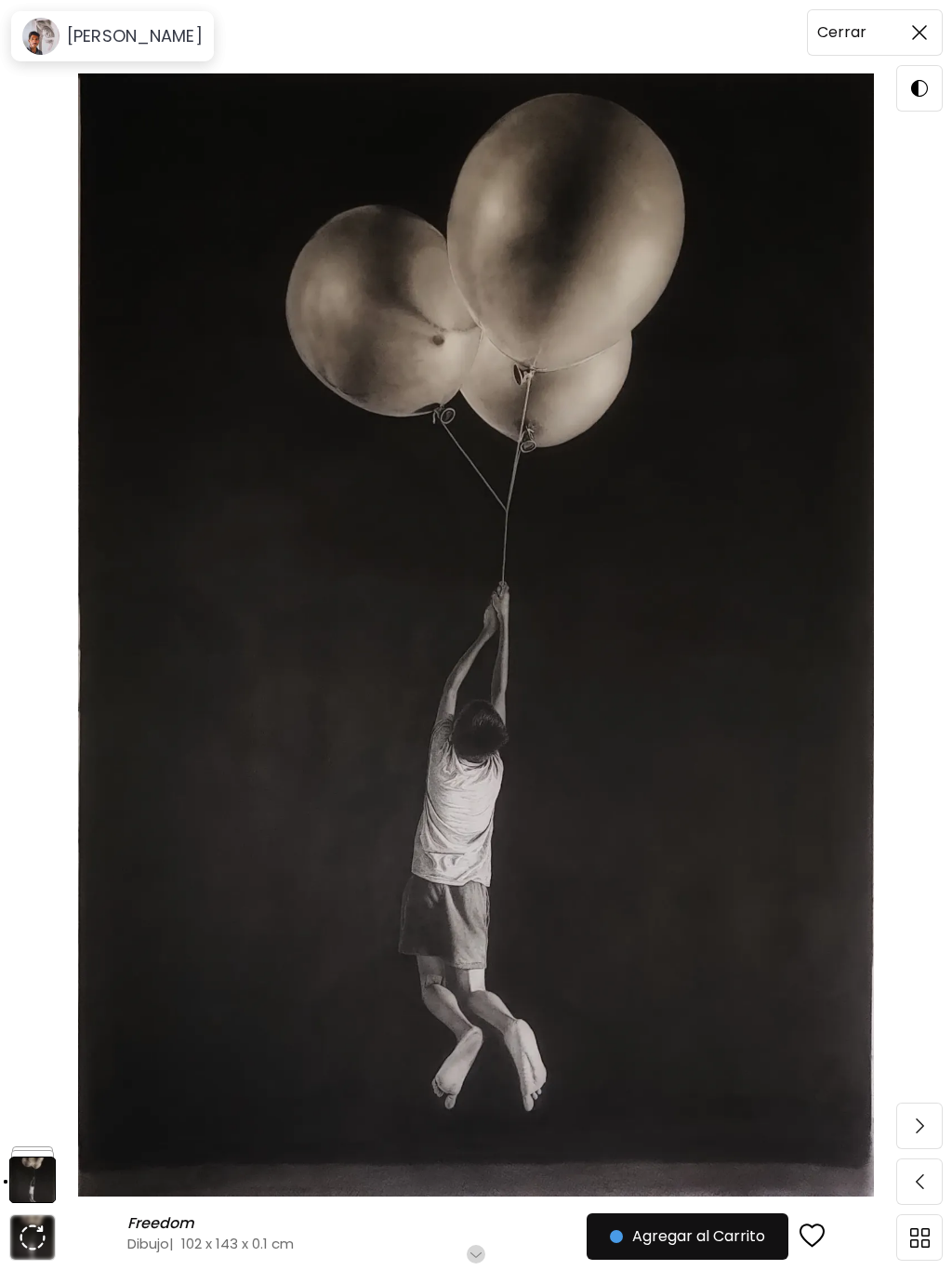
click at [925, 30] on img at bounding box center [918, 32] width 15 height 15
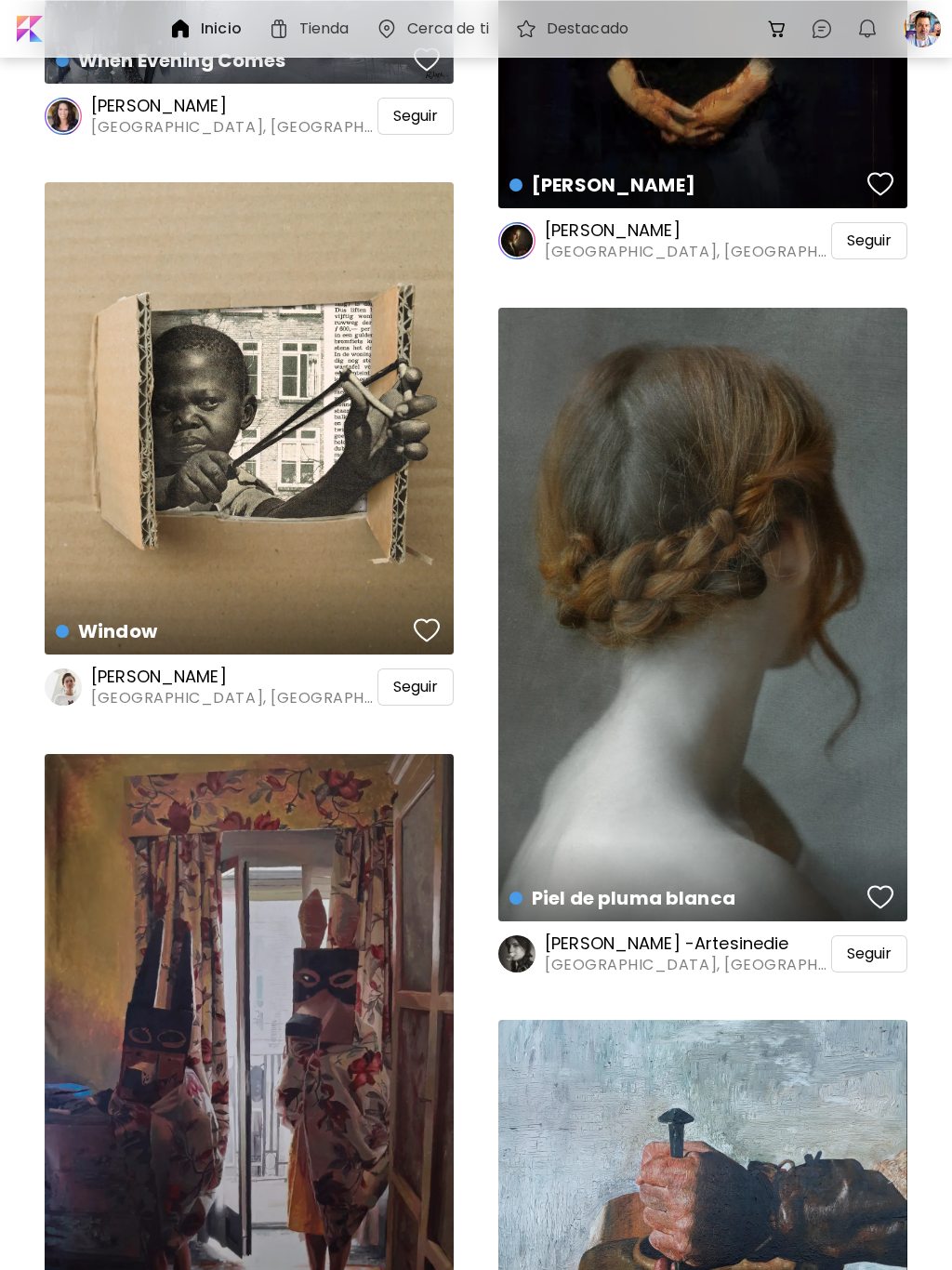
scroll to position [60293, 0]
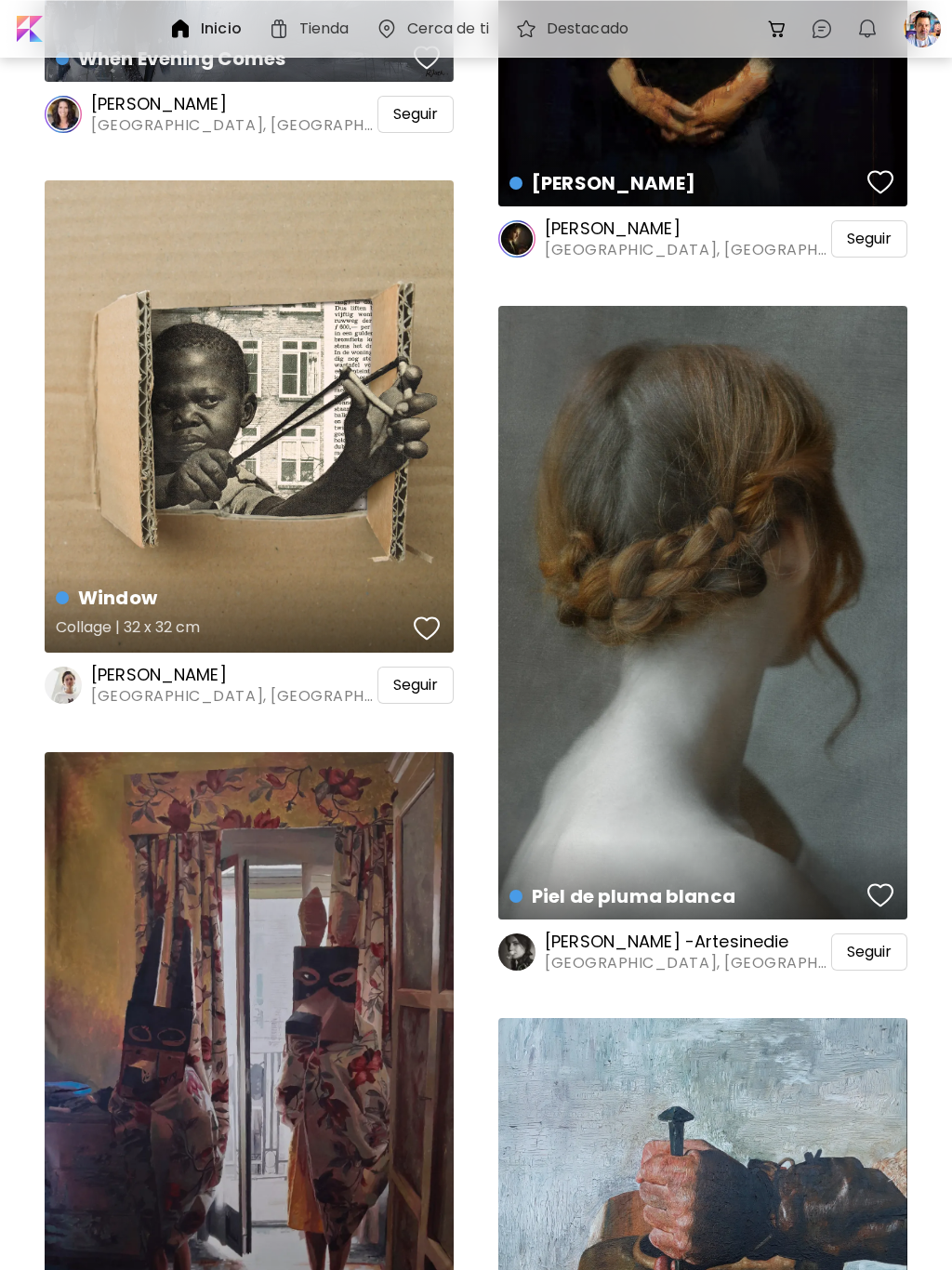
click at [276, 498] on div "Window Collage | 32 x 32 cm" at bounding box center [249, 416] width 409 height 473
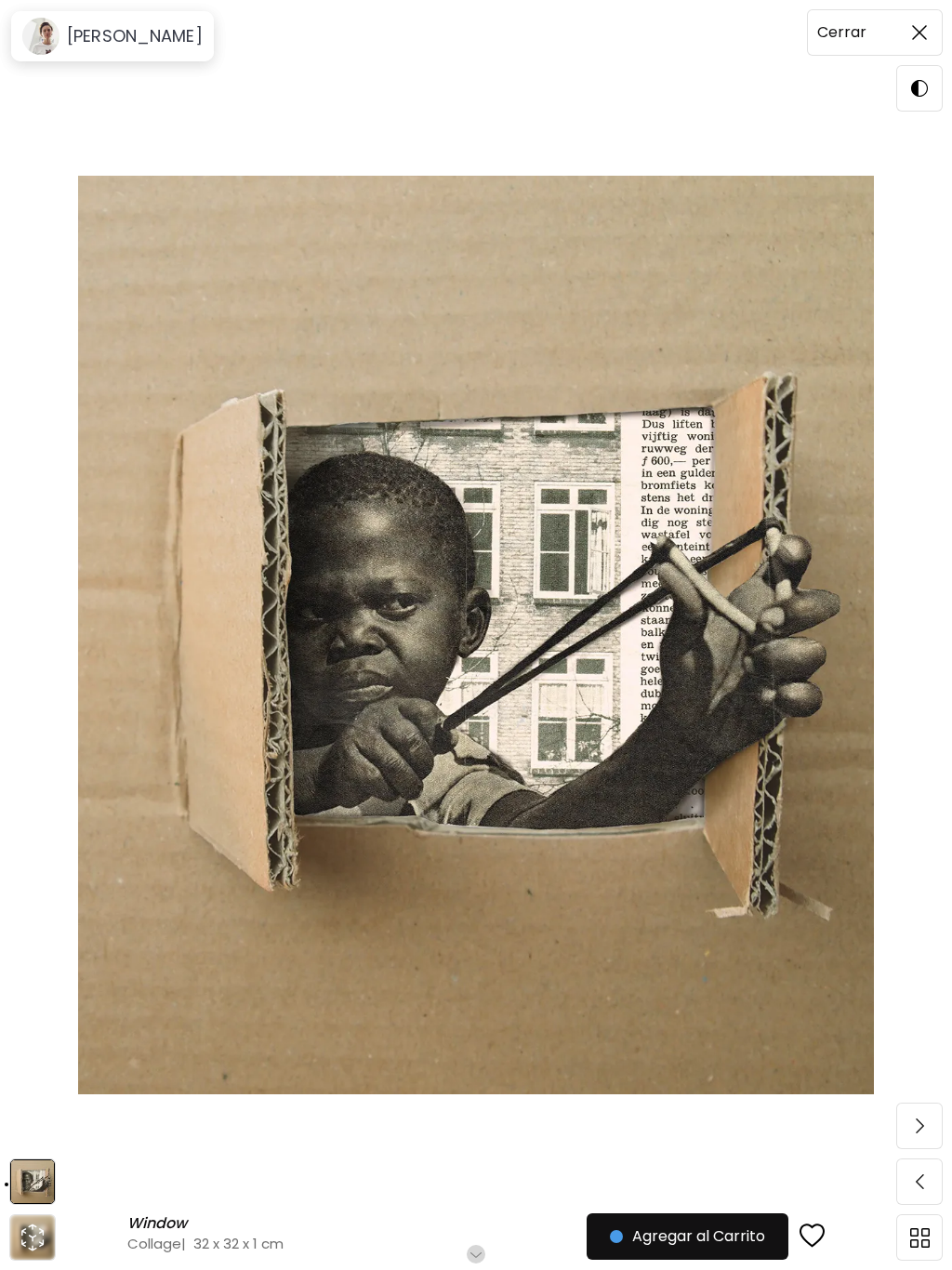
click at [912, 29] on img at bounding box center [918, 32] width 15 height 15
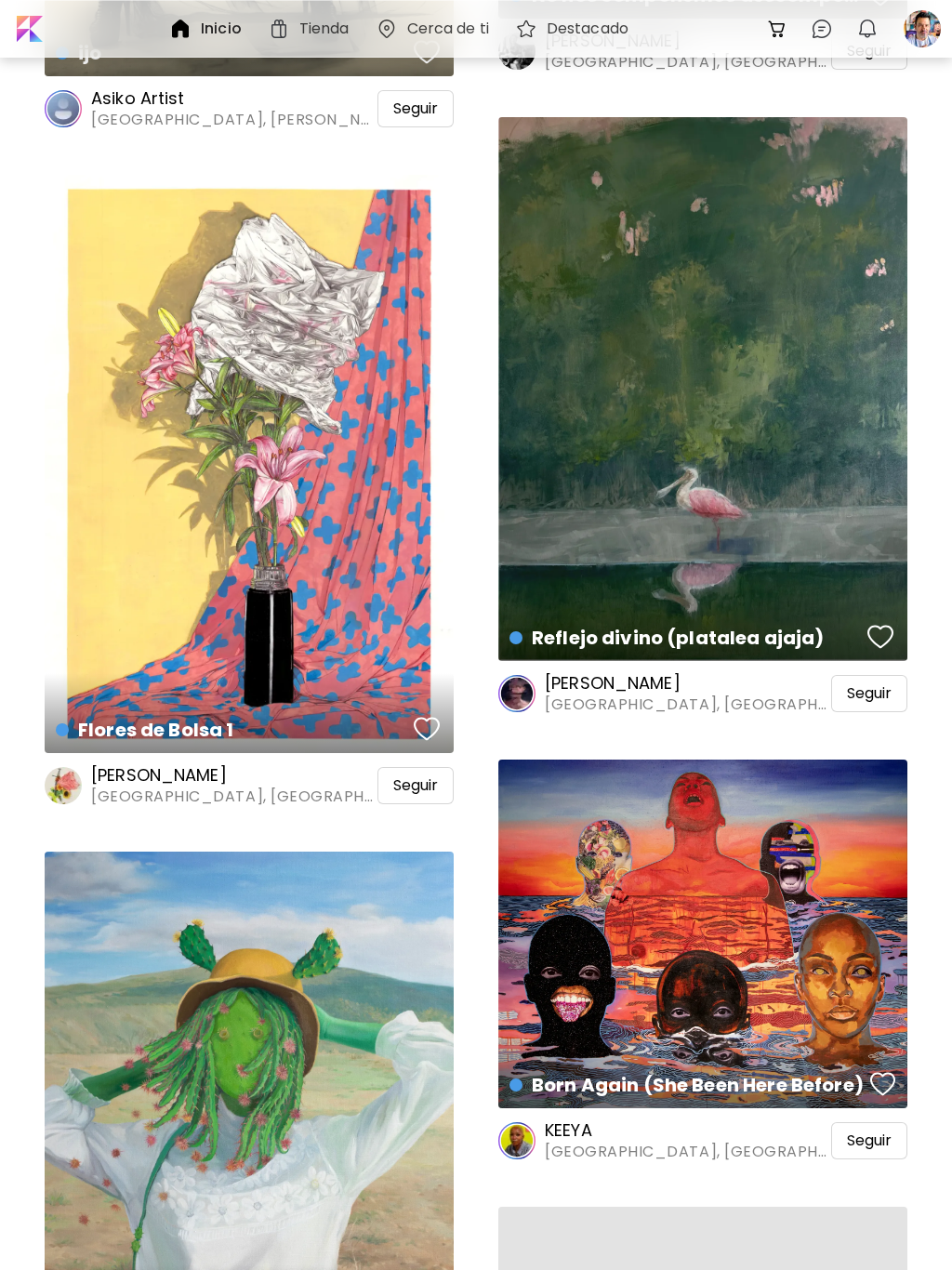
scroll to position [80963, 0]
